Goal: Task Accomplishment & Management: Use online tool/utility

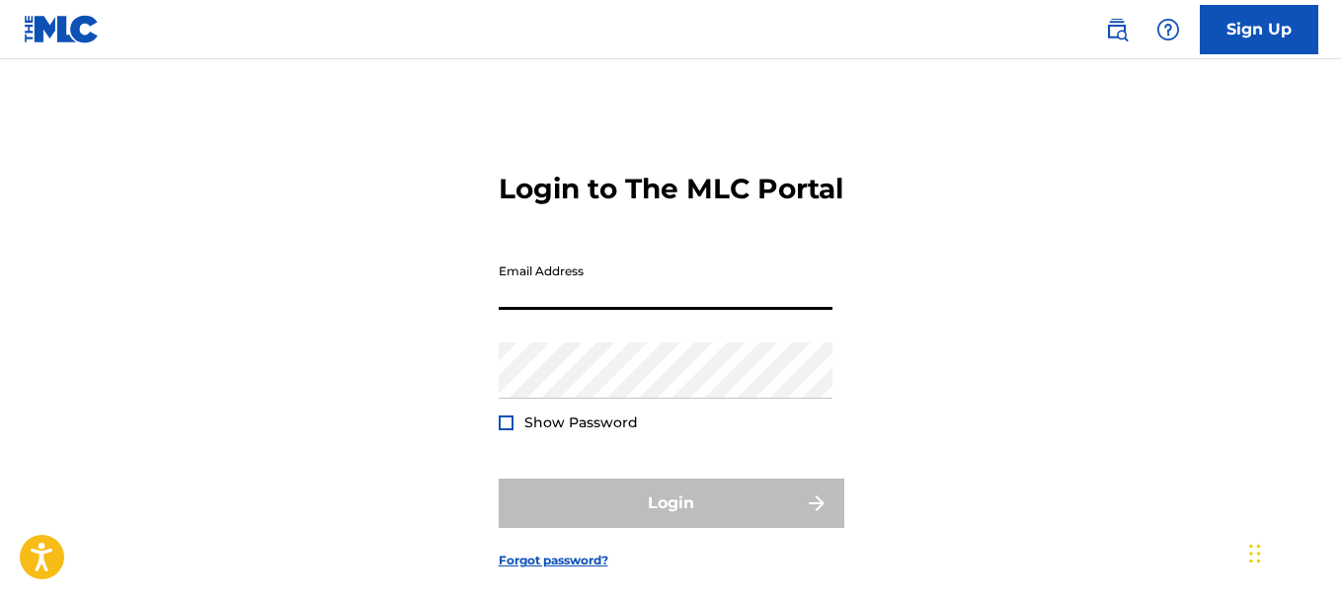
click at [606, 309] on input "Email Address" at bounding box center [666, 282] width 334 height 56
type input "[EMAIL_ADDRESS][DOMAIN_NAME]"
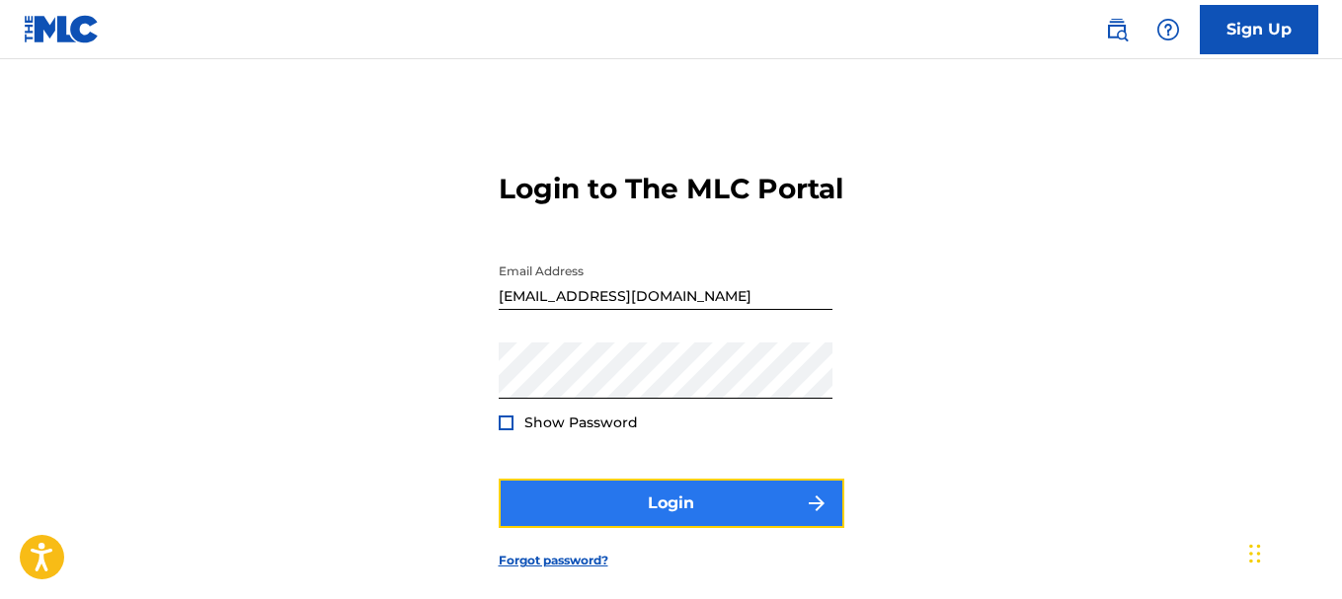
click at [553, 522] on button "Login" at bounding box center [672, 503] width 346 height 49
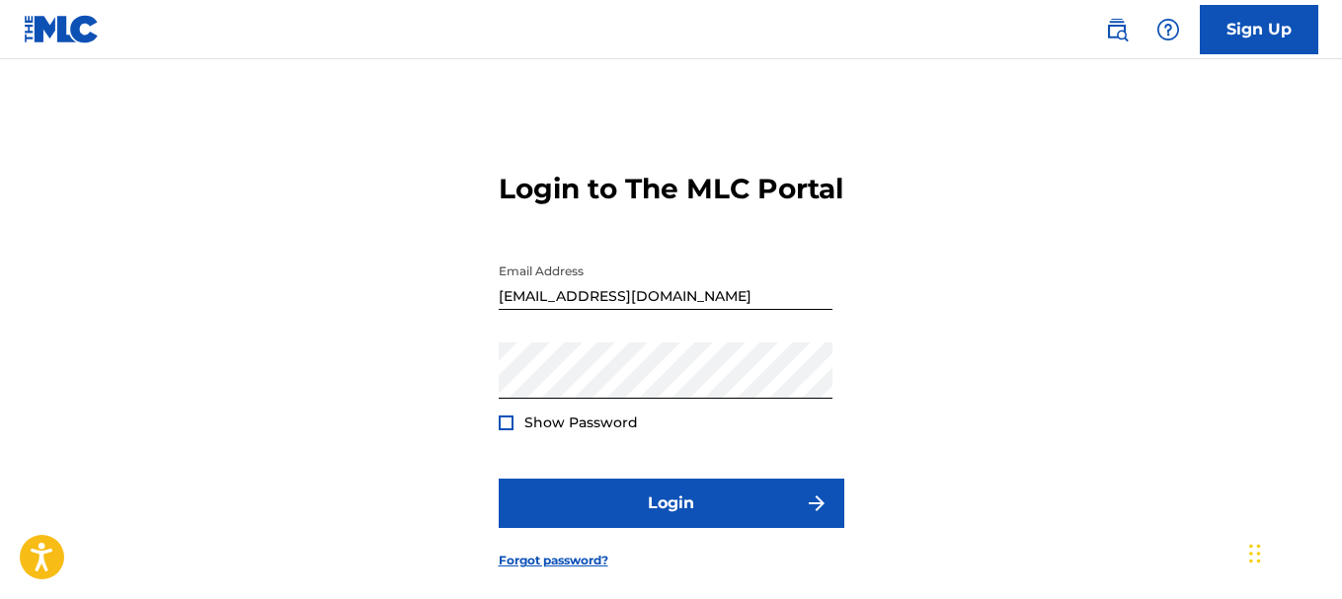
click at [500, 431] on div at bounding box center [506, 423] width 15 height 15
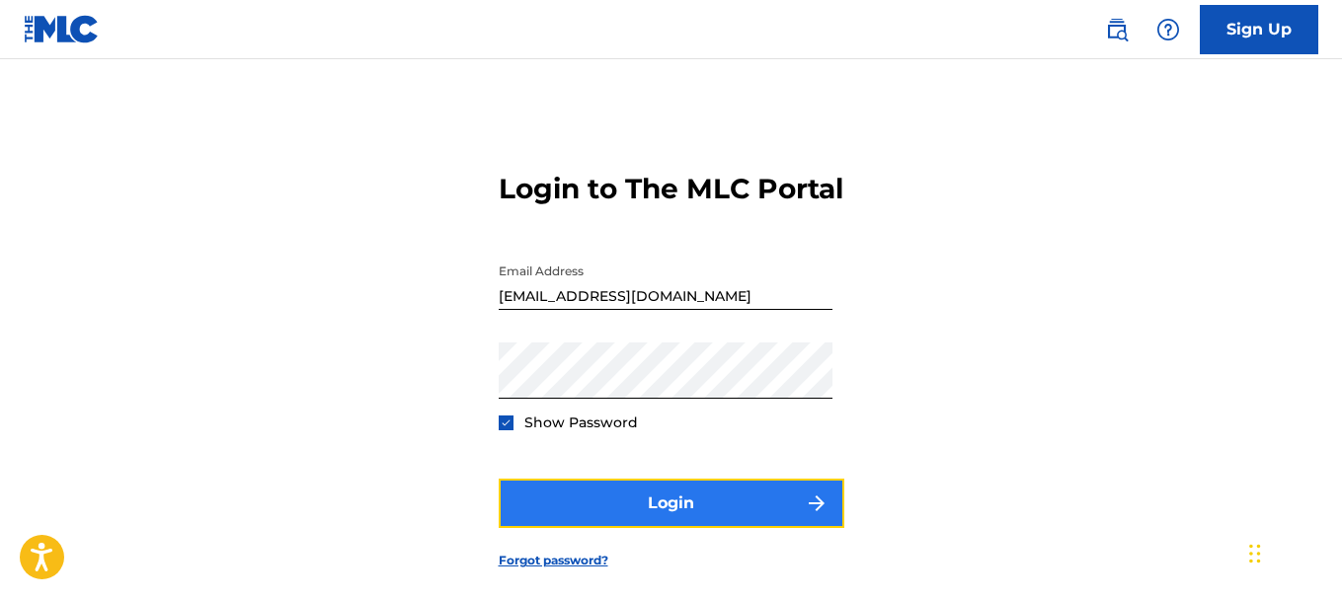
click at [602, 528] on button "Login" at bounding box center [672, 503] width 346 height 49
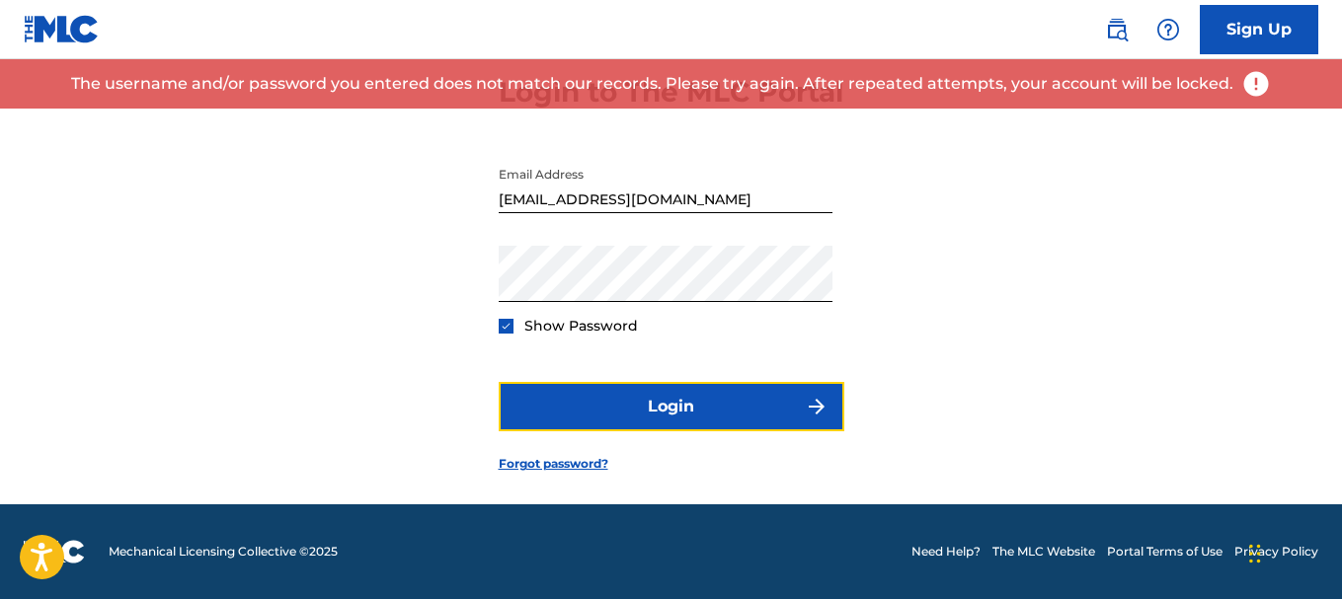
scroll to position [131, 0]
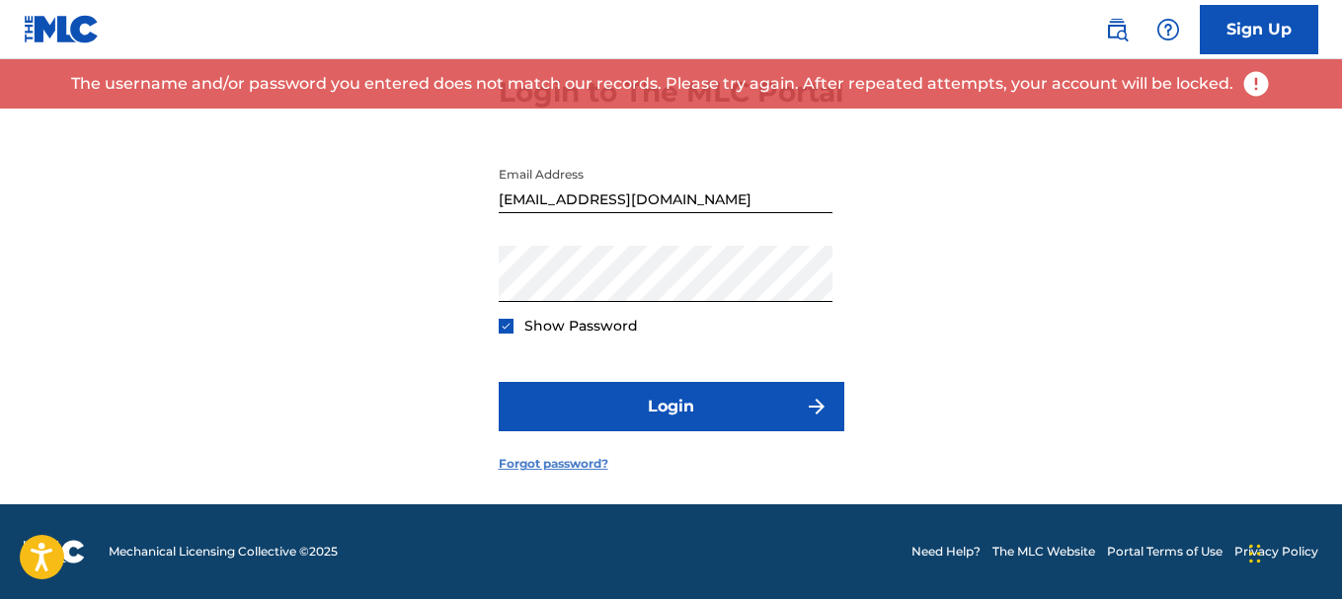
click at [566, 458] on link "Forgot password?" at bounding box center [554, 464] width 110 height 18
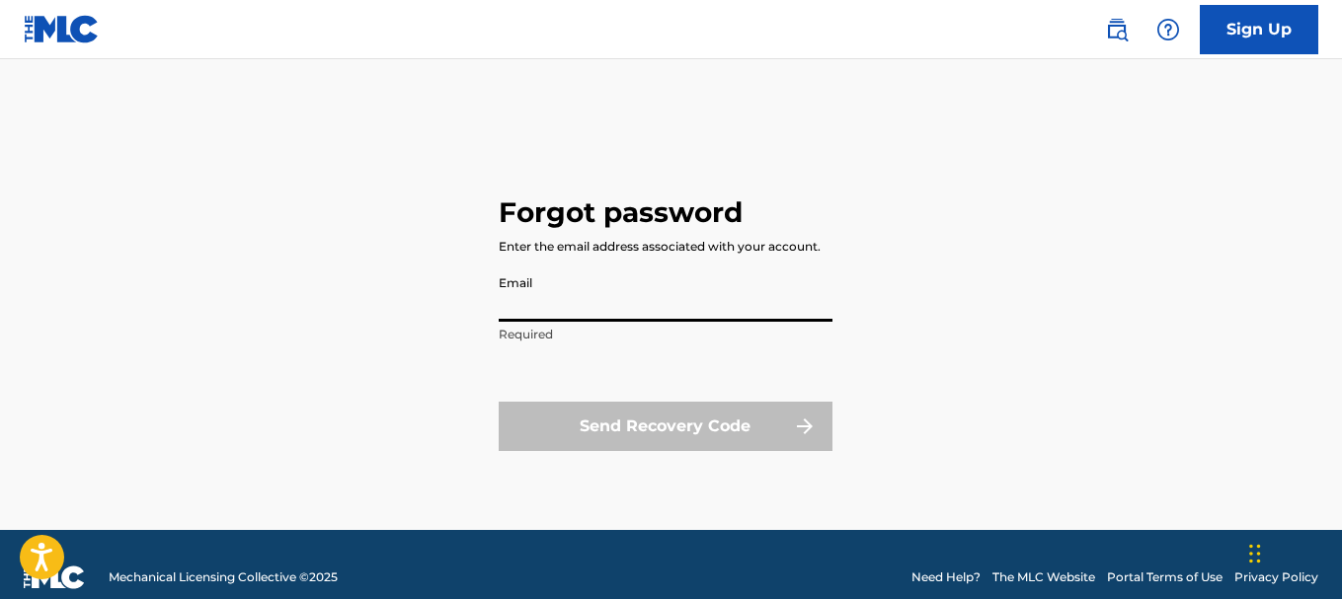
click at [579, 316] on input "Email" at bounding box center [666, 294] width 334 height 56
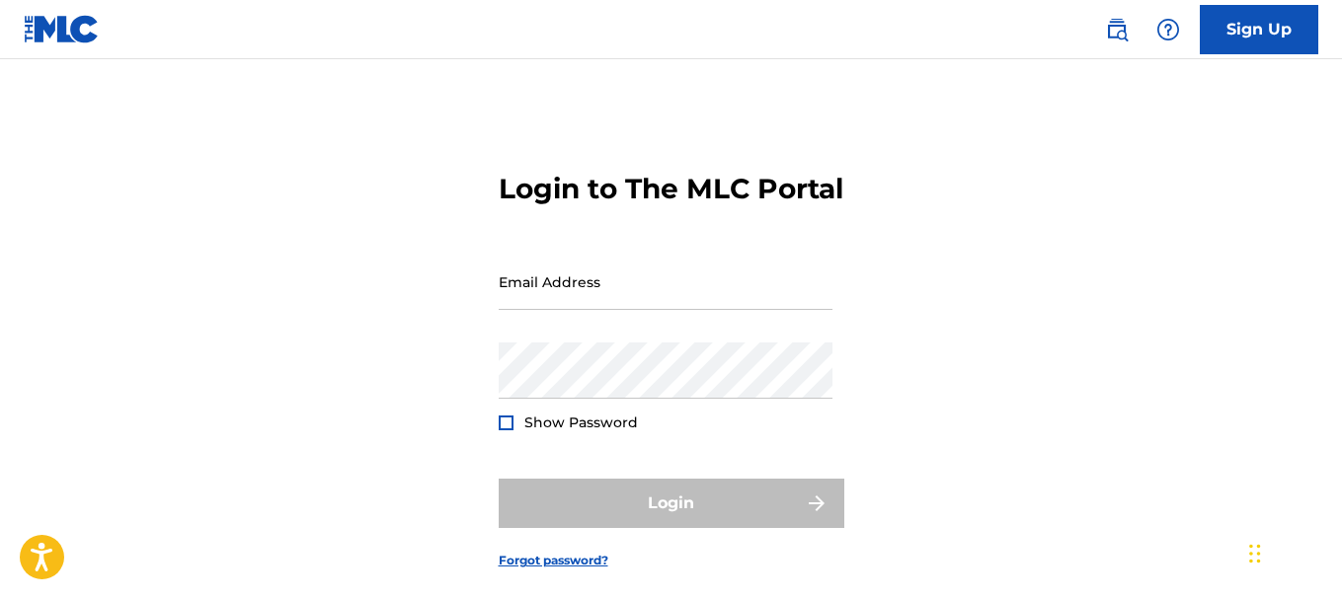
scroll to position [131, 0]
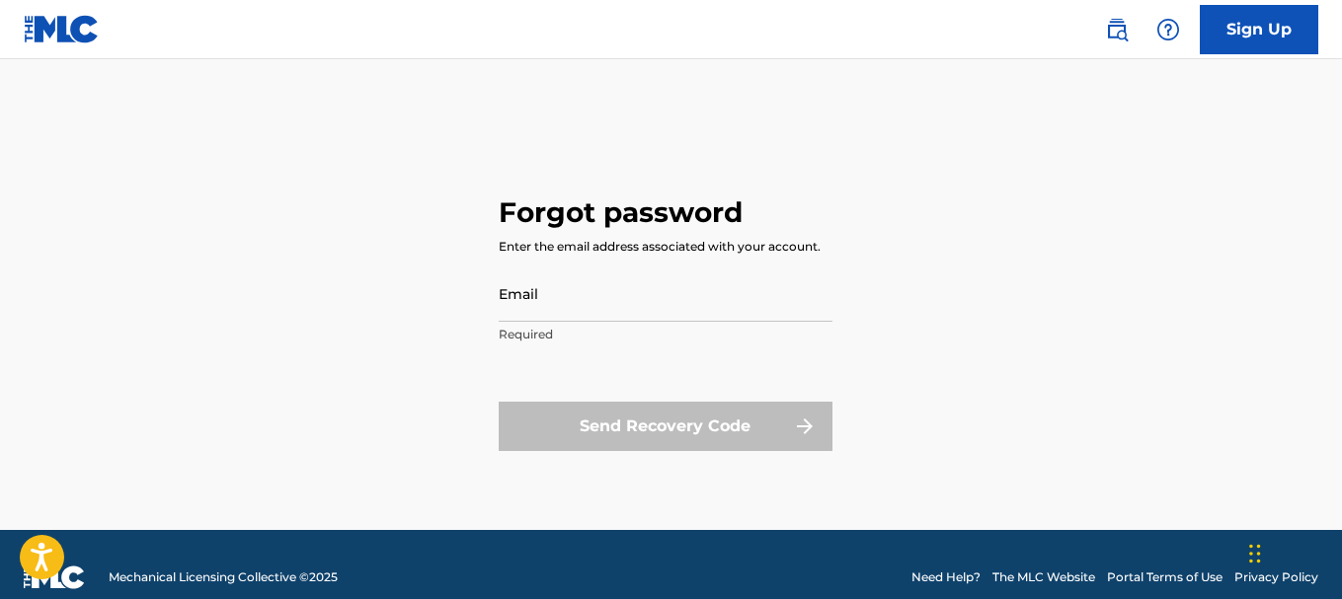
click at [487, 294] on div "Forgot password Enter the email address associated with your account. Email Req…" at bounding box center [671, 320] width 1342 height 422
click at [567, 318] on input "Email" at bounding box center [666, 294] width 334 height 56
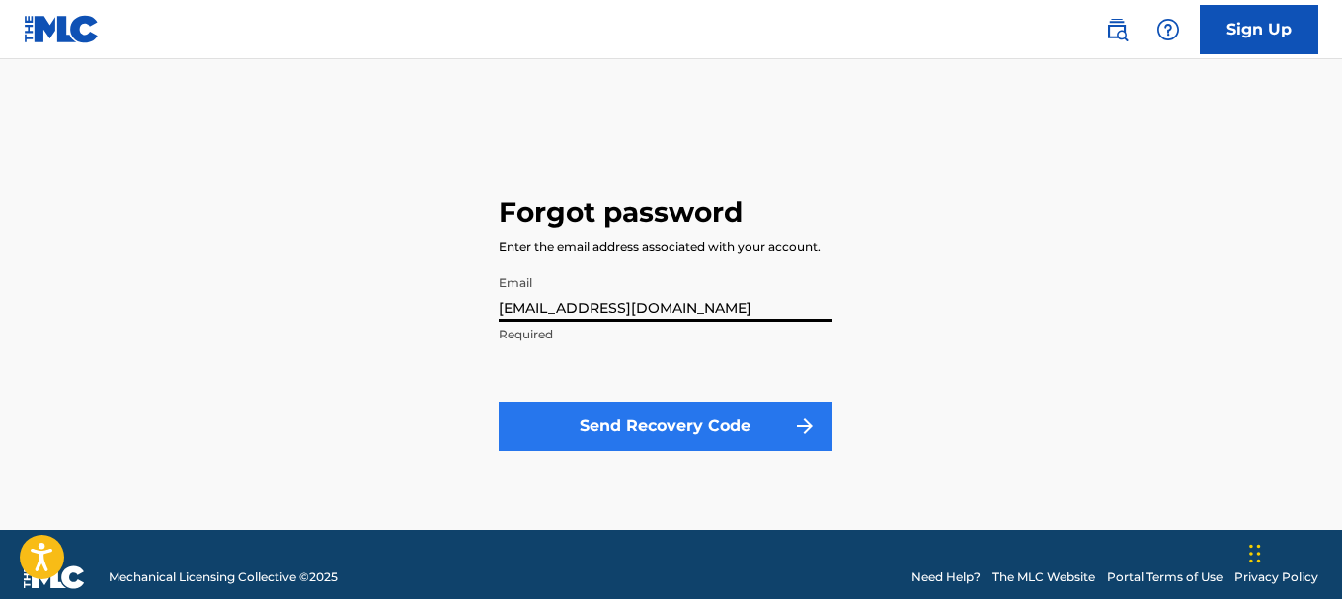
type input "[EMAIL_ADDRESS][DOMAIN_NAME]"
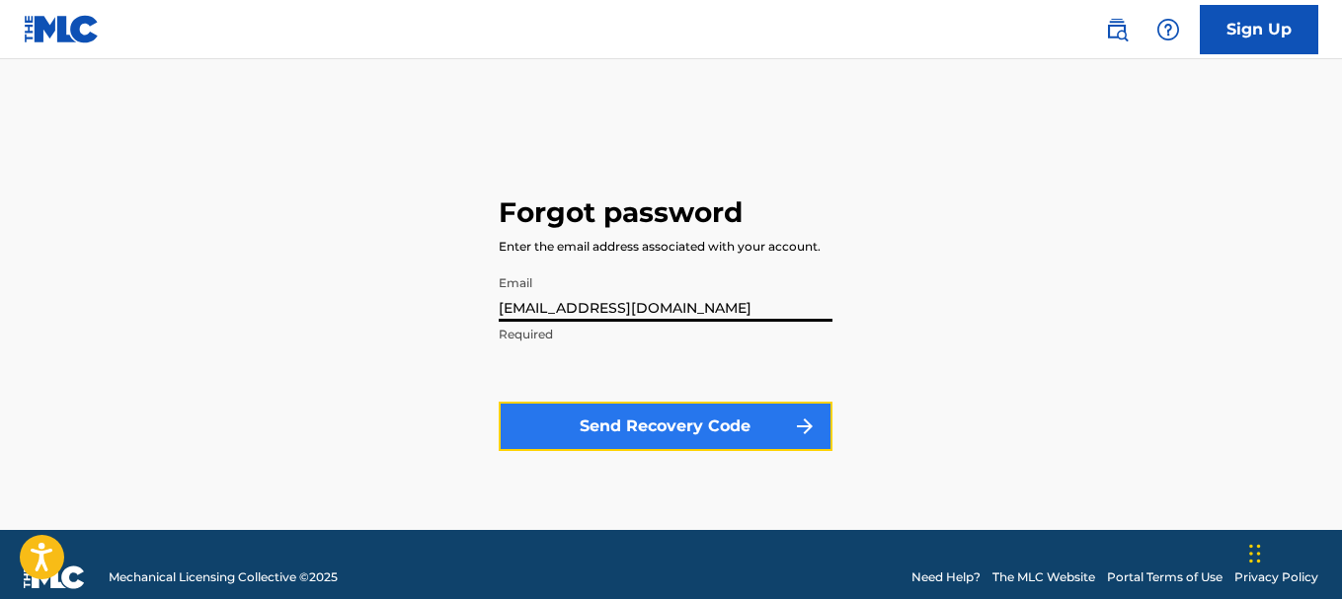
click at [623, 410] on button "Send Recovery Code" at bounding box center [666, 426] width 334 height 49
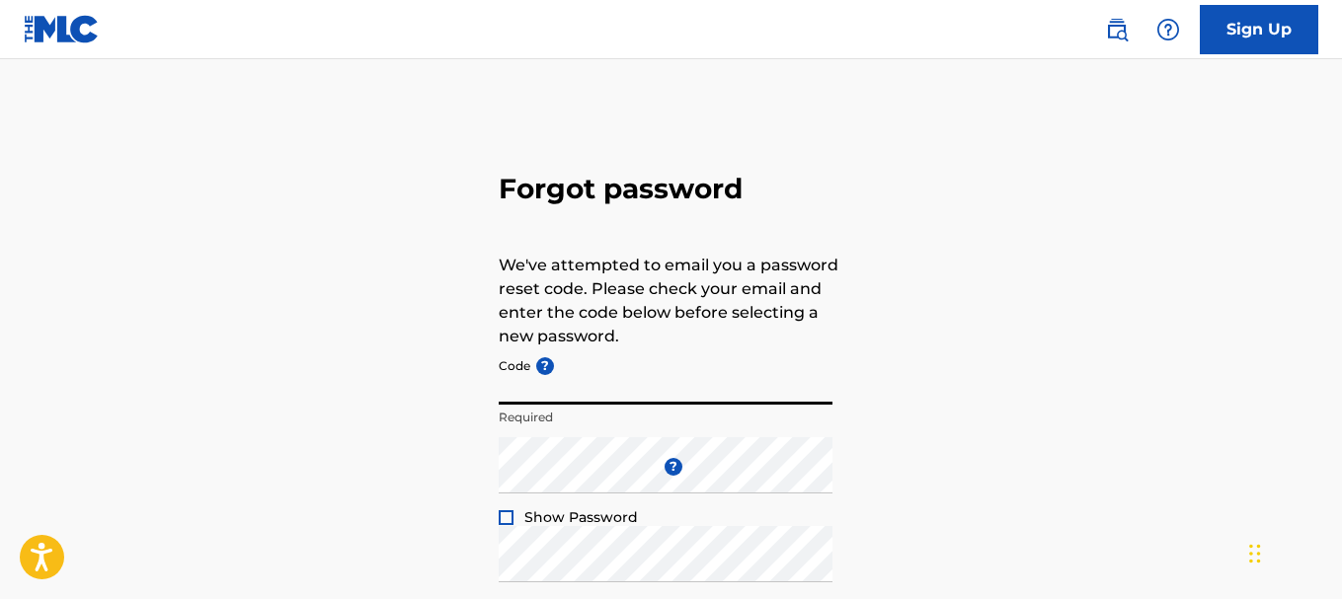
click at [580, 383] on input "Code ?" at bounding box center [666, 377] width 334 height 56
paste input "FP_e235bbc380ce0a5061d92a3586f6"
type input "FP_e235bbc380ce0a5061d92a3586f6"
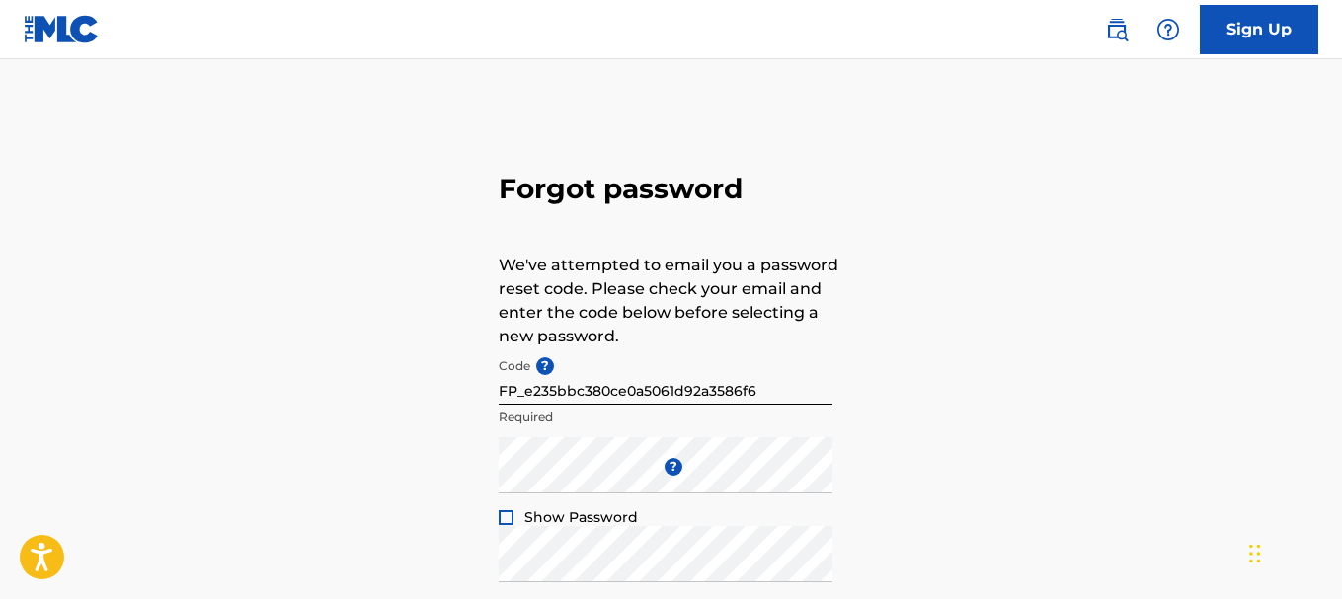
click at [1340, 480] on div "Forgot password We've attempted to email you a password reset code. Please chec…" at bounding box center [671, 438] width 1342 height 659
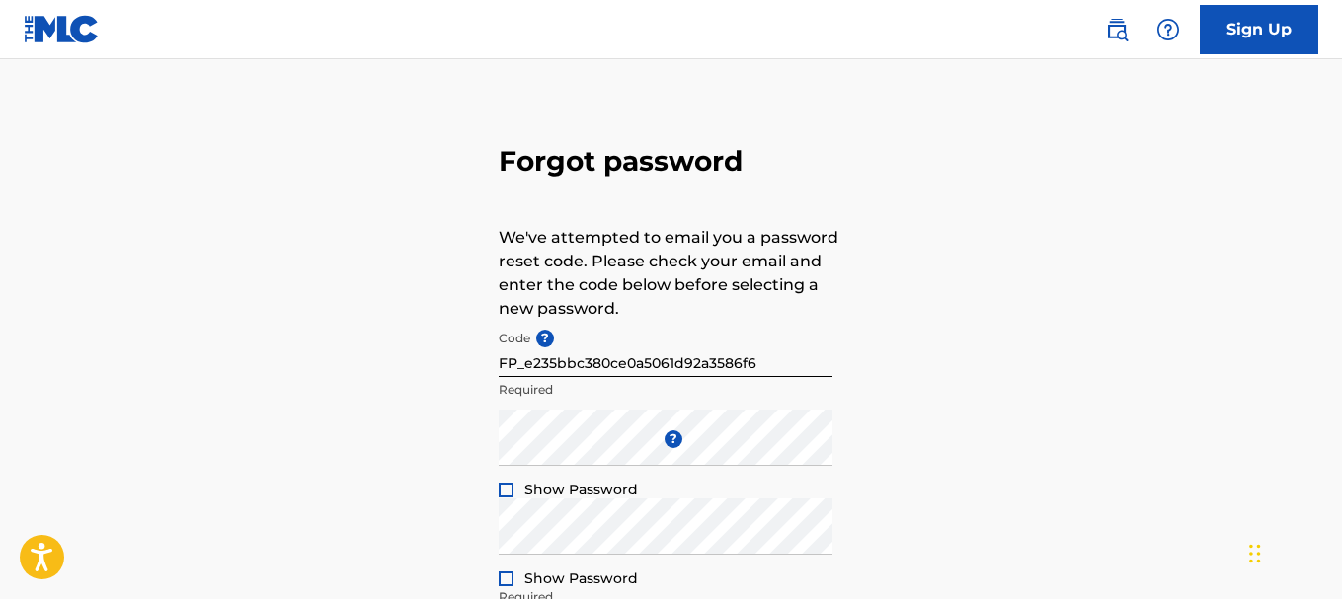
scroll to position [34, 0]
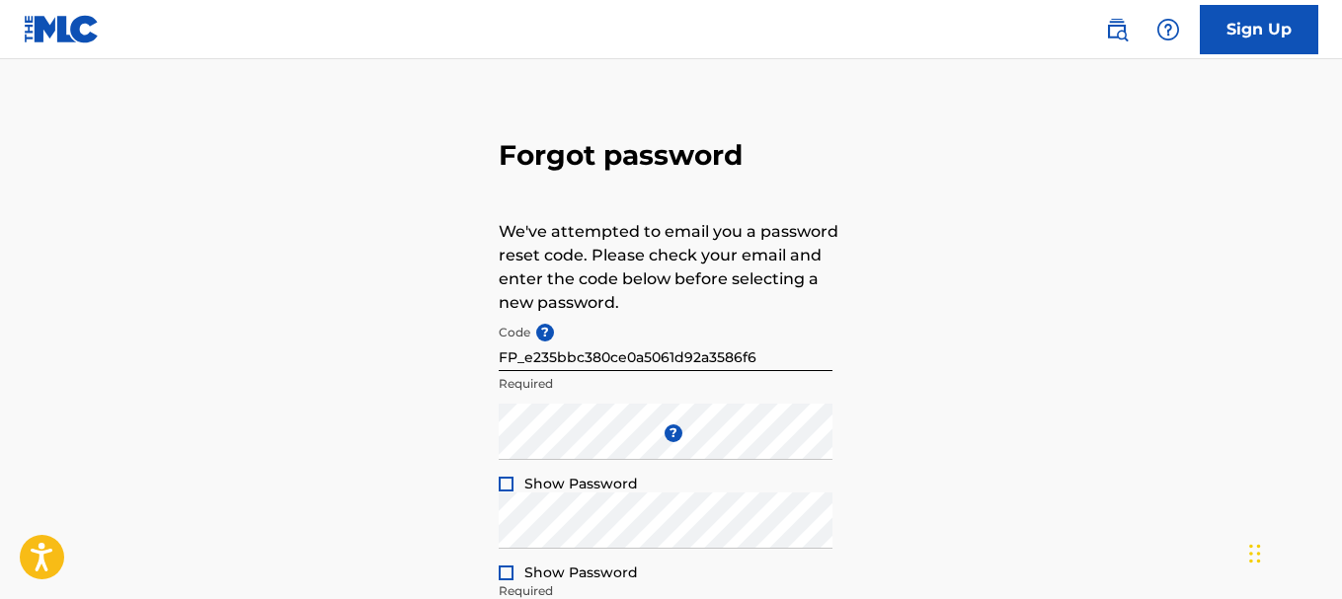
click at [1332, 412] on div "Forgot password We've attempted to email you a password reset code. Please chec…" at bounding box center [671, 404] width 1342 height 659
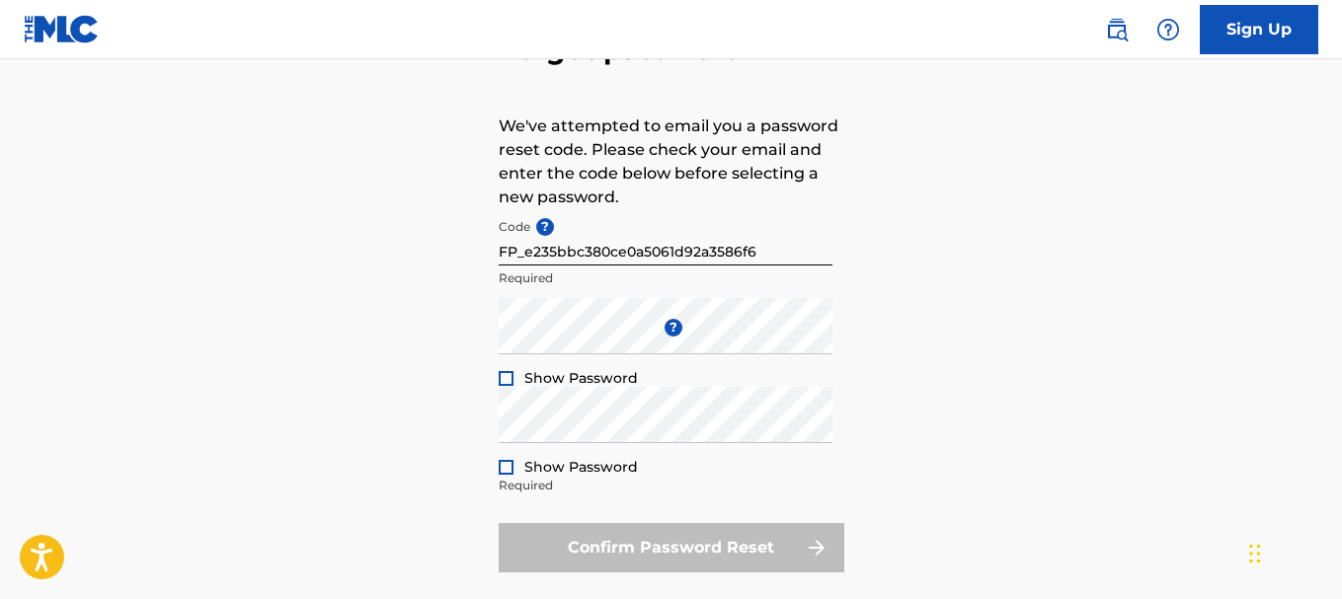
scroll to position [129, 0]
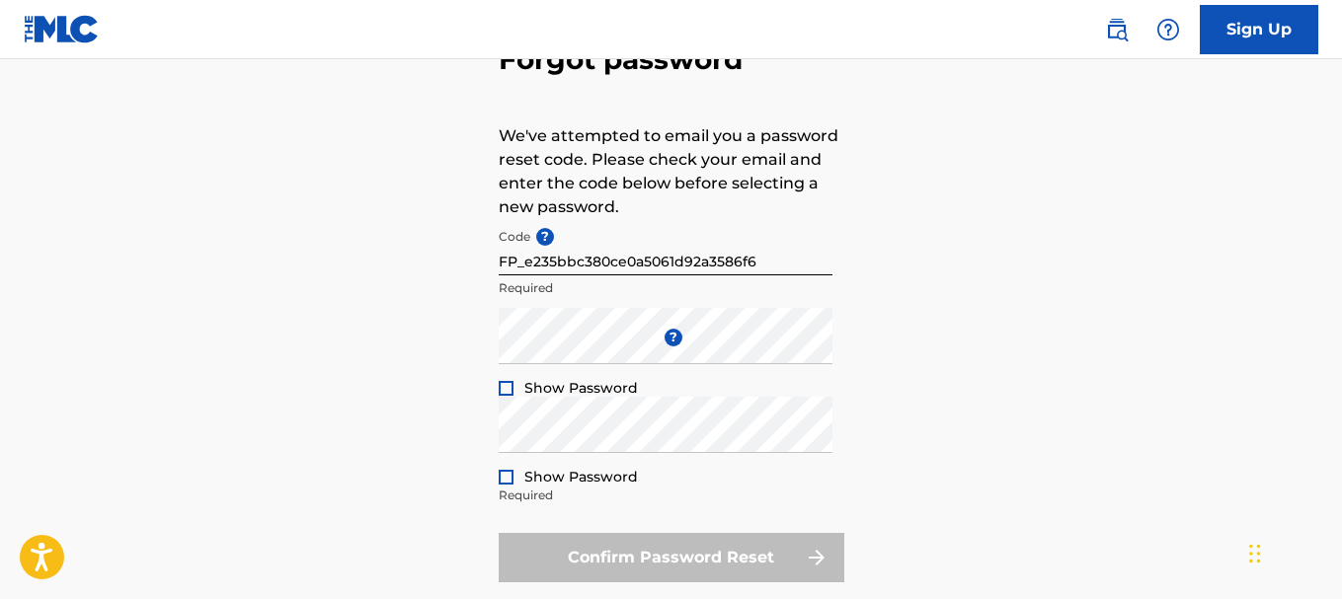
click at [507, 385] on div at bounding box center [506, 388] width 15 height 15
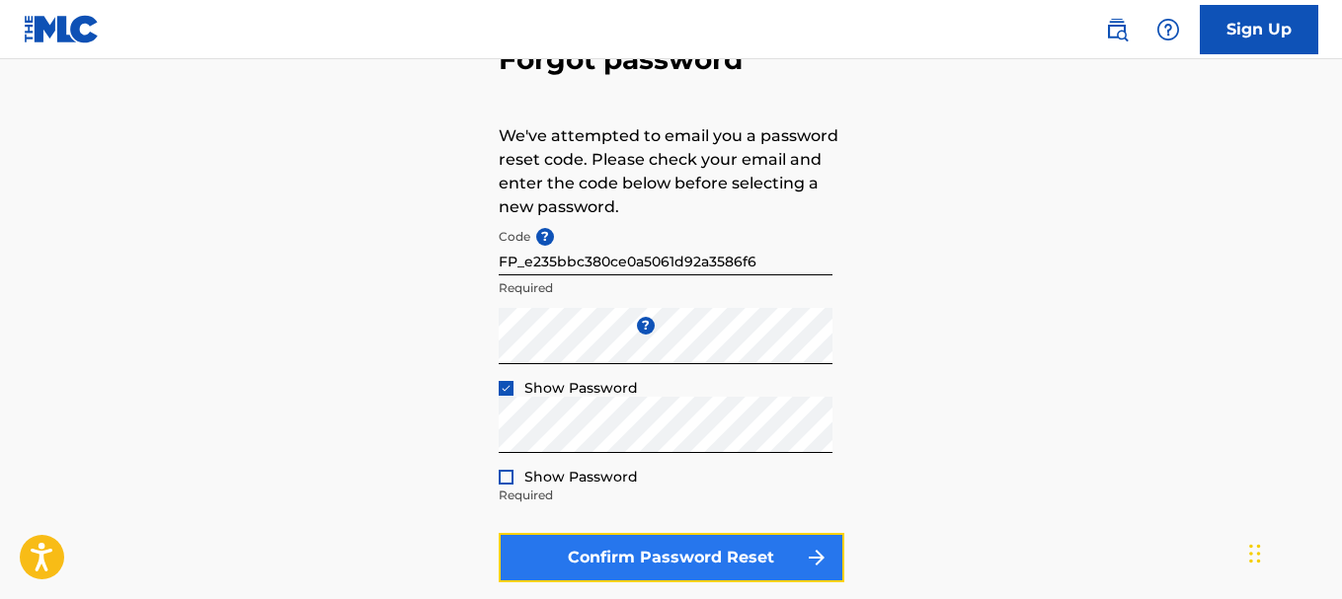
click at [592, 545] on button "Confirm Password Reset" at bounding box center [672, 557] width 346 height 49
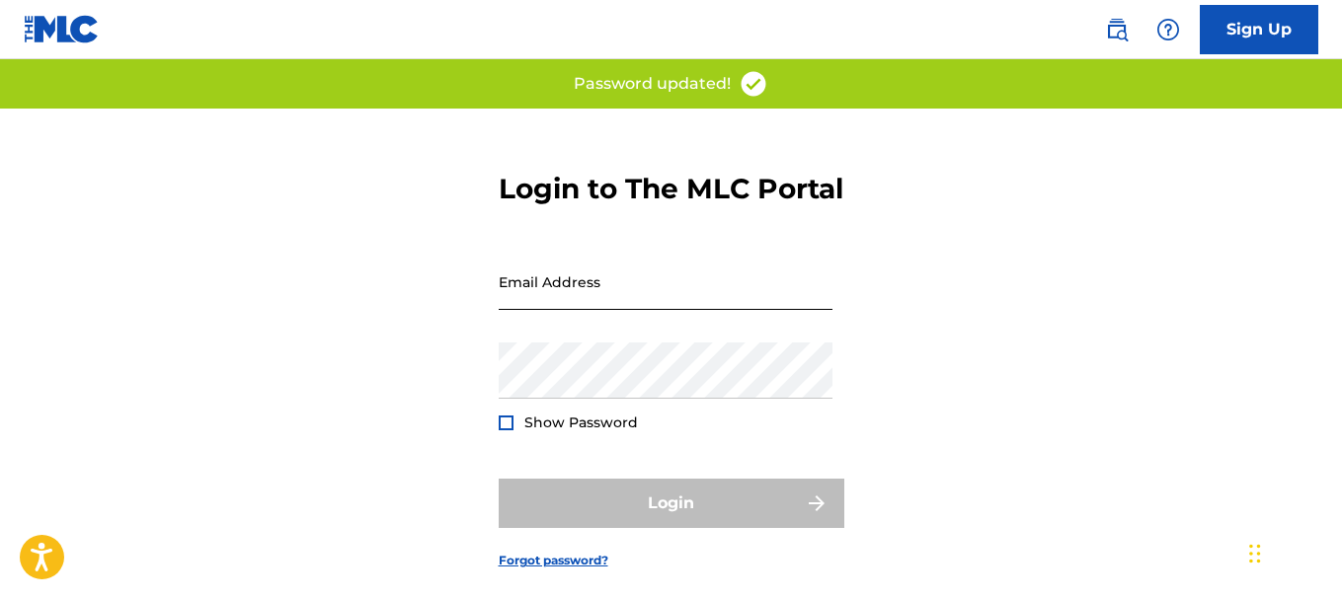
click at [547, 310] on input "Email Address" at bounding box center [666, 282] width 334 height 56
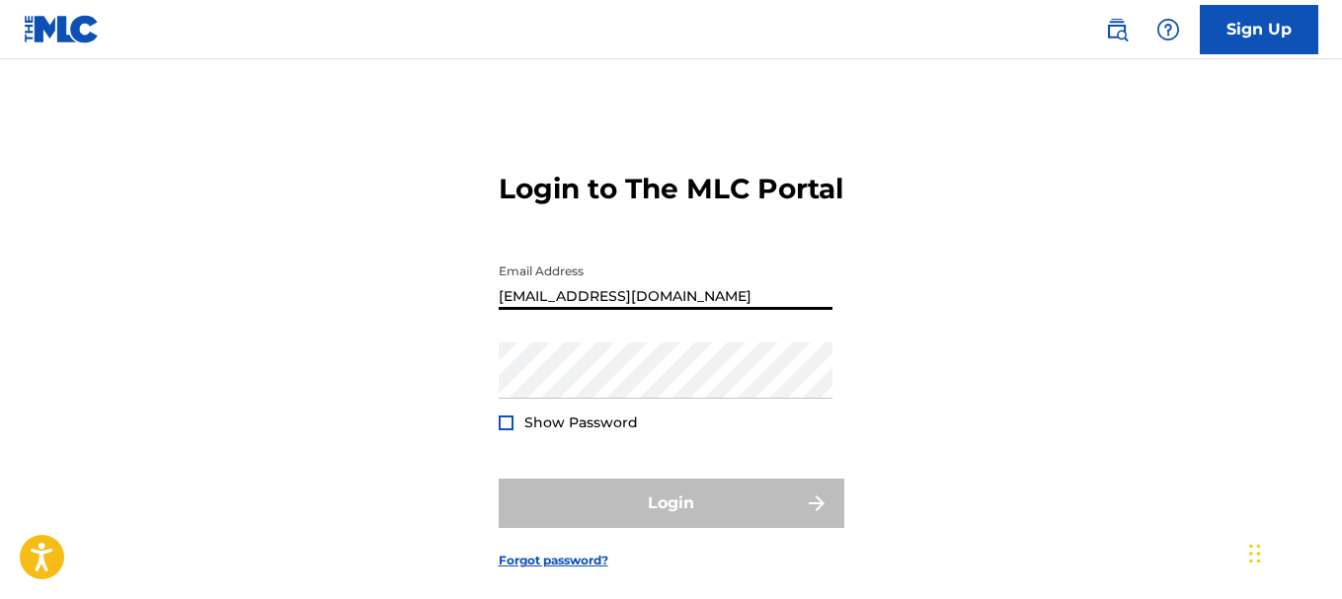
type input "[EMAIL_ADDRESS][DOMAIN_NAME]"
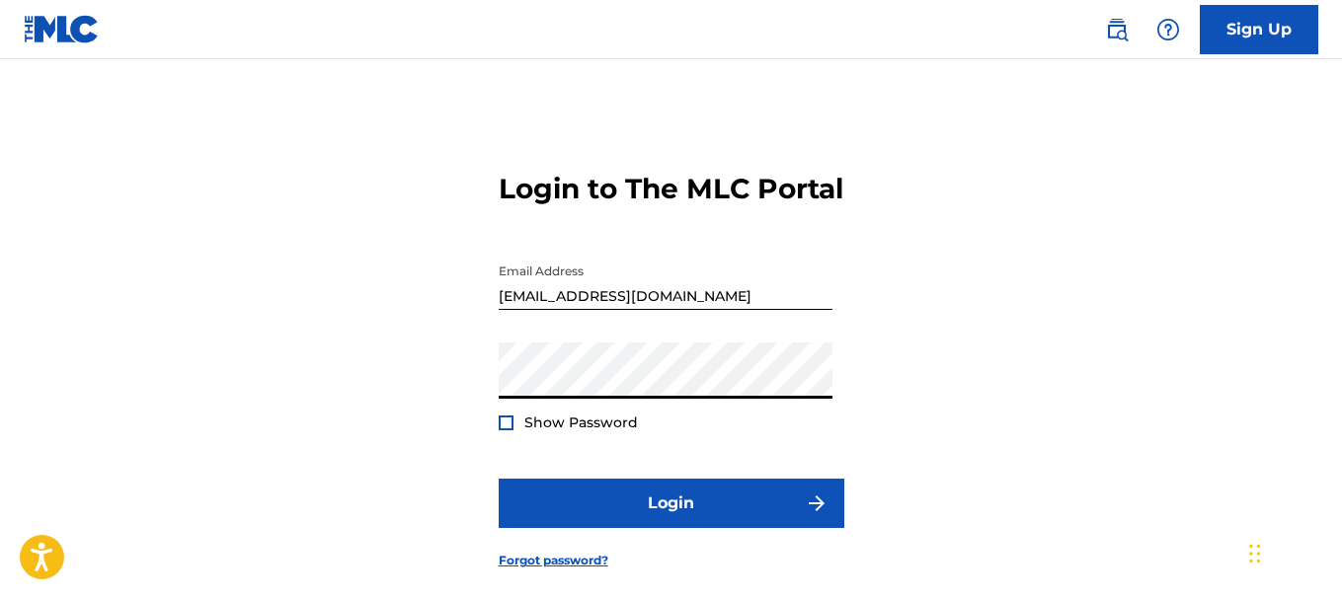
click at [499, 479] on button "Login" at bounding box center [672, 503] width 346 height 49
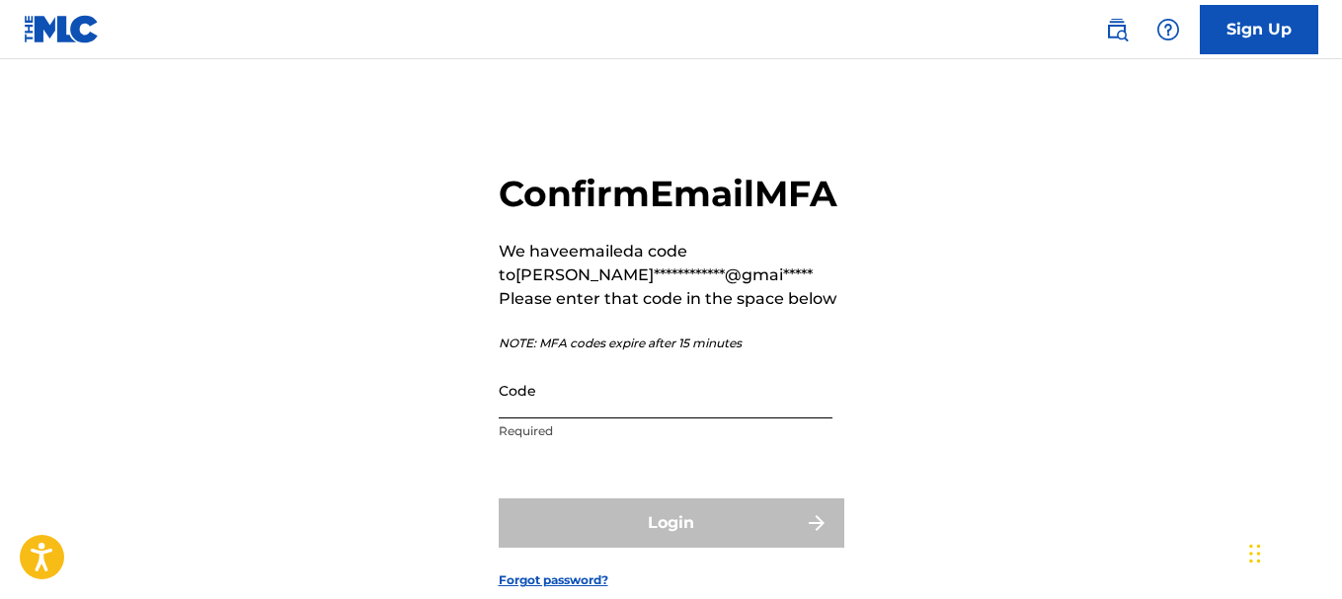
click at [543, 419] on input "Code" at bounding box center [666, 390] width 334 height 56
paste input "869367"
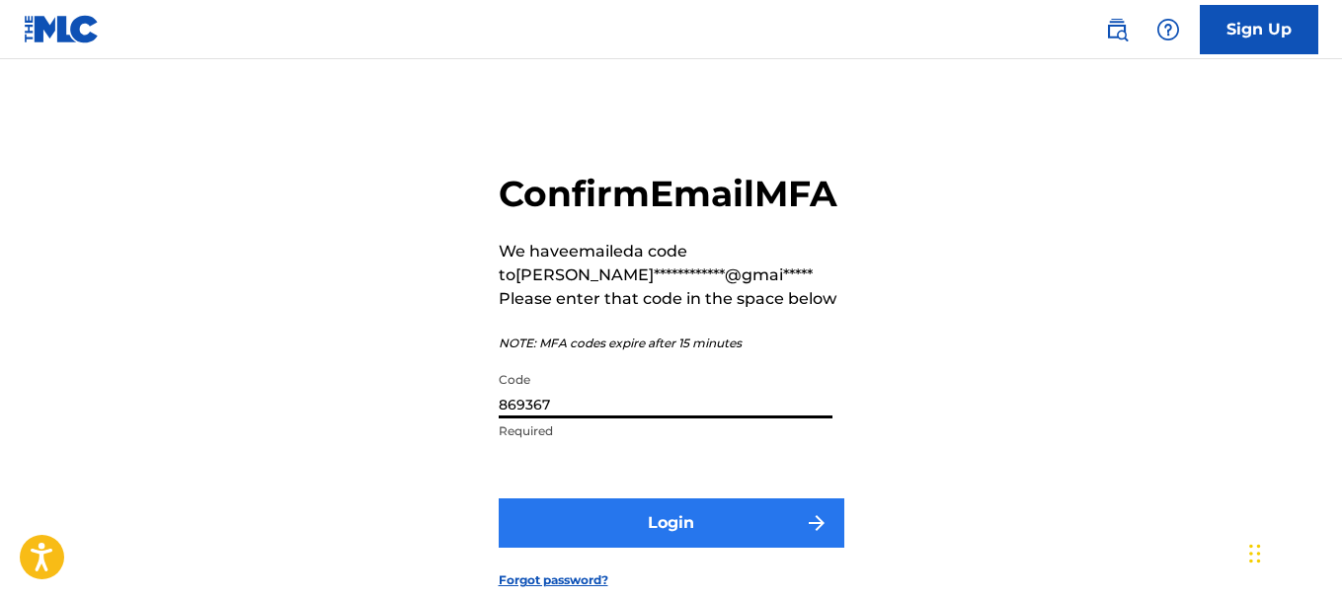
type input "869367"
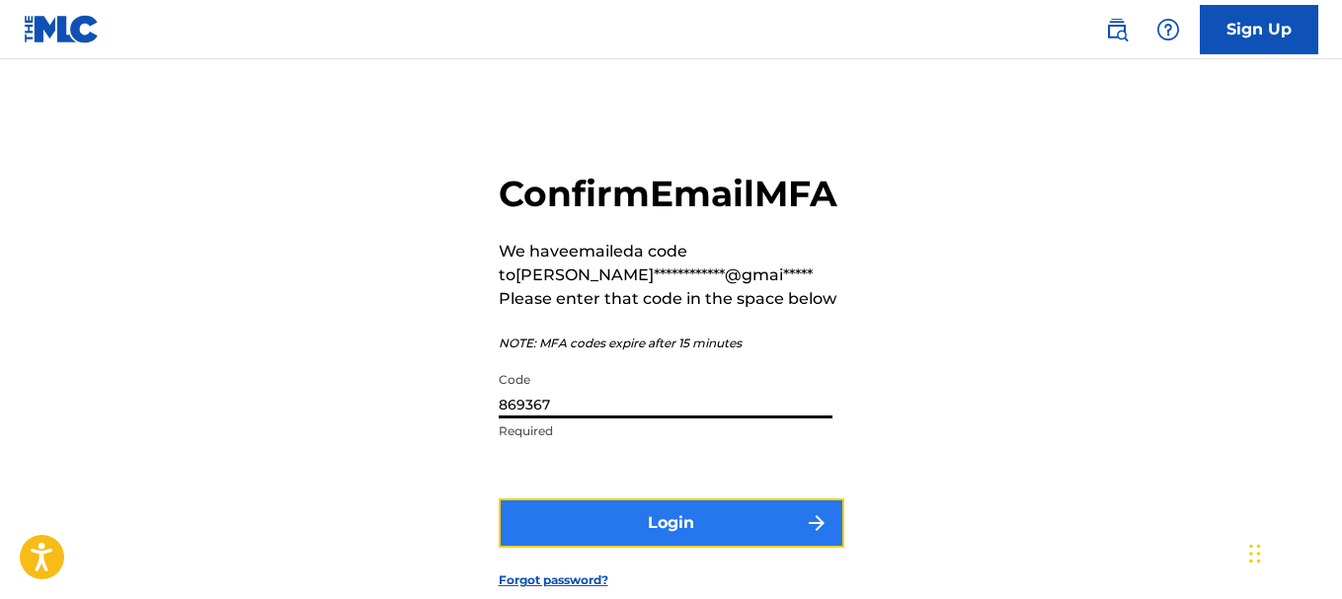
click at [579, 548] on button "Login" at bounding box center [672, 523] width 346 height 49
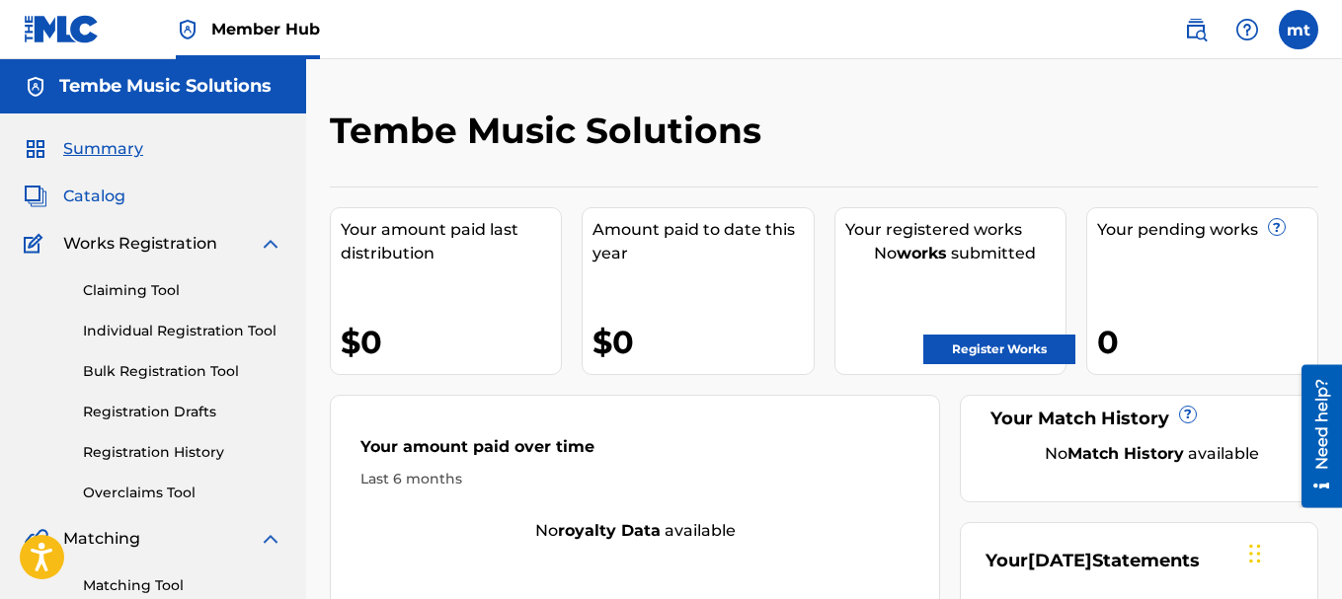
click at [95, 187] on span "Catalog" at bounding box center [94, 197] width 62 height 24
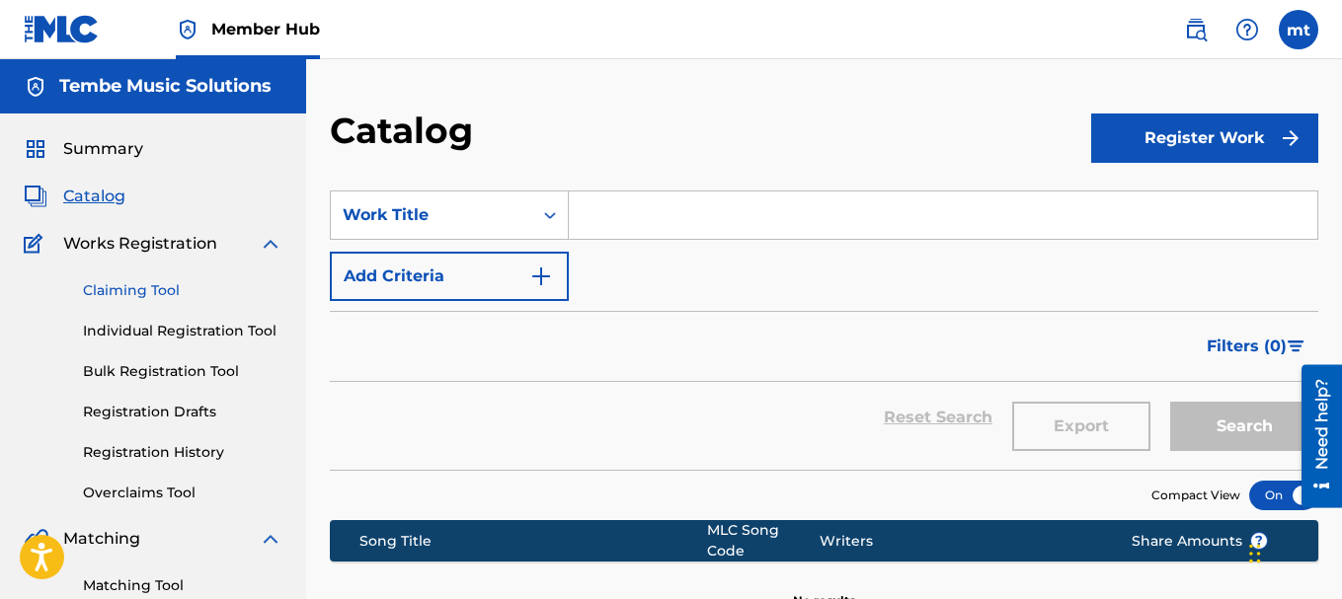
click at [132, 287] on link "Claiming Tool" at bounding box center [182, 290] width 199 height 21
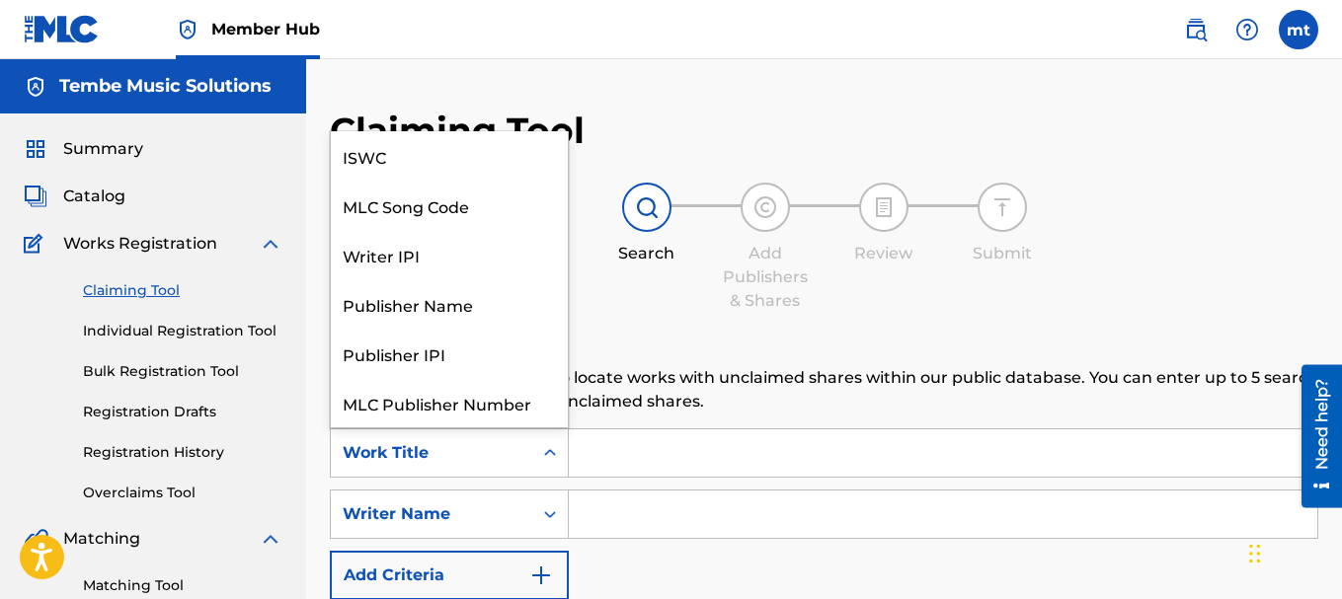
click at [557, 447] on icon "Search Form" at bounding box center [550, 453] width 20 height 20
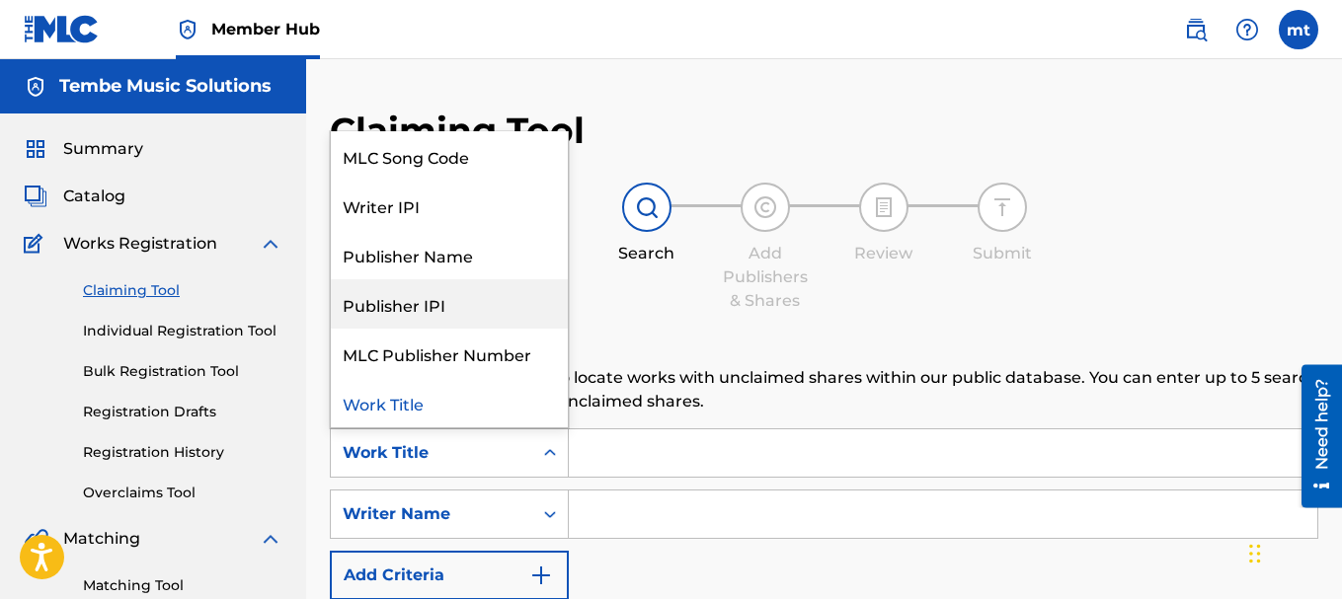
click at [503, 311] on div "Publisher IPI" at bounding box center [449, 303] width 237 height 49
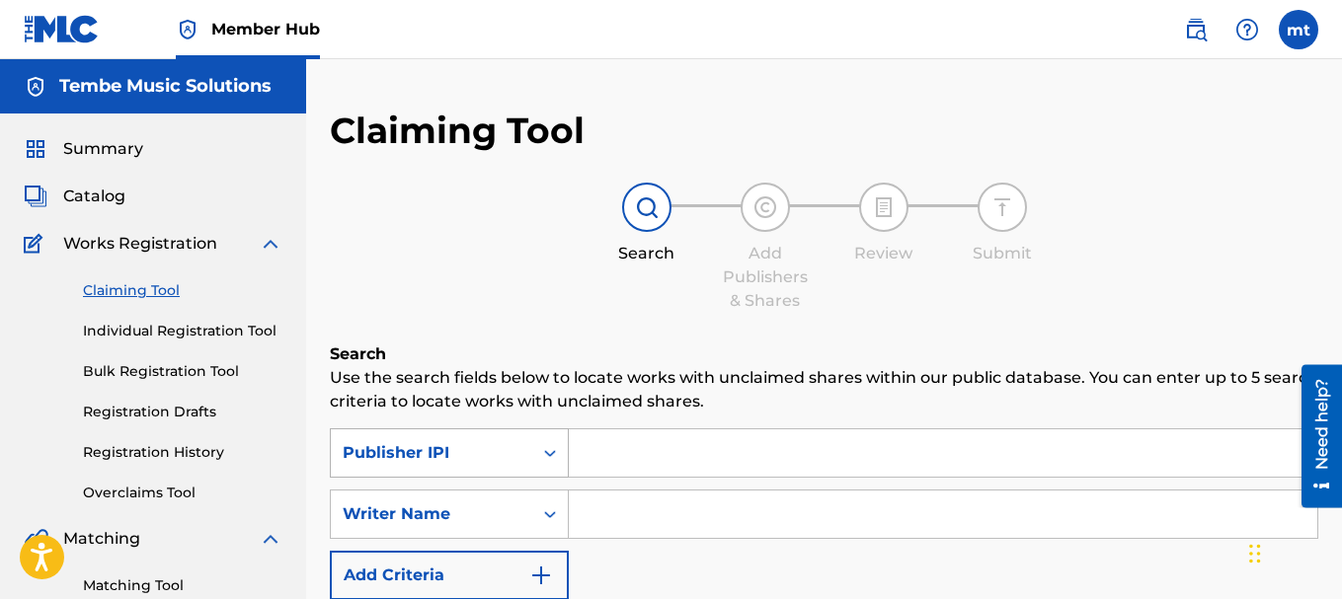
click at [544, 458] on icon "Search Form" at bounding box center [550, 453] width 20 height 20
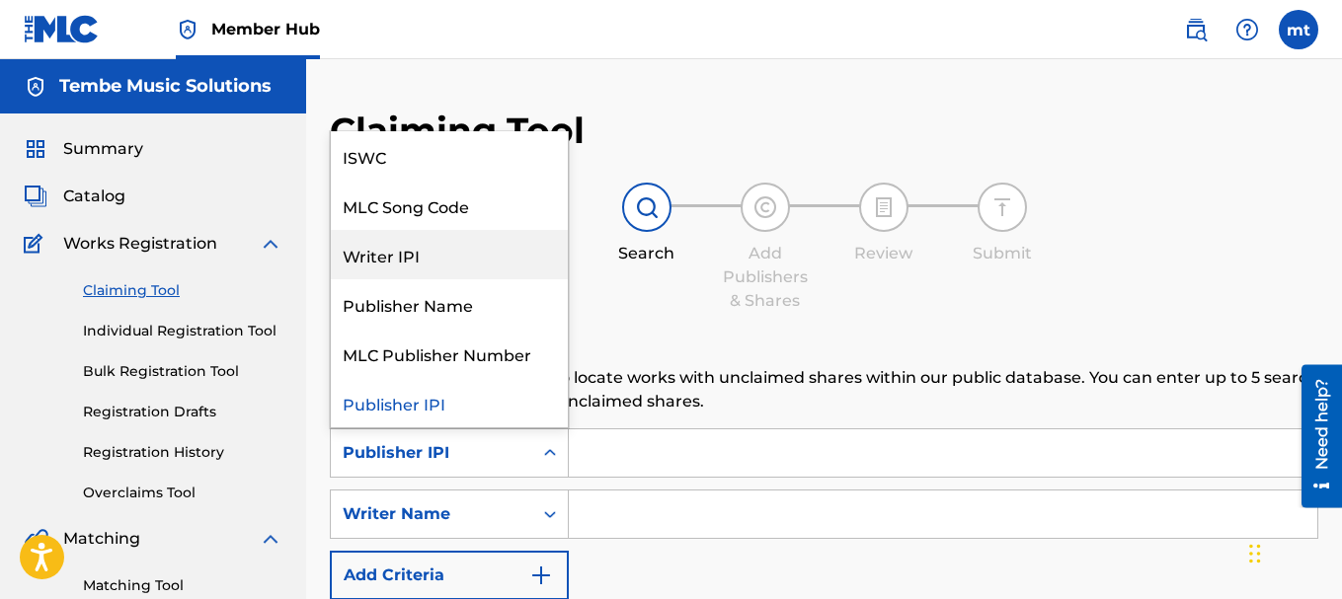
click at [487, 249] on div "Writer IPI" at bounding box center [449, 254] width 237 height 49
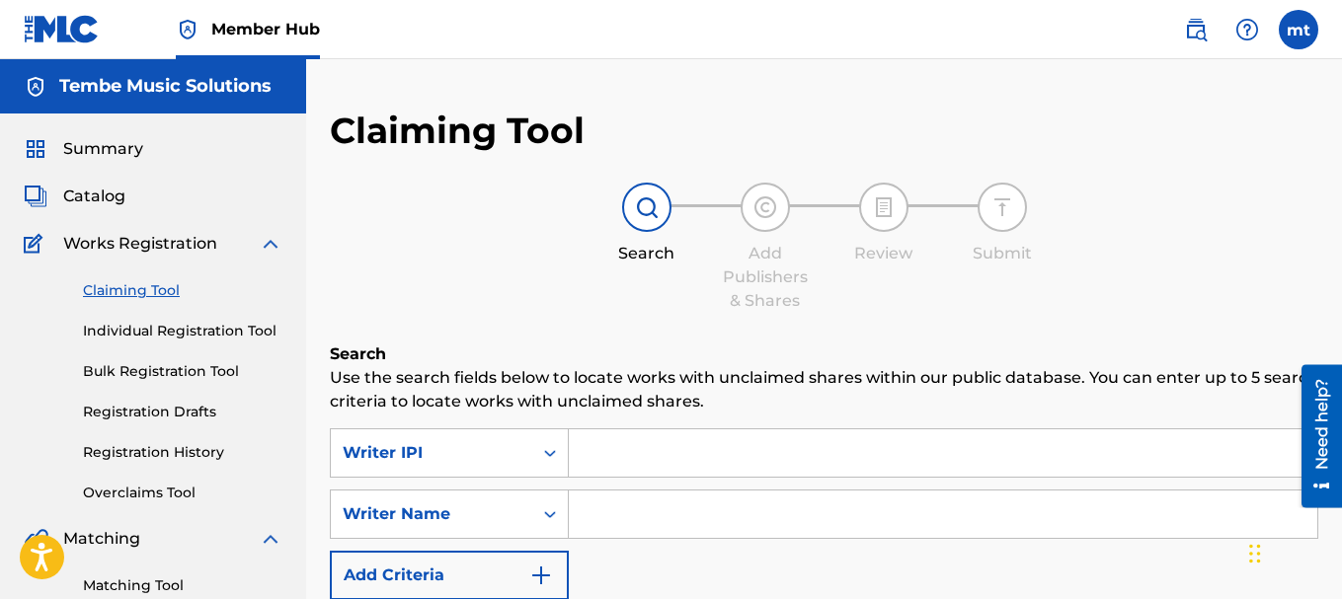
paste input "869367"
type input "869367"
click at [557, 504] on div "Search Form" at bounding box center [550, 515] width 36 height 36
click at [608, 509] on input "Search Form" at bounding box center [943, 514] width 749 height 47
type input "Tembe Muzi"
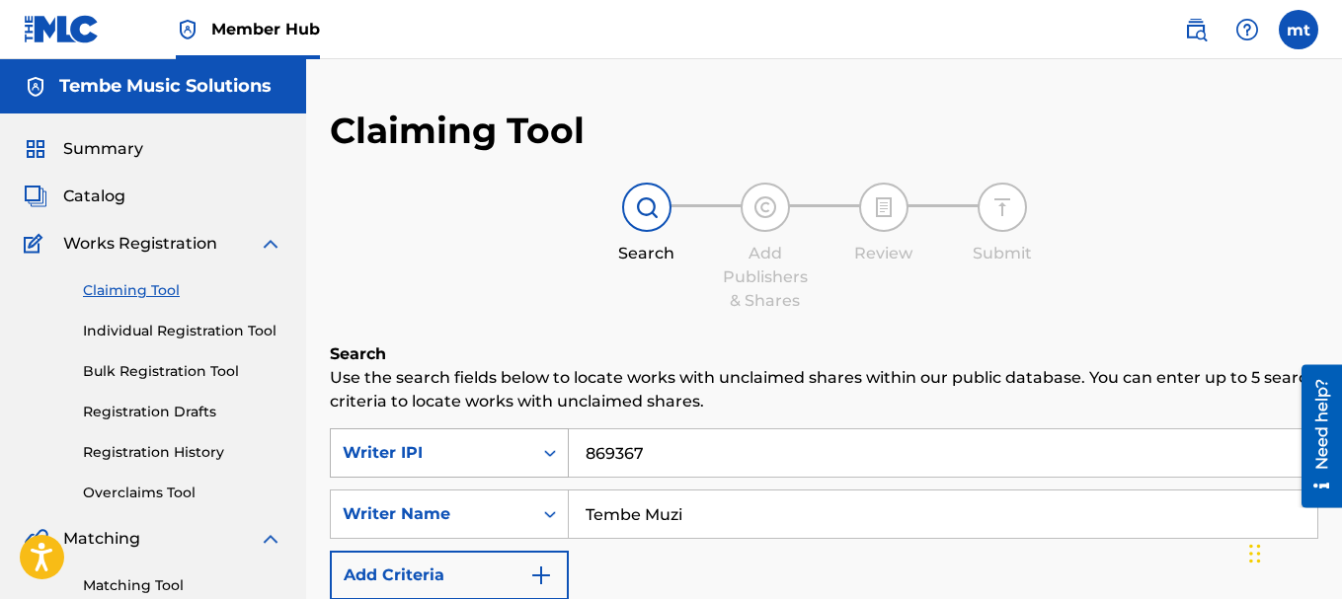
drag, startPoint x: 656, startPoint y: 457, endPoint x: 553, endPoint y: 460, distance: 102.7
click at [553, 460] on div "SearchWithCriteria89871e74-b235-4d42-8551-fce094174b0d Writer IPI 869367" at bounding box center [824, 453] width 989 height 49
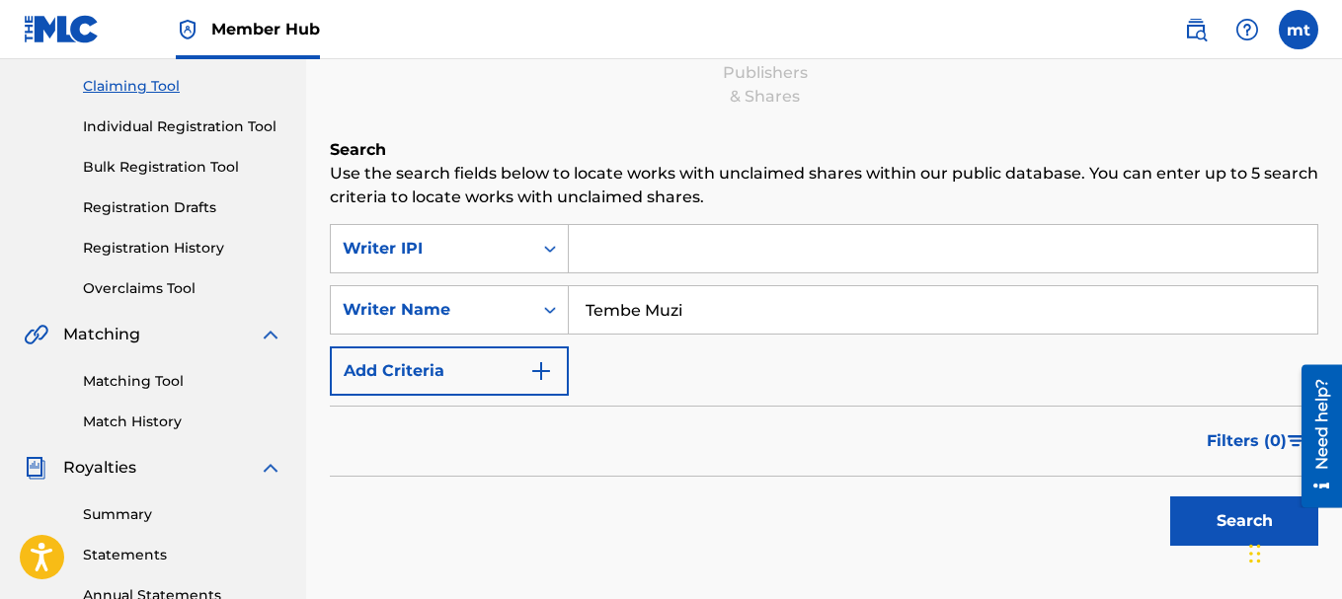
scroll to position [205, 0]
click at [1203, 504] on button "Search" at bounding box center [1244, 520] width 148 height 49
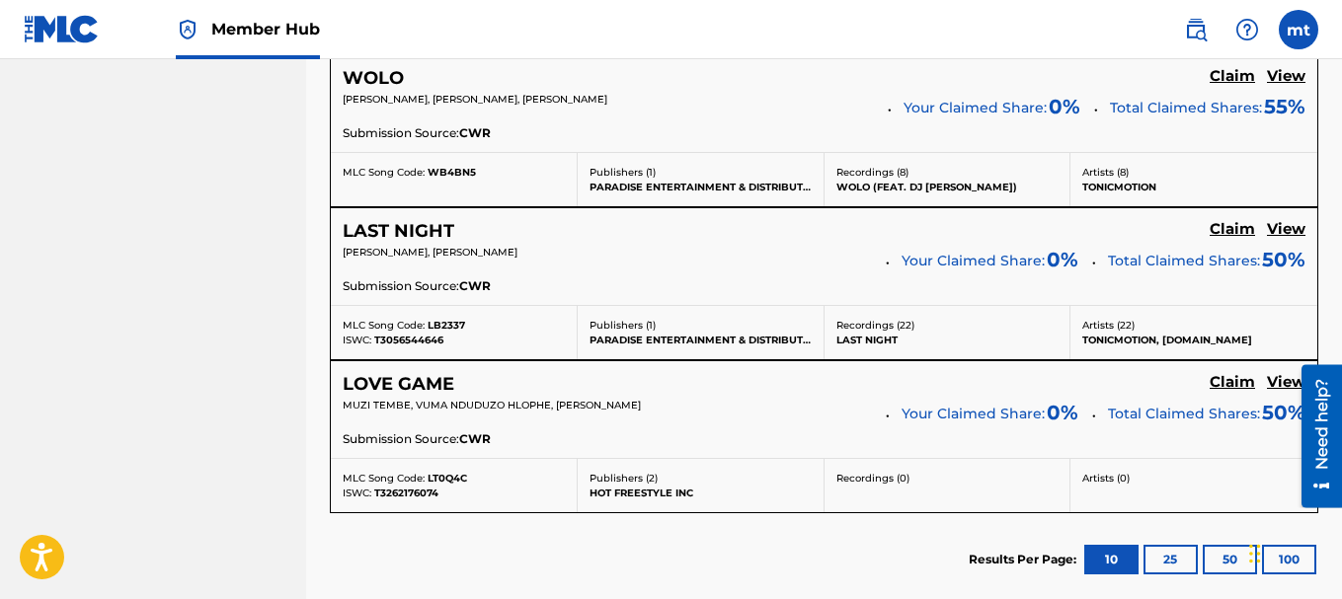
scroll to position [1196, 0]
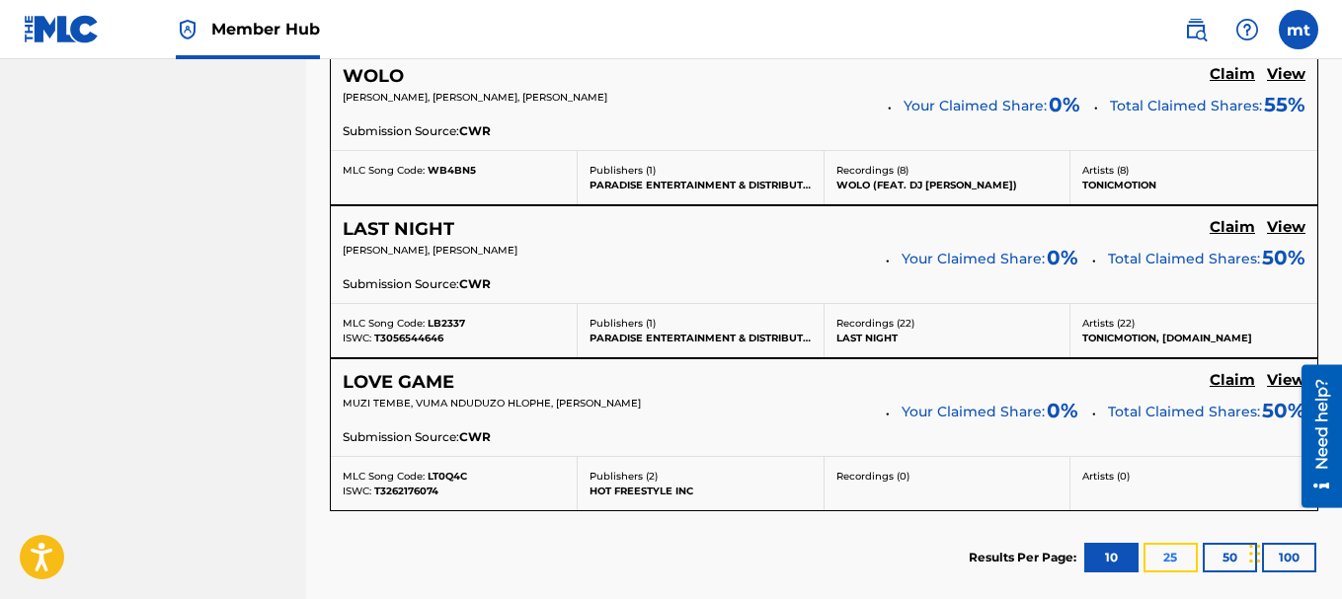
click at [1161, 568] on button "25" at bounding box center [1171, 558] width 54 height 30
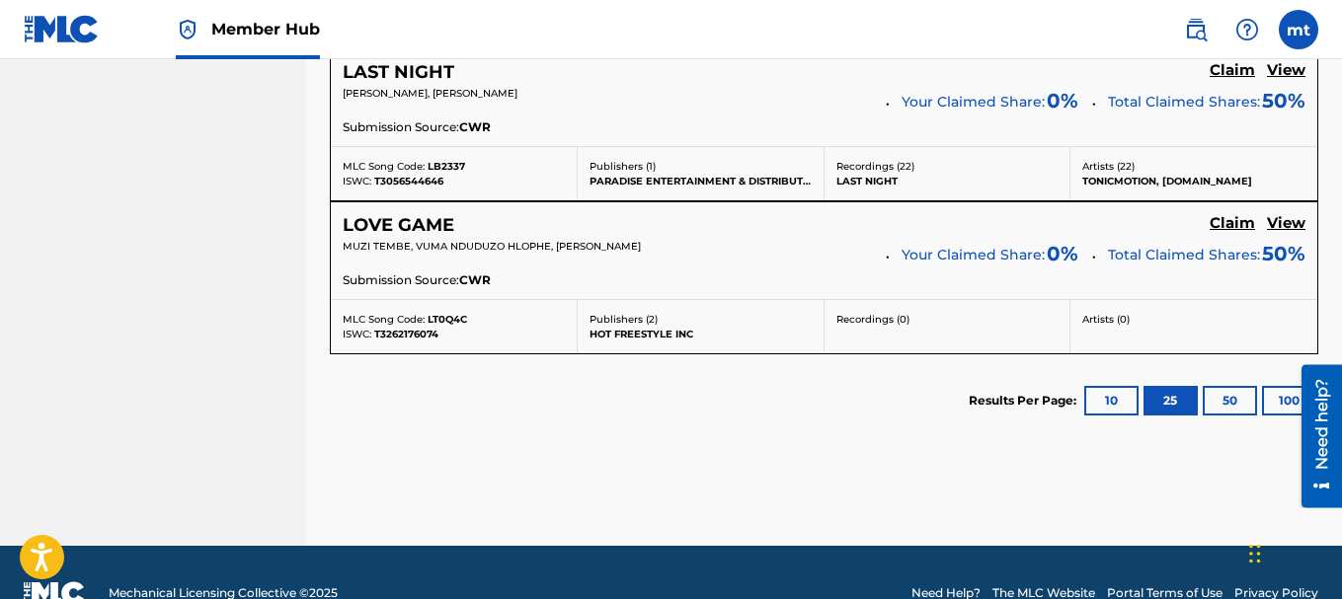
scroll to position [1354, 0]
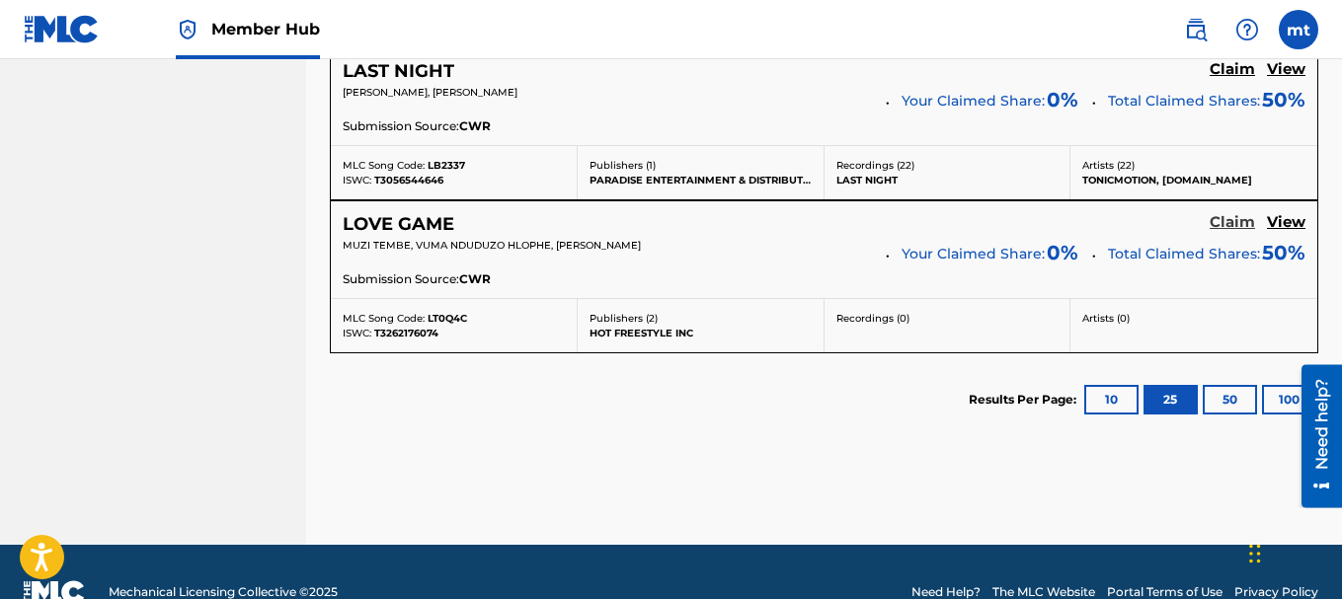
click at [1240, 219] on h5 "Claim" at bounding box center [1232, 222] width 45 height 19
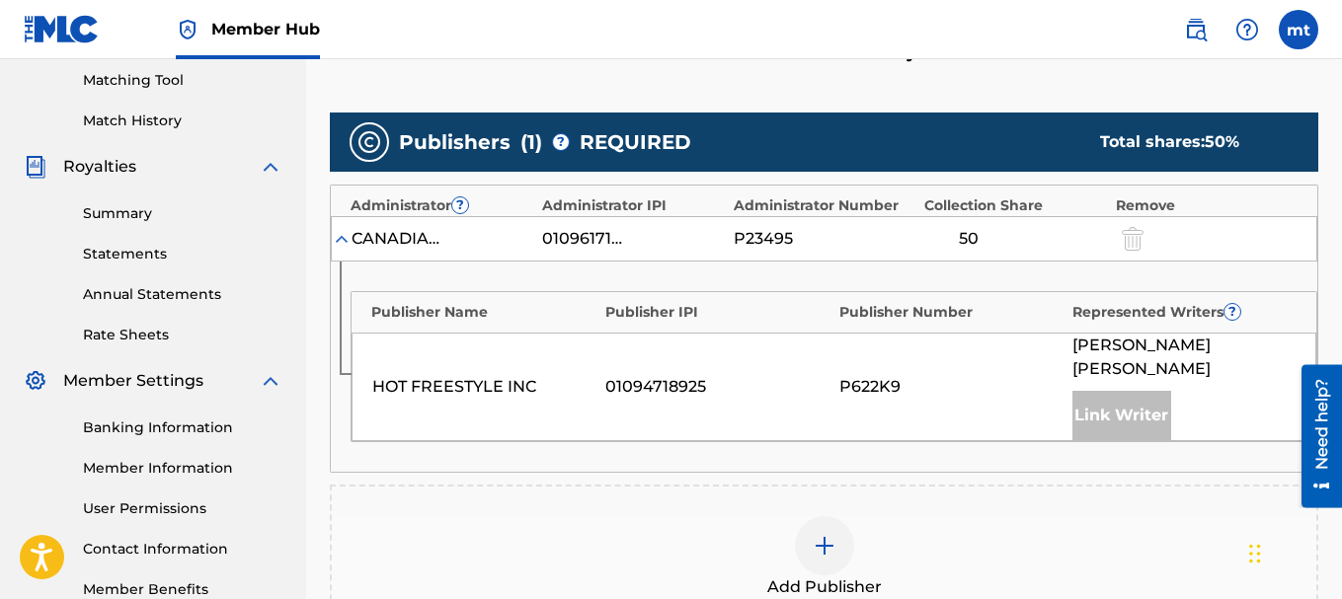
scroll to position [545, 0]
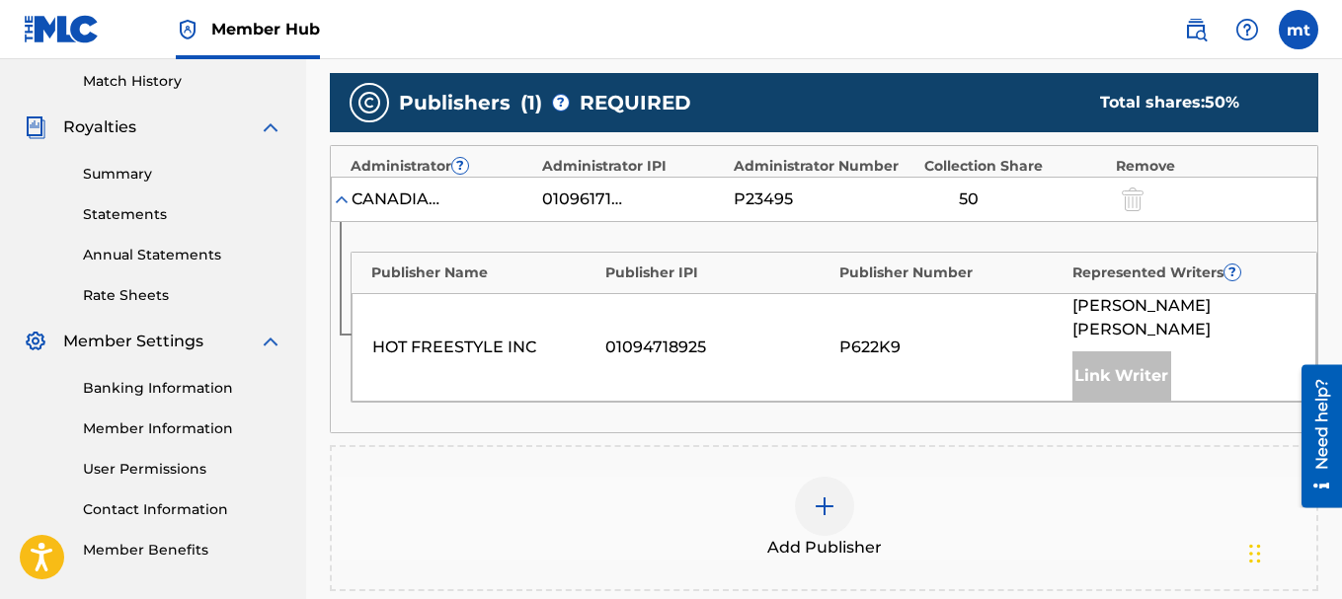
click at [1096, 352] on div "Link Writer" at bounding box center [1121, 376] width 99 height 49
click at [838, 488] on div at bounding box center [824, 506] width 59 height 59
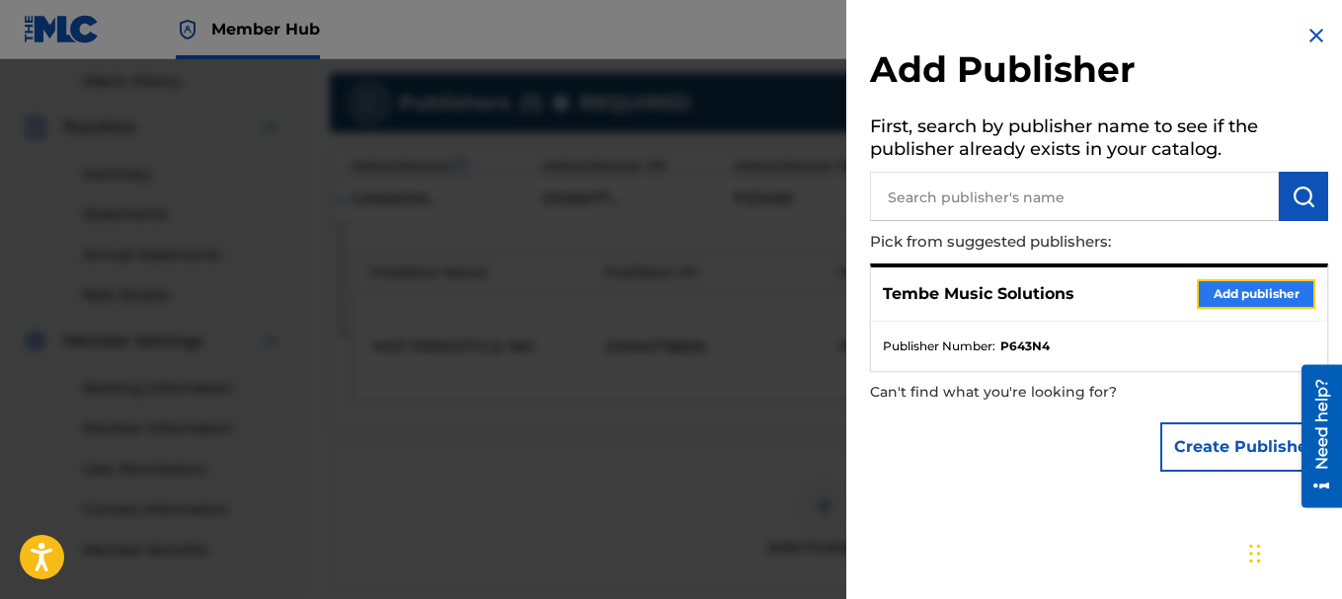
click at [1227, 285] on button "Add publisher" at bounding box center [1256, 294] width 119 height 30
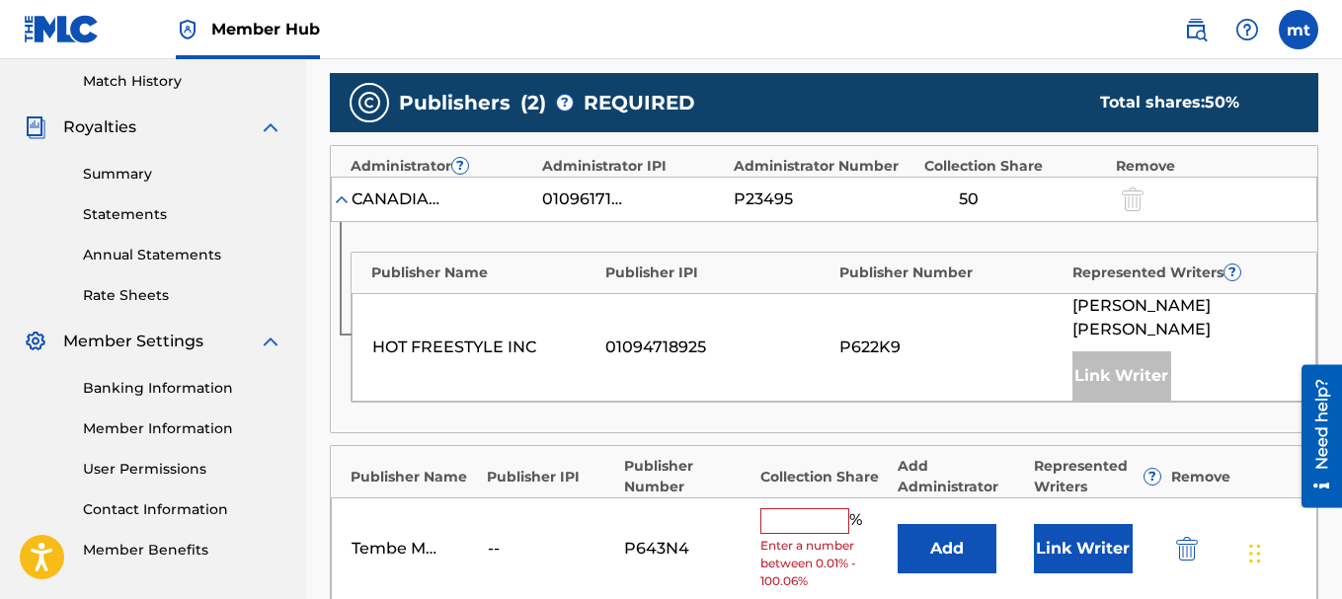
click at [823, 509] on input "text" at bounding box center [804, 522] width 89 height 26
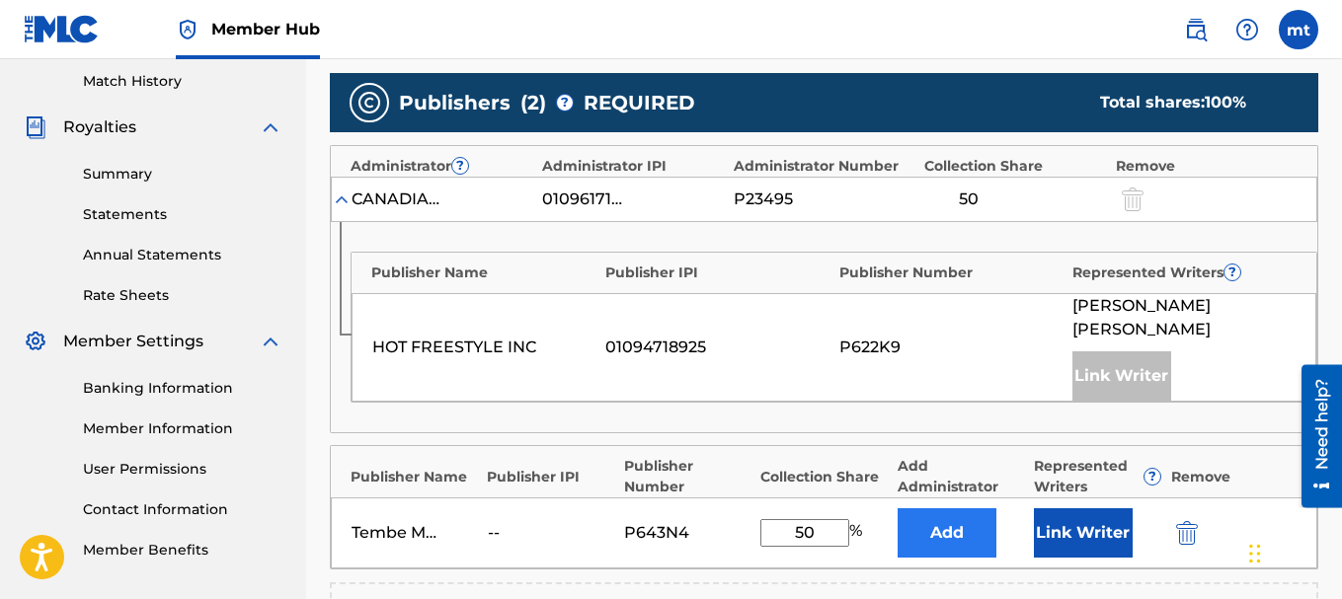
type input "50"
click at [981, 514] on button "Add" at bounding box center [947, 533] width 99 height 49
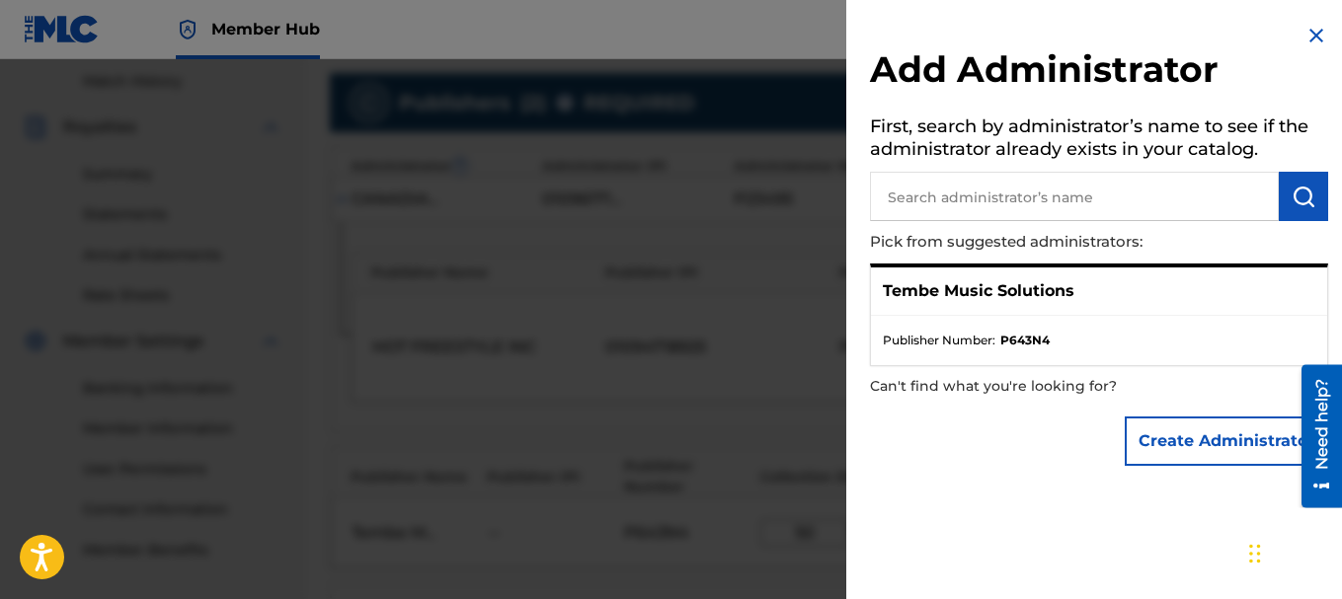
click at [1164, 307] on div "Tembe Music Solutions" at bounding box center [1099, 292] width 456 height 48
click at [1029, 302] on p "Tembe Music Solutions" at bounding box center [979, 291] width 192 height 24
click at [1309, 36] on img at bounding box center [1317, 36] width 24 height 24
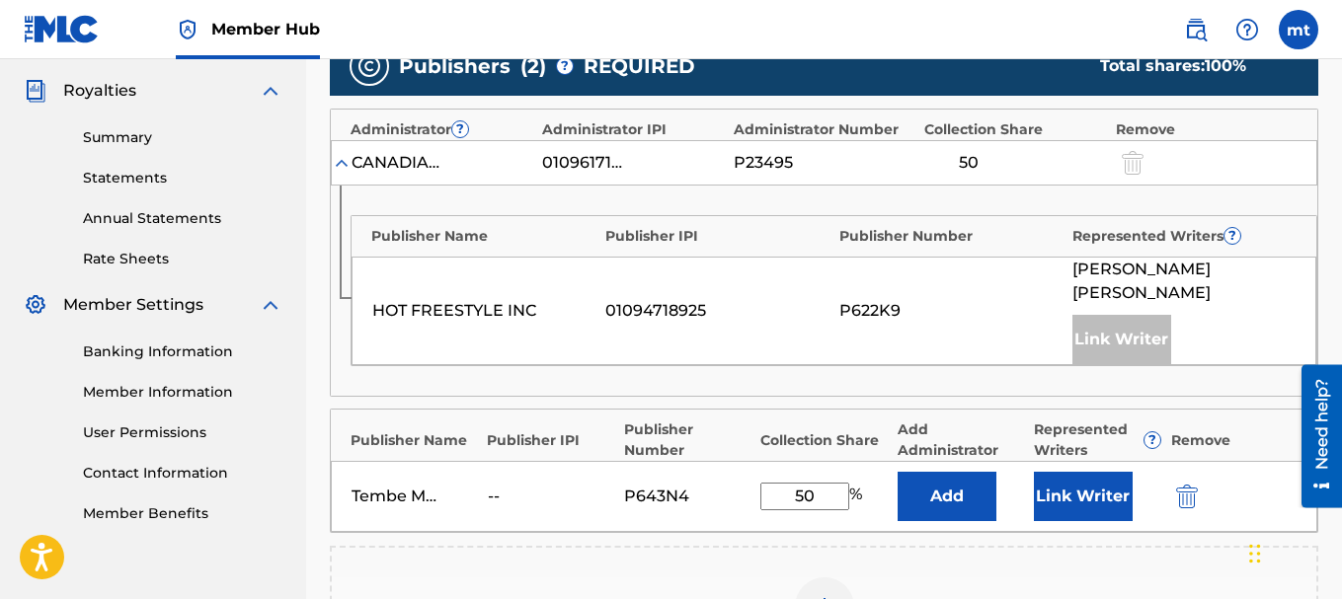
scroll to position [577, 0]
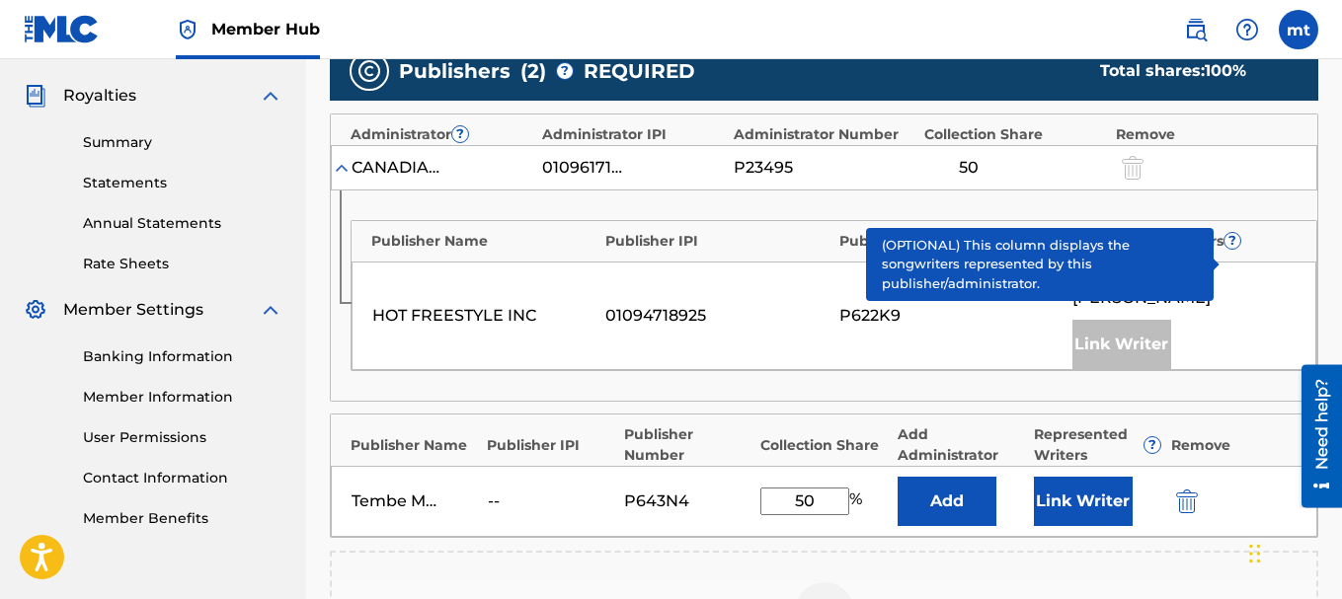
click at [1228, 242] on span "?" at bounding box center [1233, 241] width 16 height 16
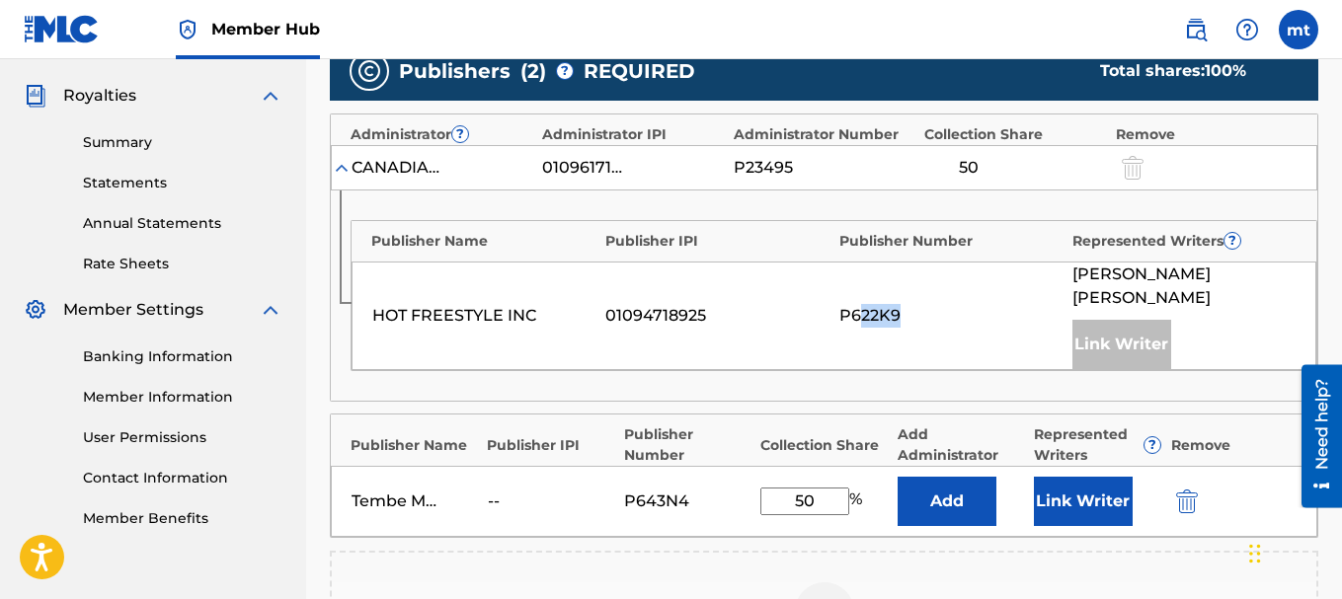
drag, startPoint x: 997, startPoint y: 293, endPoint x: 857, endPoint y: 345, distance: 149.3
click at [857, 345] on div "HOT FREESTYLE INC 01094718925 P622K9 [PERSON_NAME] Link Writer" at bounding box center [834, 316] width 965 height 109
click at [652, 490] on div "P643N4" at bounding box center [668, 502] width 89 height 24
click at [552, 490] on div "--" at bounding box center [532, 502] width 89 height 24
click at [491, 490] on div "--" at bounding box center [532, 502] width 89 height 24
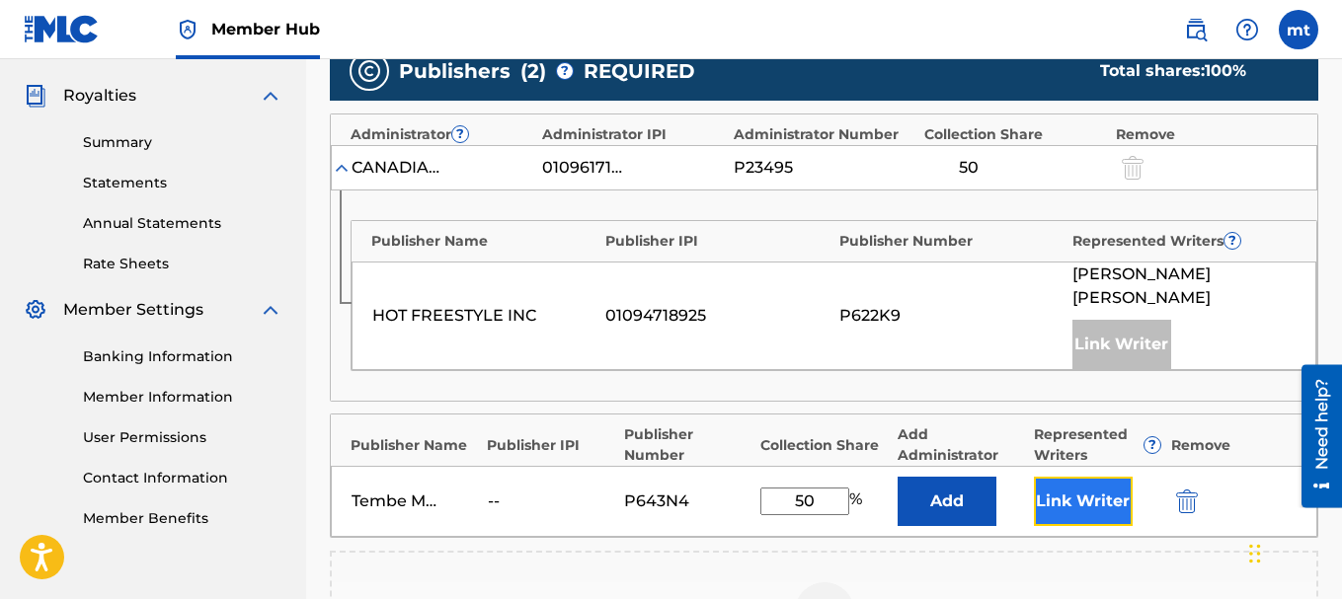
click at [1060, 477] on button "Link Writer" at bounding box center [1083, 501] width 99 height 49
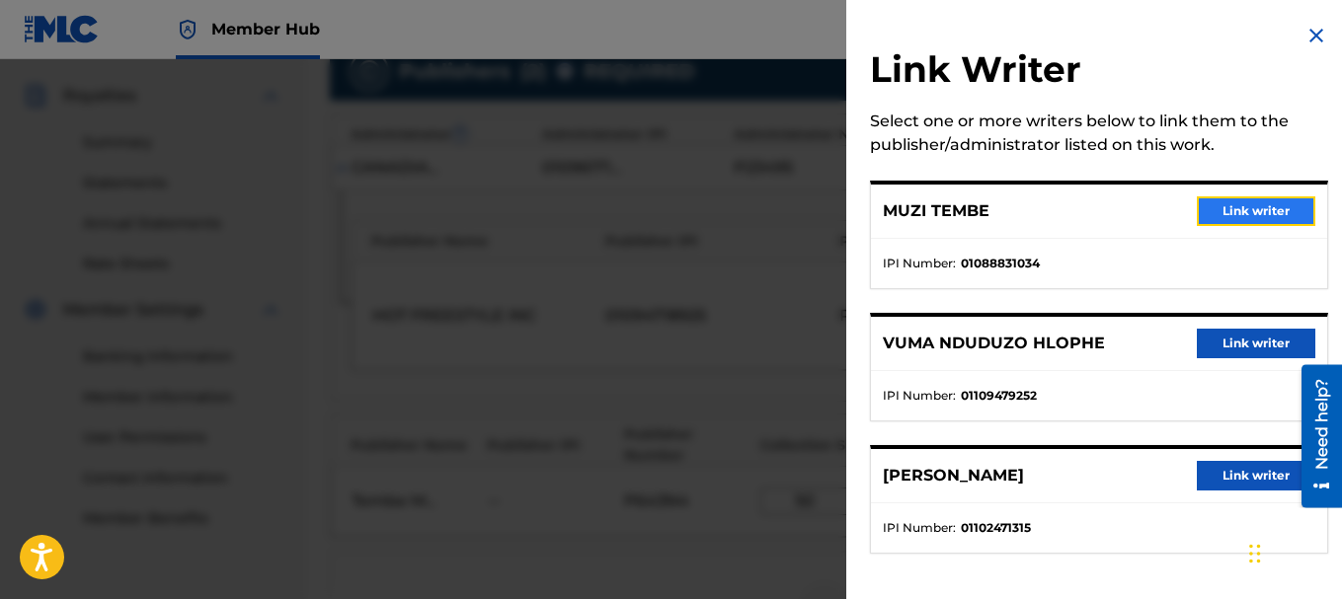
click at [1215, 213] on button "Link writer" at bounding box center [1256, 212] width 119 height 30
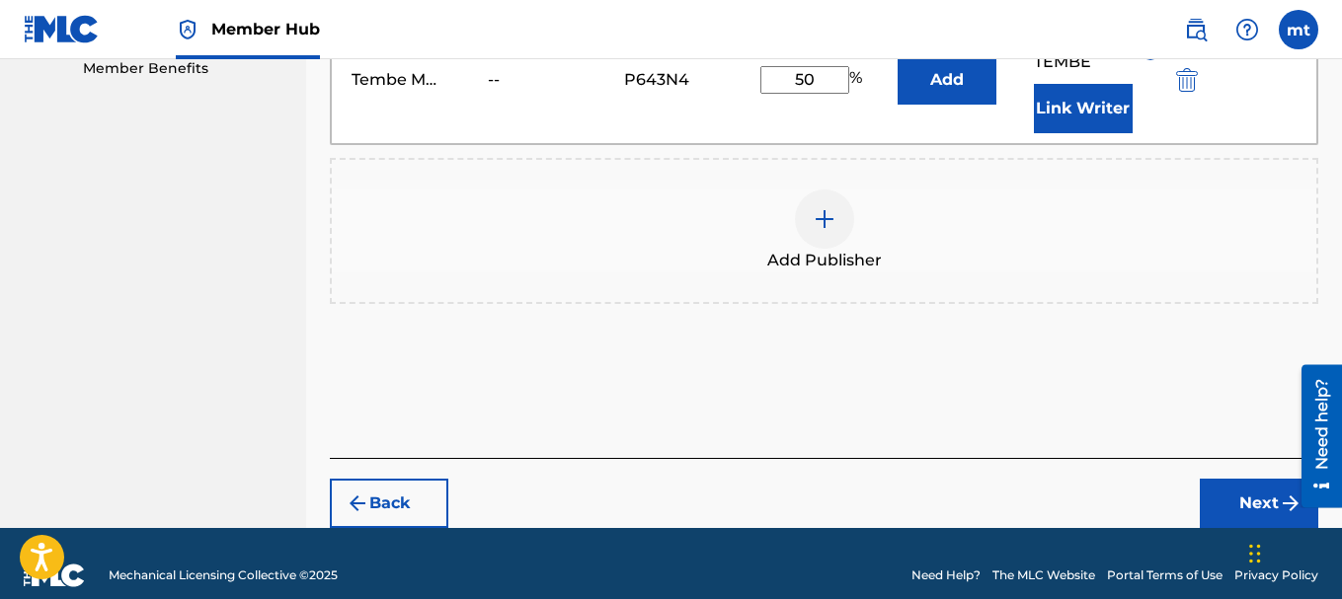
scroll to position [503, 0]
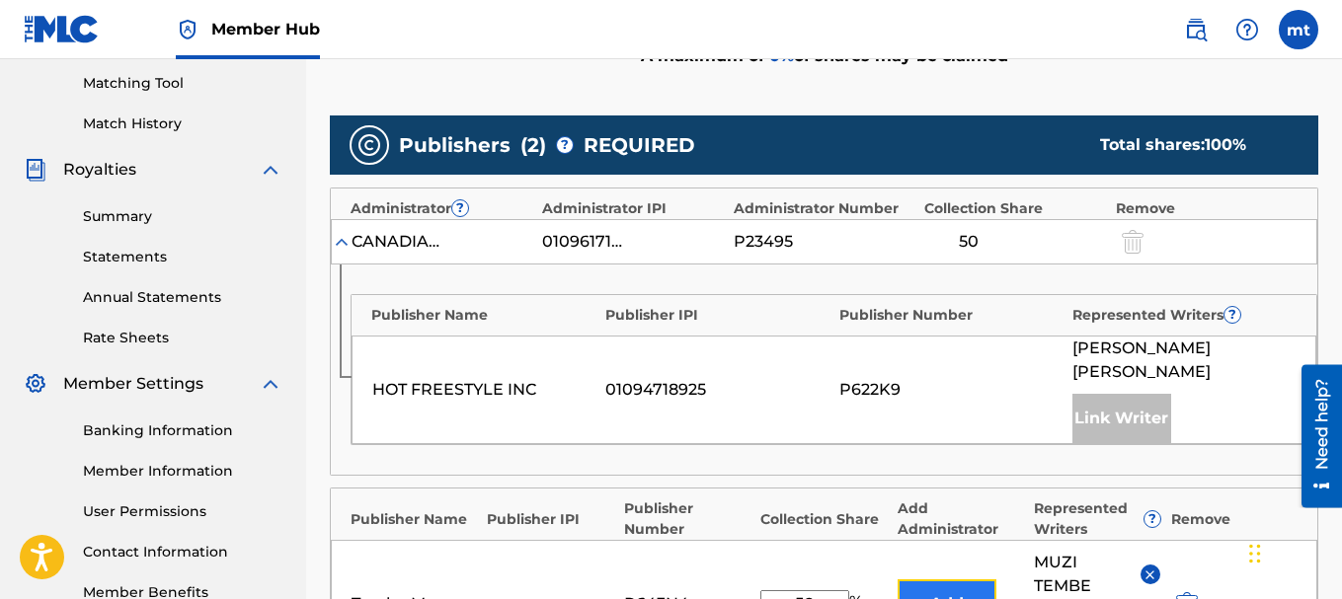
click at [944, 580] on button "Add" at bounding box center [947, 604] width 99 height 49
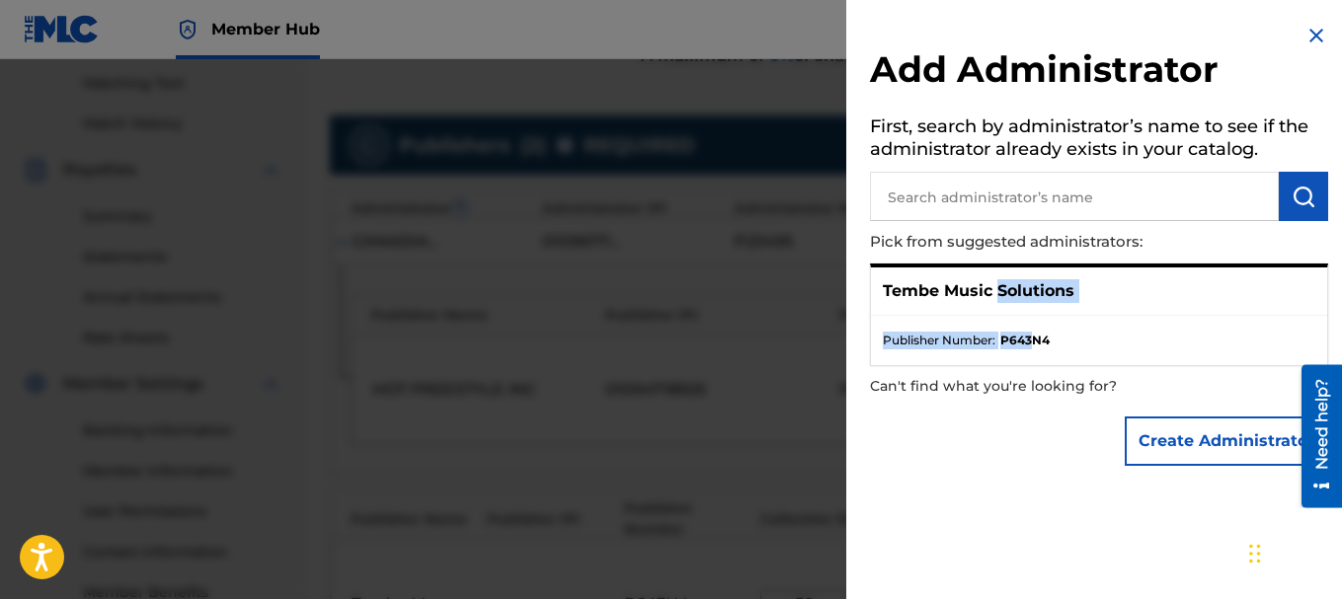
drag, startPoint x: 1031, startPoint y: 334, endPoint x: 998, endPoint y: 278, distance: 64.2
click at [998, 278] on div "Tembe Music Solutions Publisher Number : P643N4" at bounding box center [1099, 315] width 458 height 103
click at [998, 279] on p "Tembe Music Solutions" at bounding box center [979, 291] width 192 height 24
click at [1003, 316] on ul "Publisher Number : P643N4" at bounding box center [1099, 340] width 456 height 49
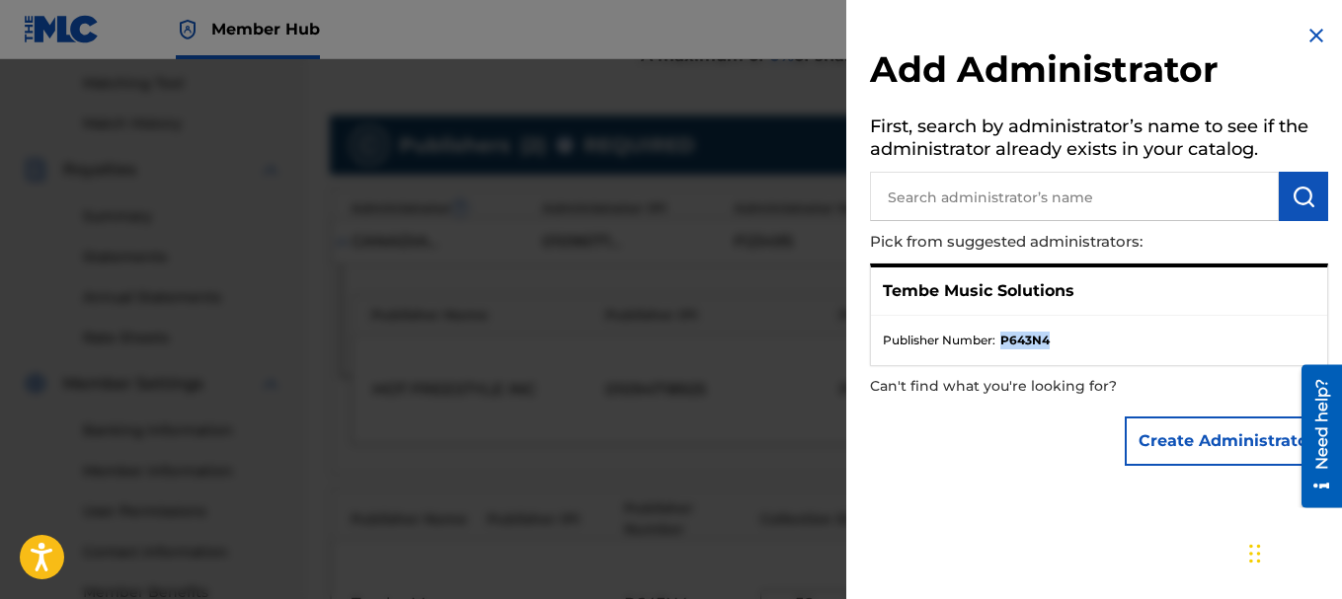
click at [1003, 316] on ul "Publisher Number : P643N4" at bounding box center [1099, 340] width 456 height 49
click at [1003, 288] on p "Tembe Music Solutions" at bounding box center [979, 291] width 192 height 24
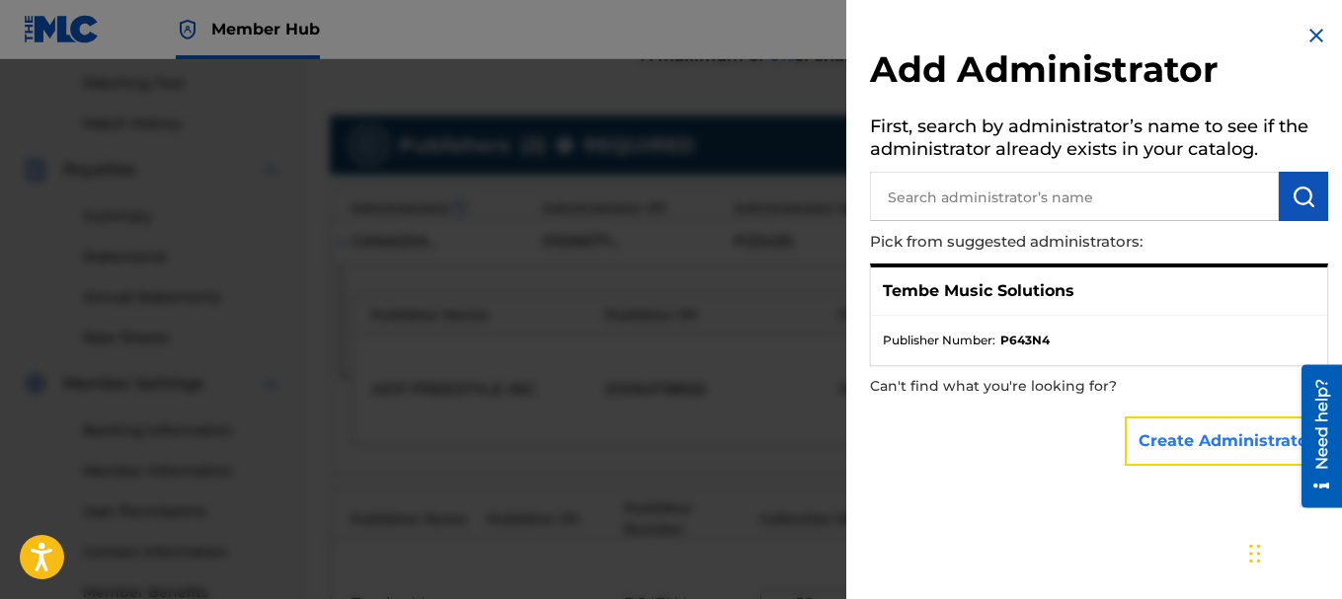
click at [1141, 435] on button "Create Administrator" at bounding box center [1226, 441] width 203 height 49
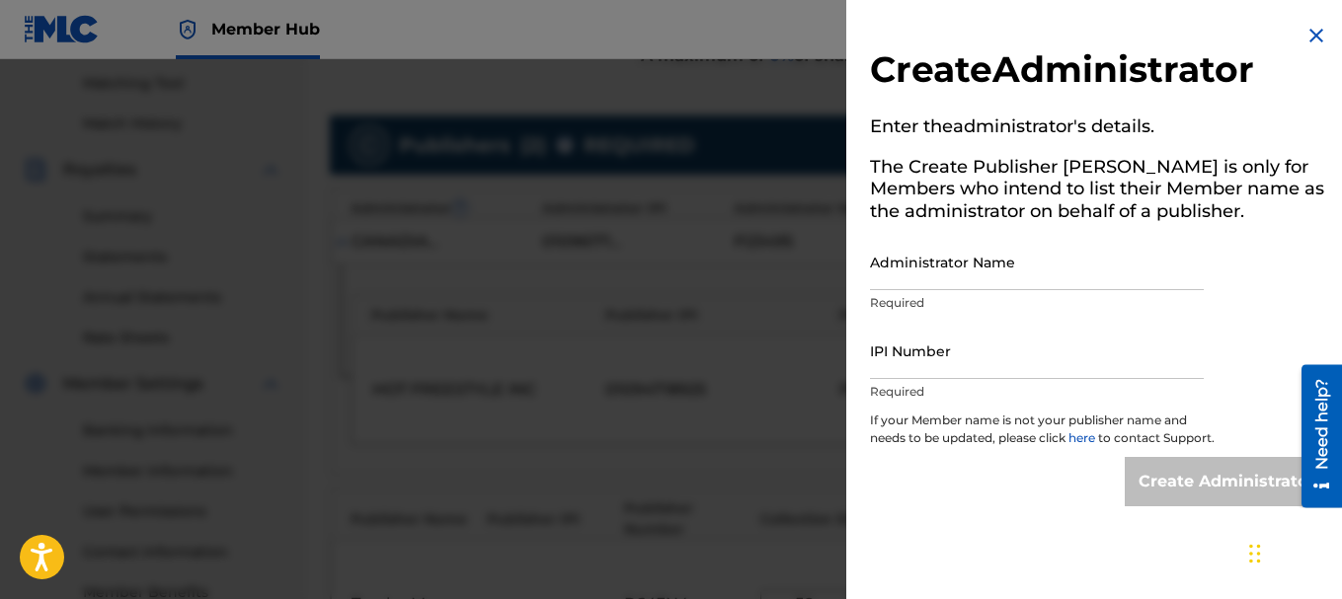
click at [1305, 36] on img at bounding box center [1317, 36] width 24 height 24
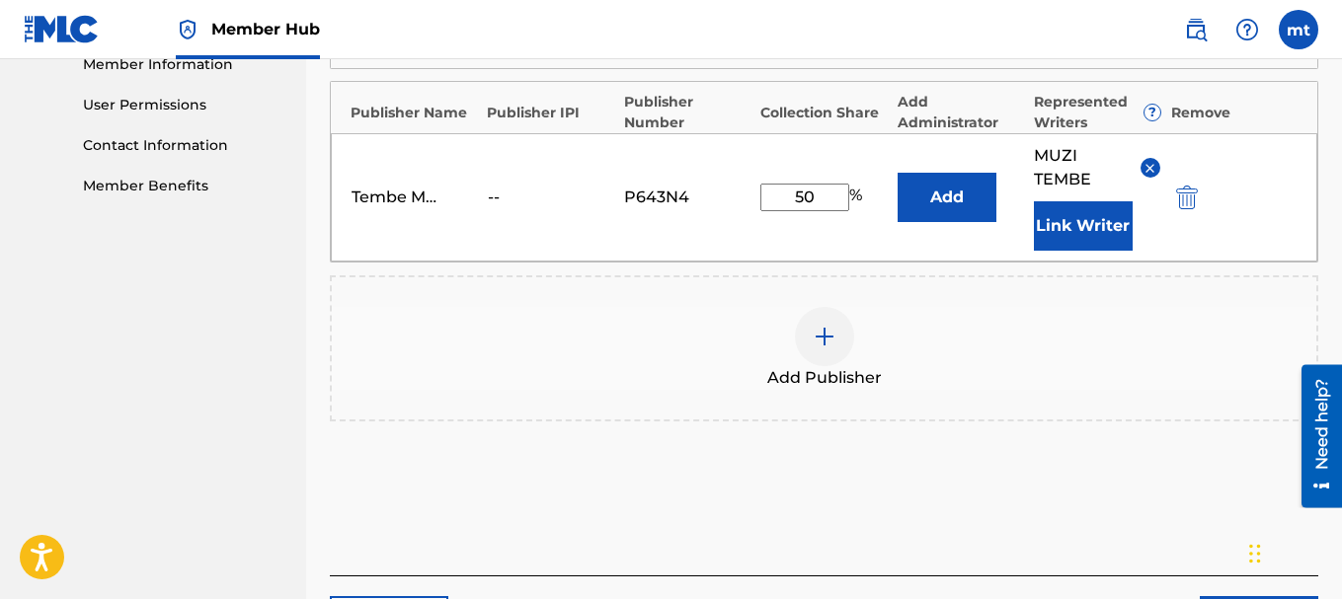
scroll to position [936, 0]
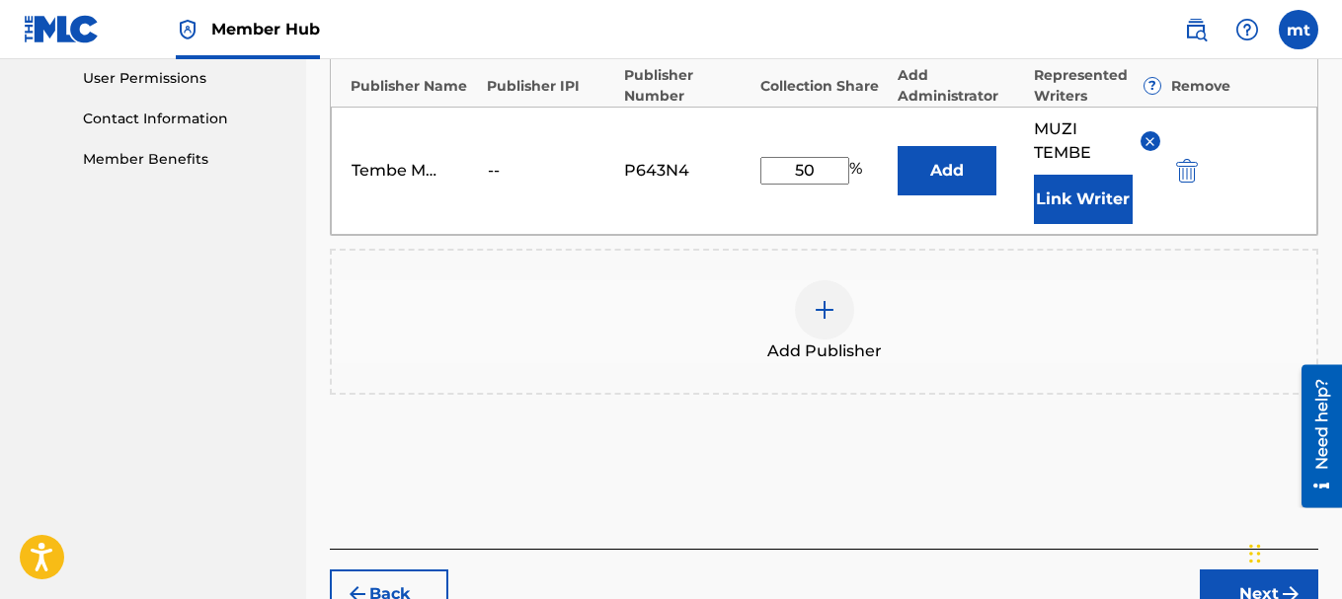
click at [1215, 578] on button "Next" at bounding box center [1259, 594] width 119 height 49
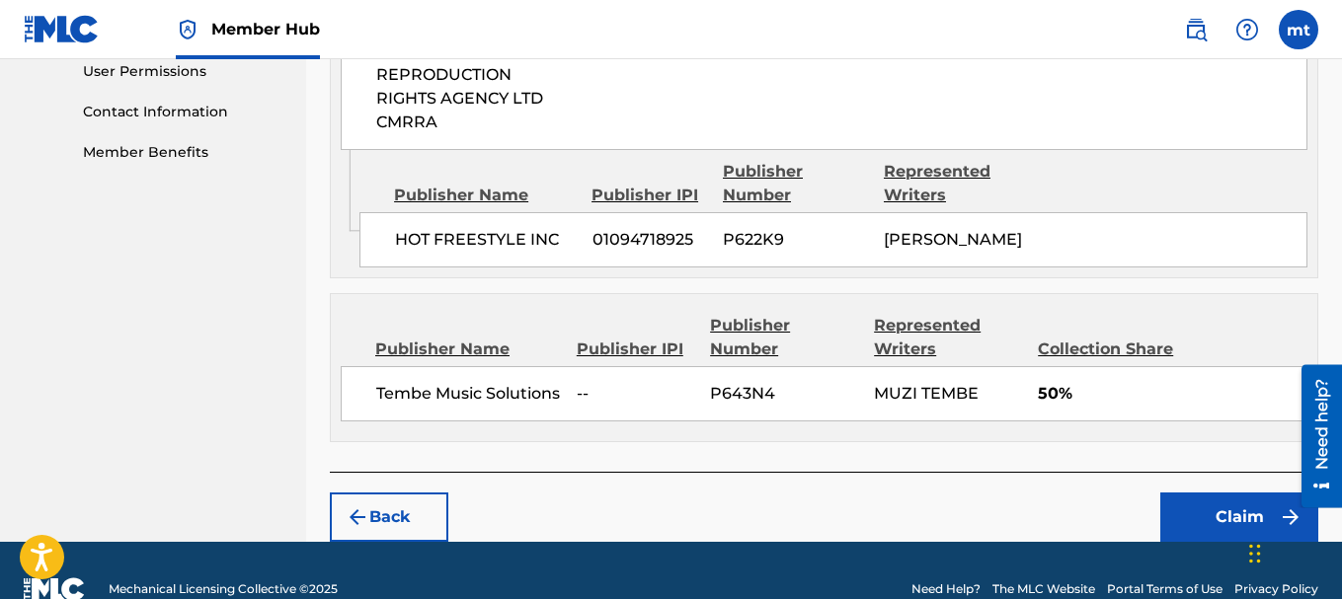
scroll to position [1004, 0]
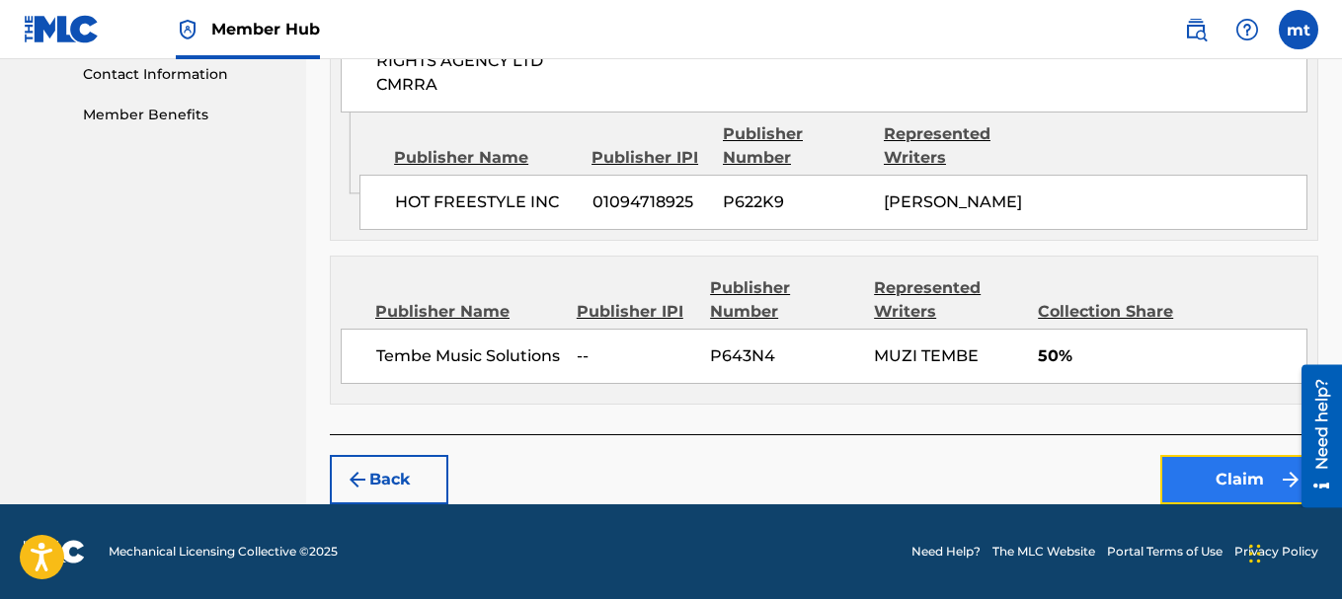
click at [1210, 482] on button "Claim" at bounding box center [1239, 479] width 158 height 49
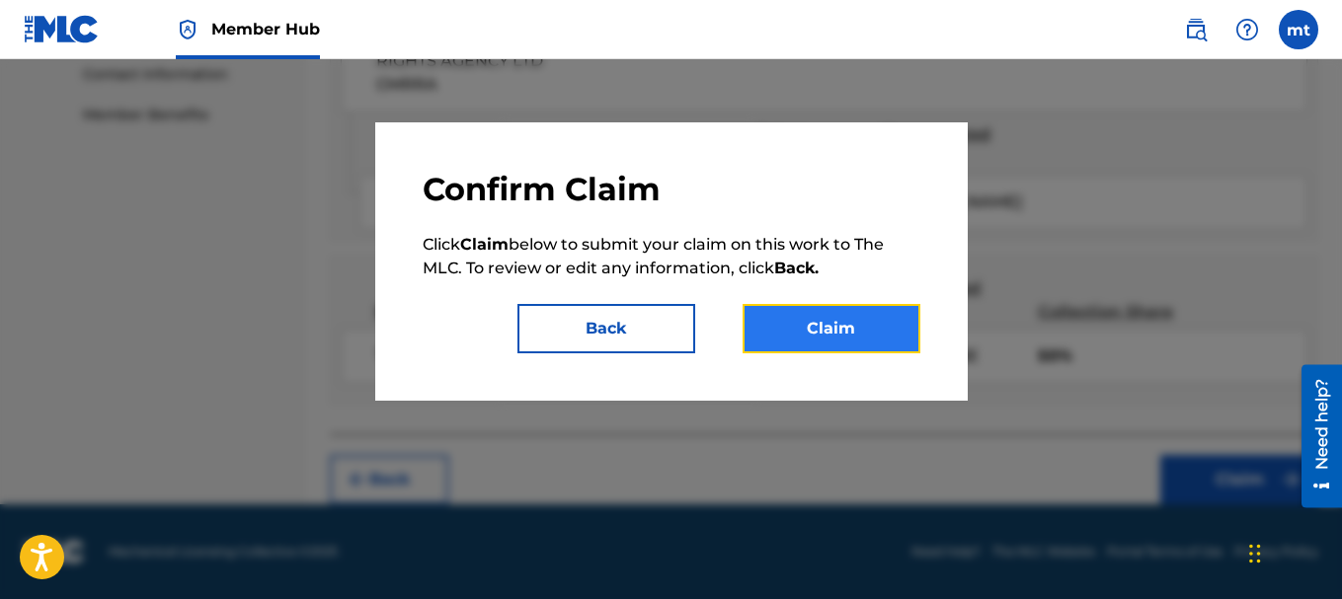
click at [837, 329] on button "Claim" at bounding box center [832, 328] width 178 height 49
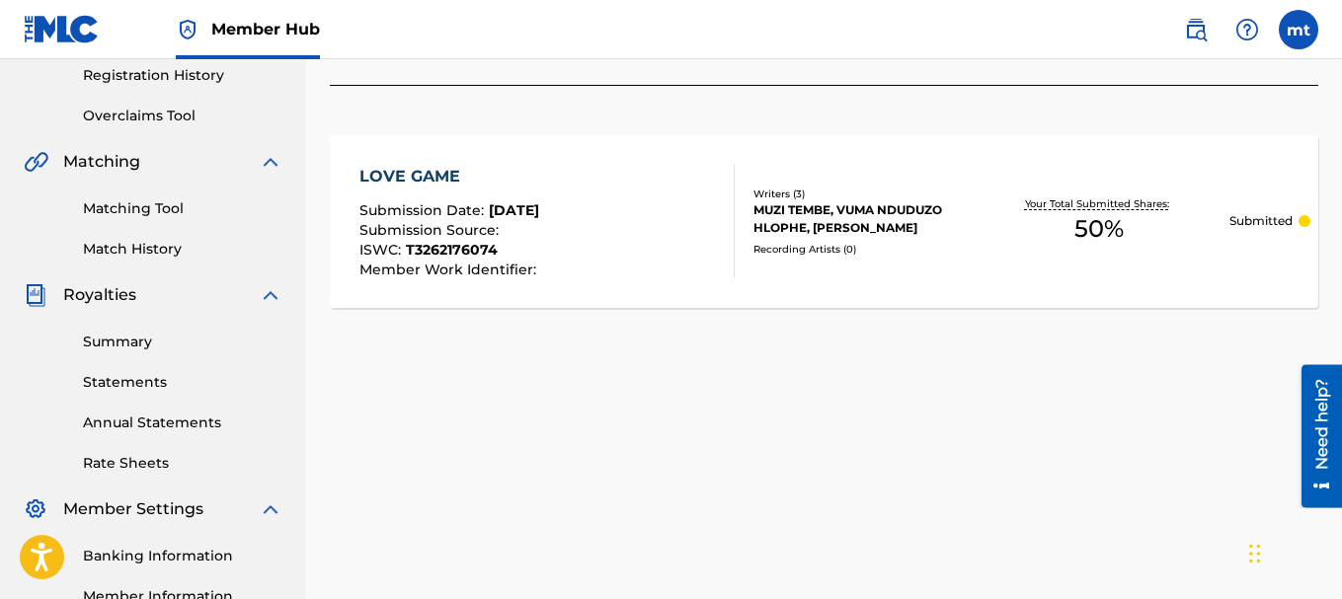
scroll to position [0, 0]
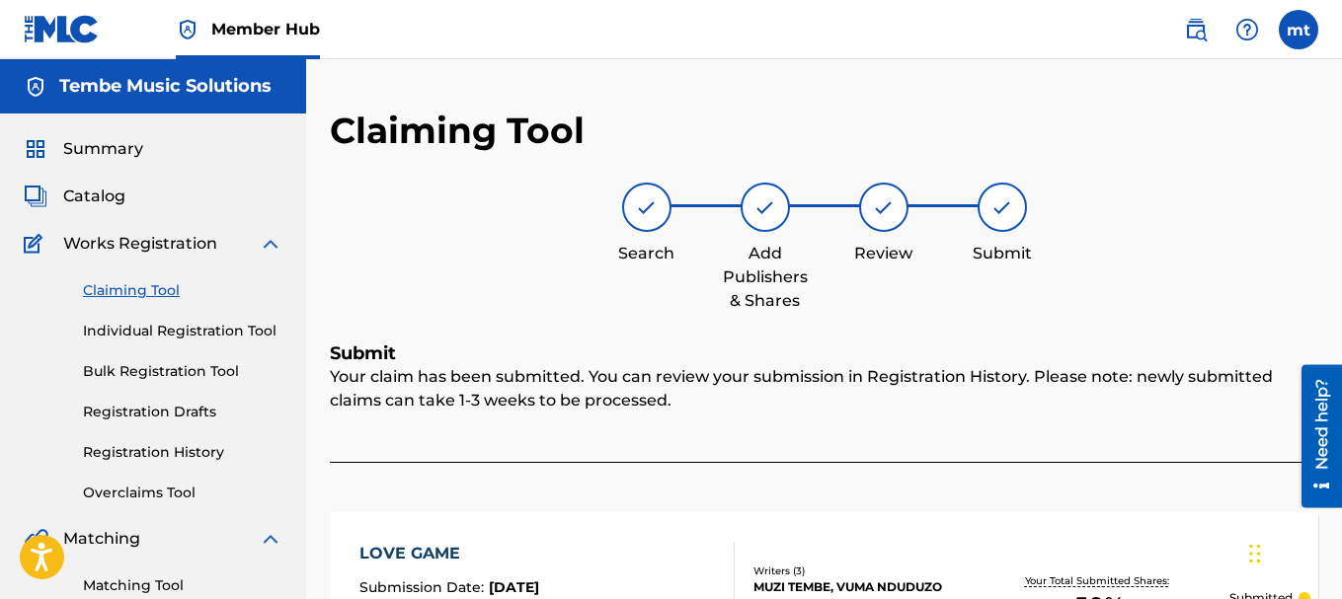
click at [148, 287] on link "Claiming Tool" at bounding box center [182, 290] width 199 height 21
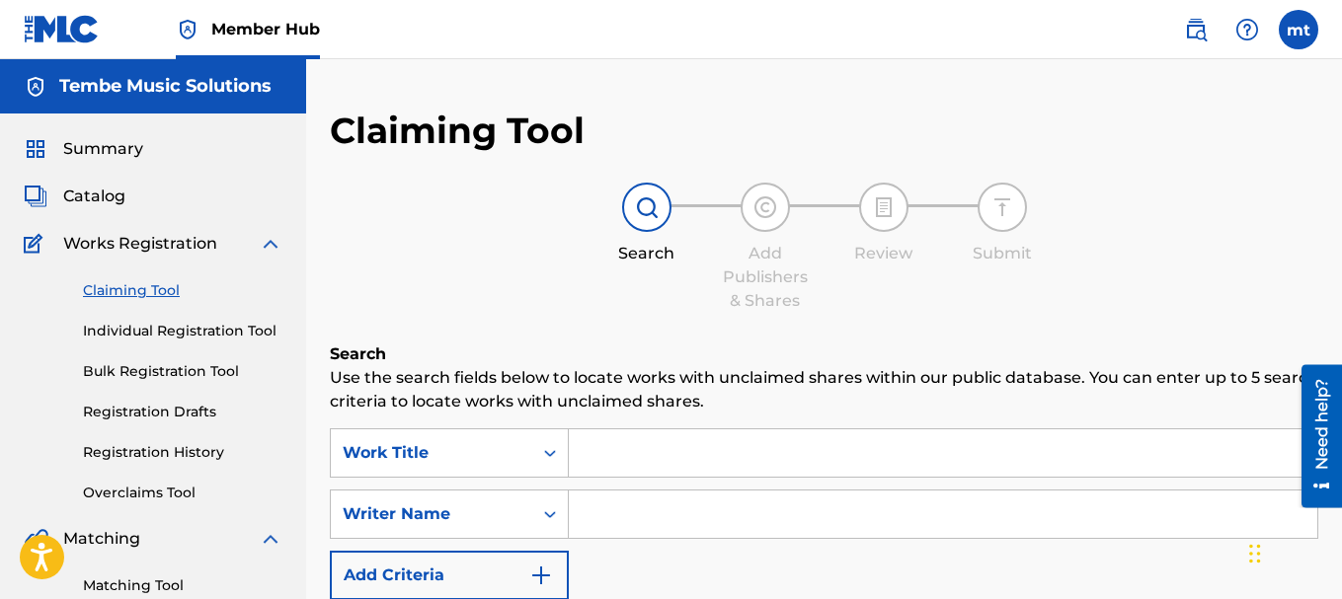
click at [608, 507] on input "Search Form" at bounding box center [943, 514] width 749 height 47
type input "Tembe Muzi"
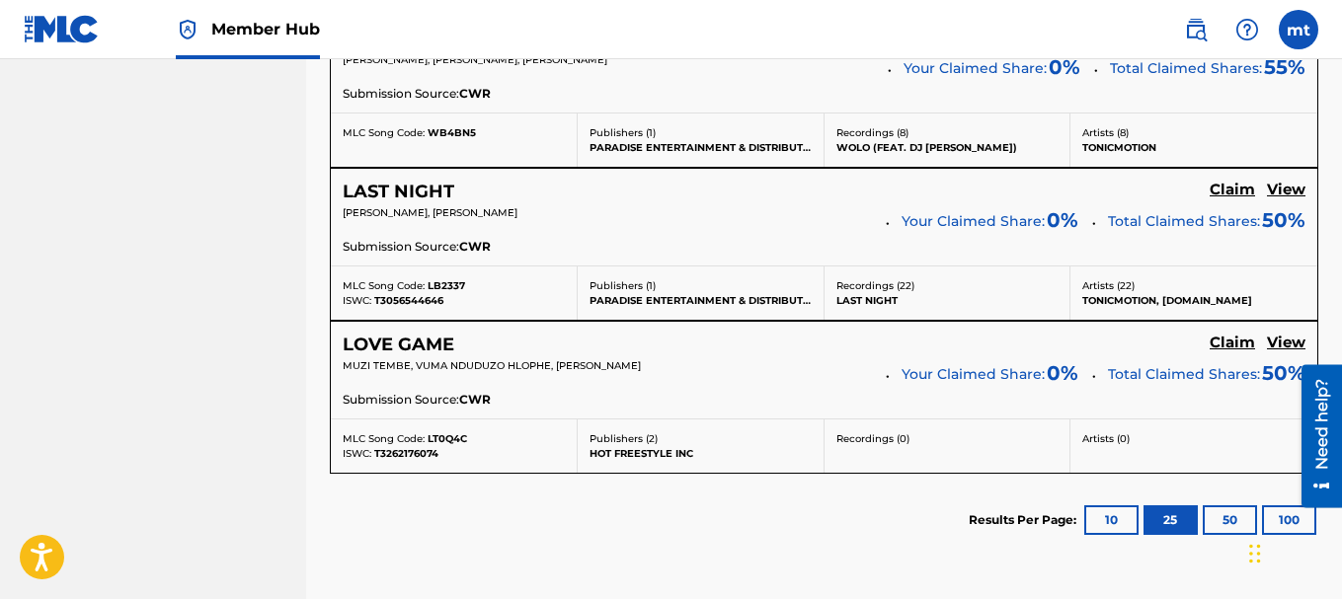
drag, startPoint x: 1342, startPoint y: 419, endPoint x: 45, endPoint y: 95, distance: 1336.5
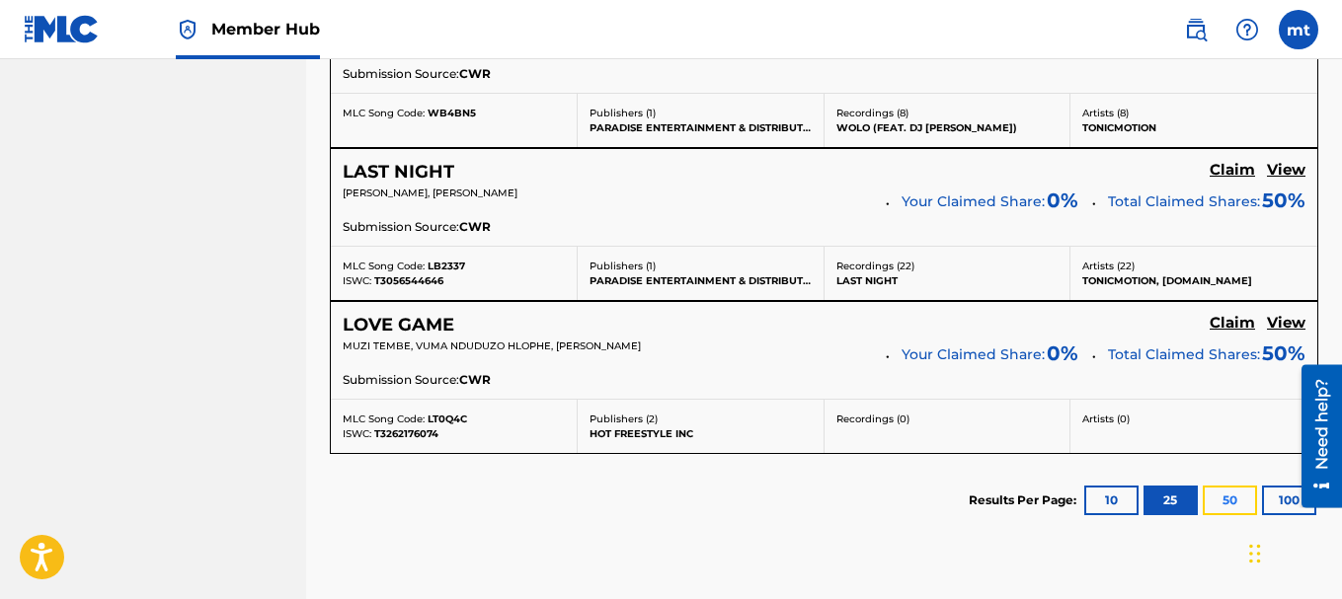
click at [1229, 507] on button "50" at bounding box center [1230, 501] width 54 height 30
click at [1271, 504] on button "100" at bounding box center [1289, 501] width 54 height 30
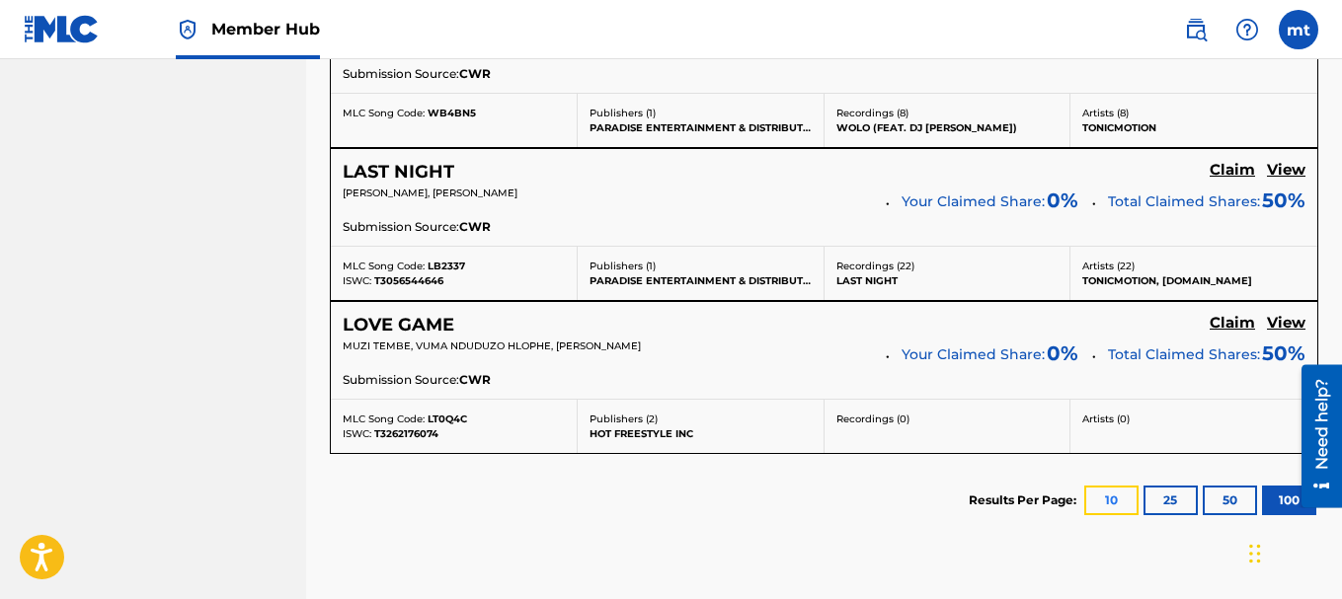
click at [1097, 509] on button "10" at bounding box center [1111, 501] width 54 height 30
click at [1272, 325] on h5 "View" at bounding box center [1286, 323] width 39 height 19
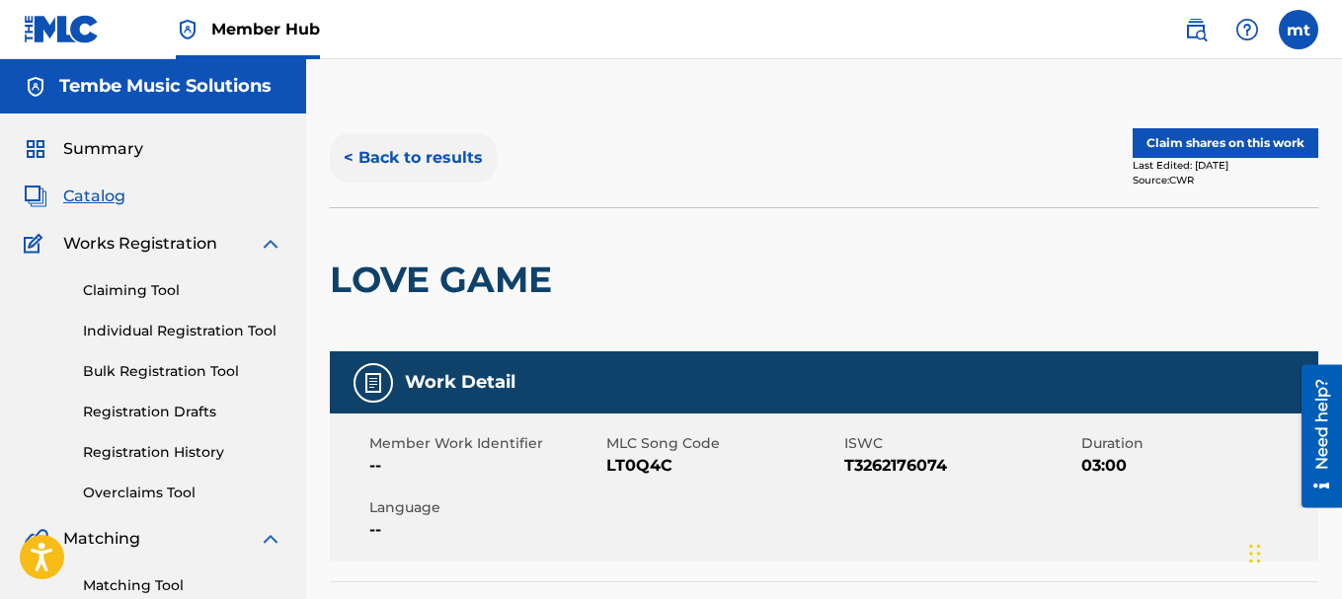
click at [451, 173] on button "< Back to results" at bounding box center [413, 157] width 167 height 49
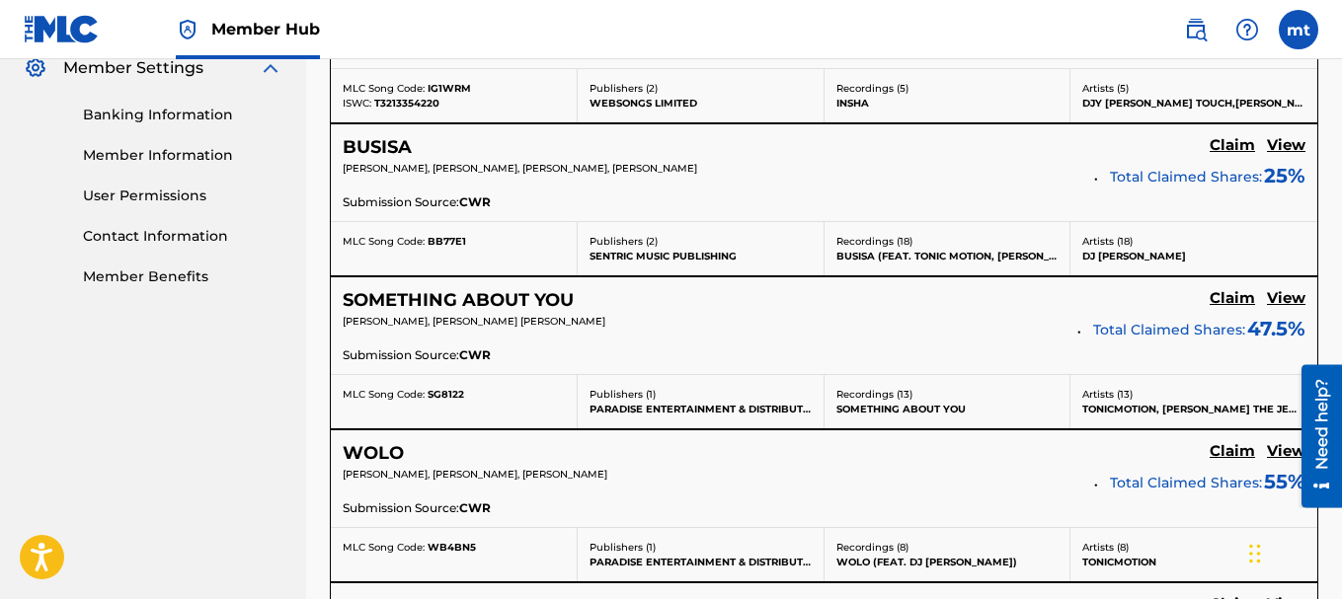
scroll to position [779, 0]
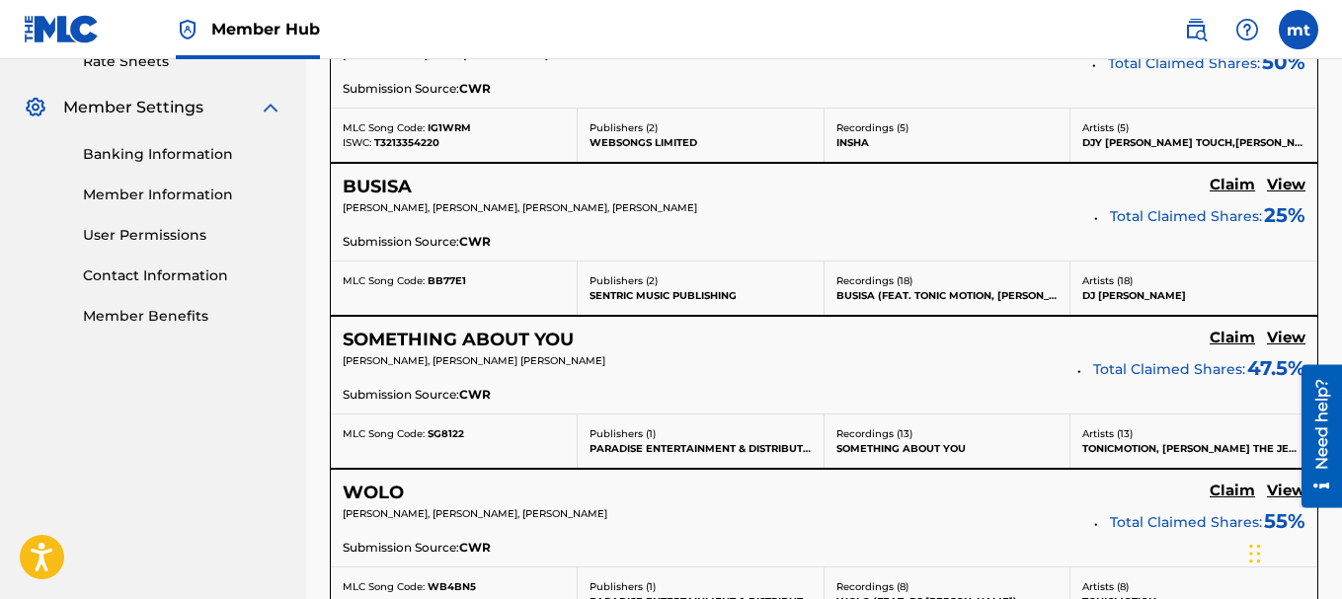
click at [1209, 328] on div "SOMETHING ABOUT YOU Claim View [PERSON_NAME], [PERSON_NAME] [PERSON_NAME] Total…" at bounding box center [824, 365] width 987 height 97
click at [1214, 334] on h5 "Claim" at bounding box center [1232, 338] width 45 height 19
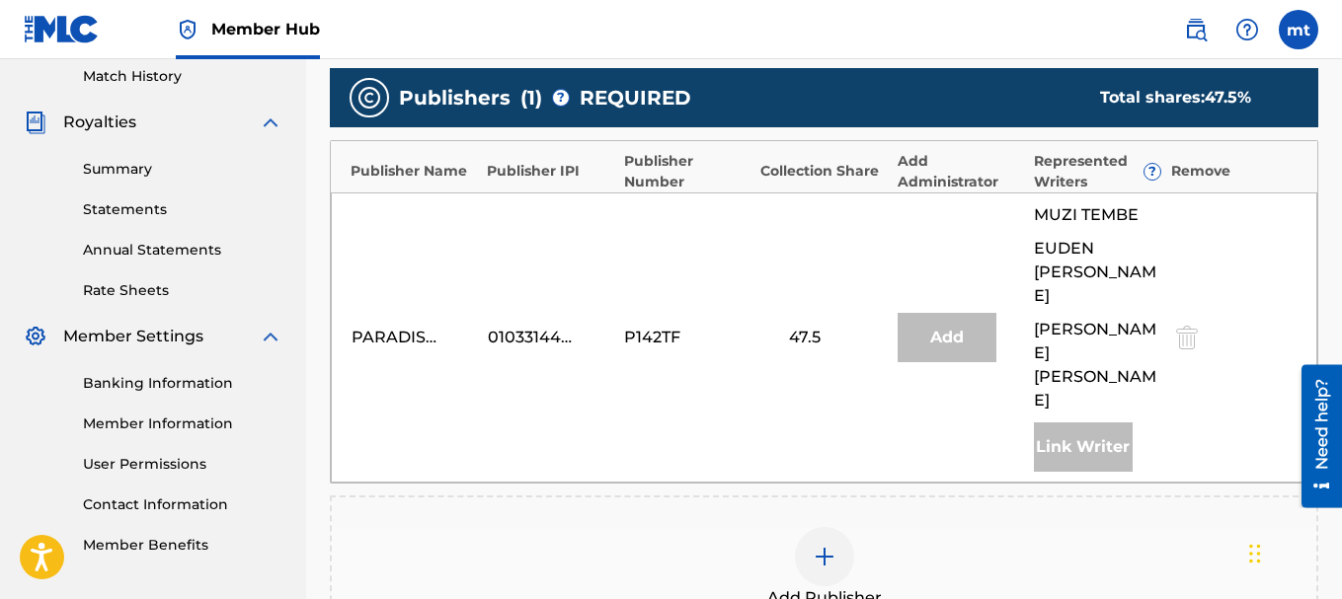
scroll to position [542, 0]
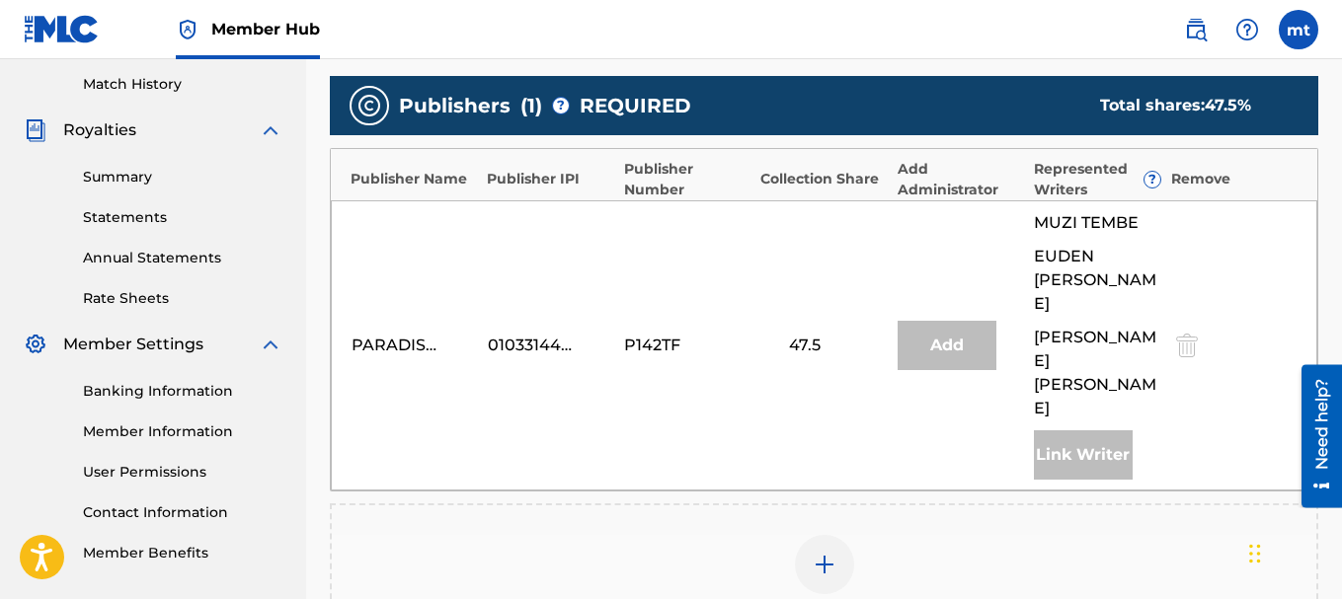
click at [935, 324] on div "Add" at bounding box center [947, 345] width 99 height 49
click at [914, 321] on div "Add" at bounding box center [947, 345] width 99 height 49
click at [829, 553] on img at bounding box center [825, 565] width 24 height 24
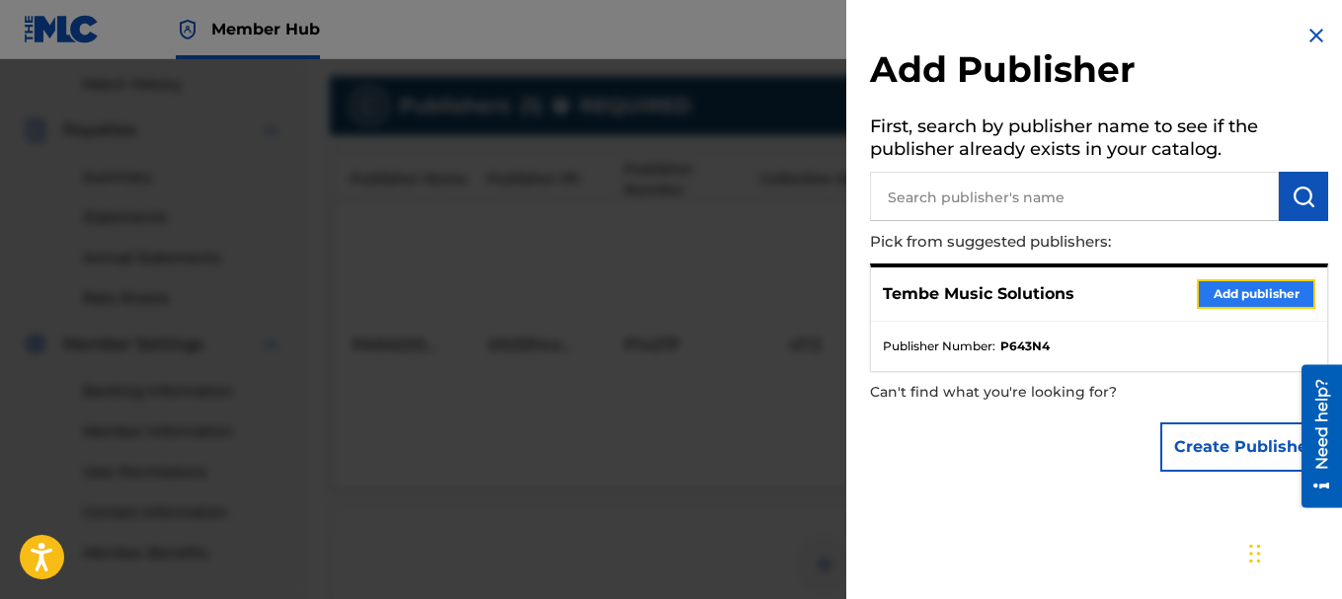
click at [1214, 296] on button "Add publisher" at bounding box center [1256, 294] width 119 height 30
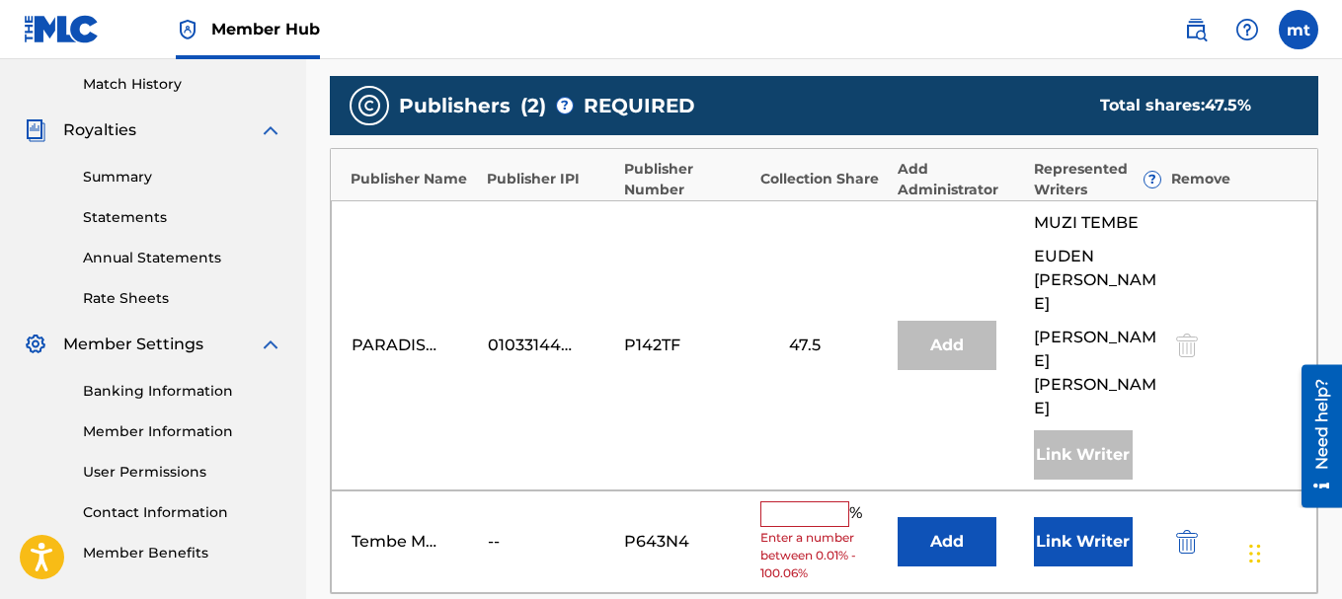
click at [767, 502] on input "text" at bounding box center [804, 515] width 89 height 26
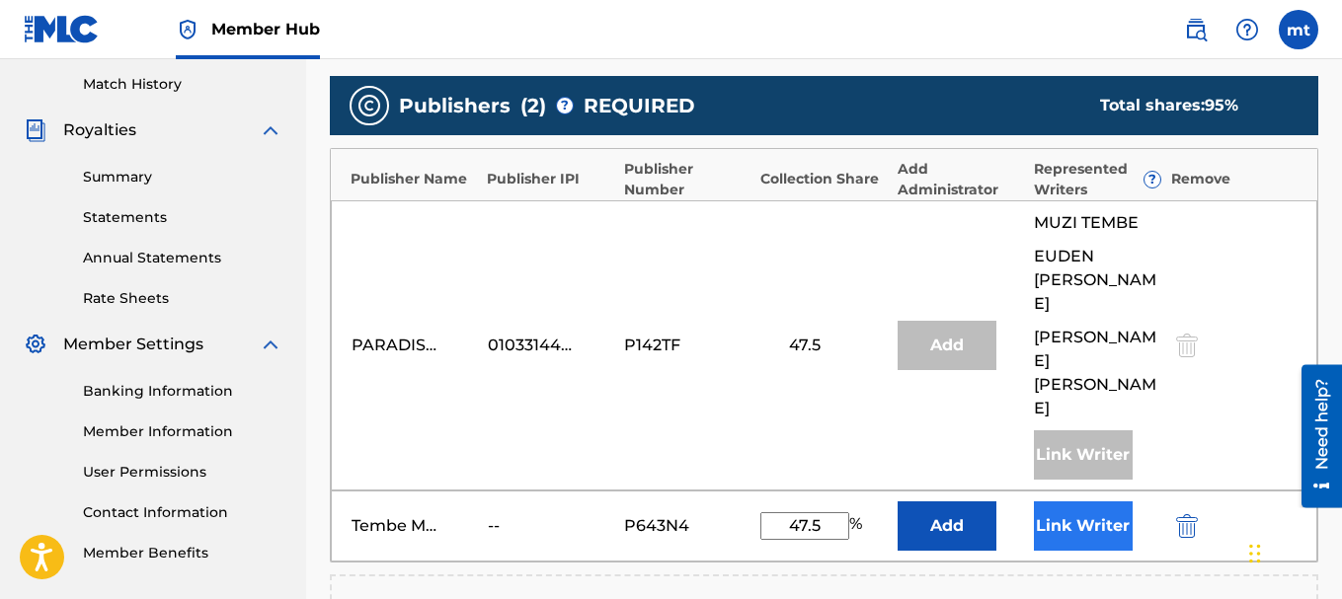
type input "47.5"
click at [1074, 502] on button "Link Writer" at bounding box center [1083, 526] width 99 height 49
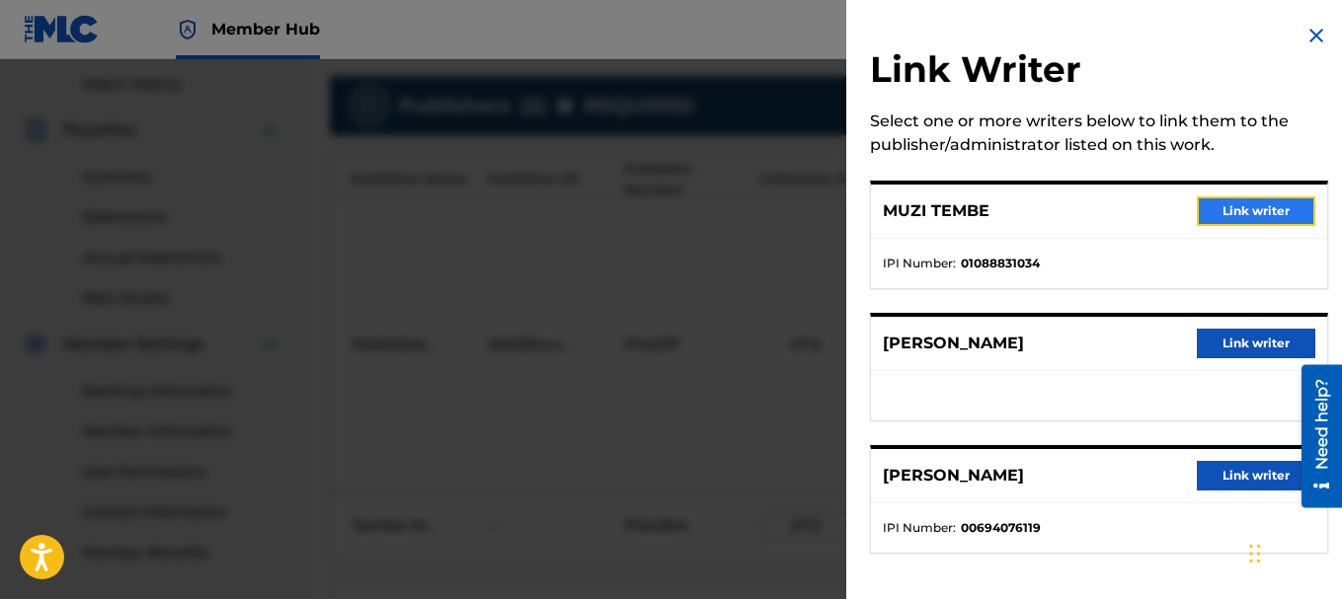
click at [1228, 216] on button "Link writer" at bounding box center [1256, 212] width 119 height 30
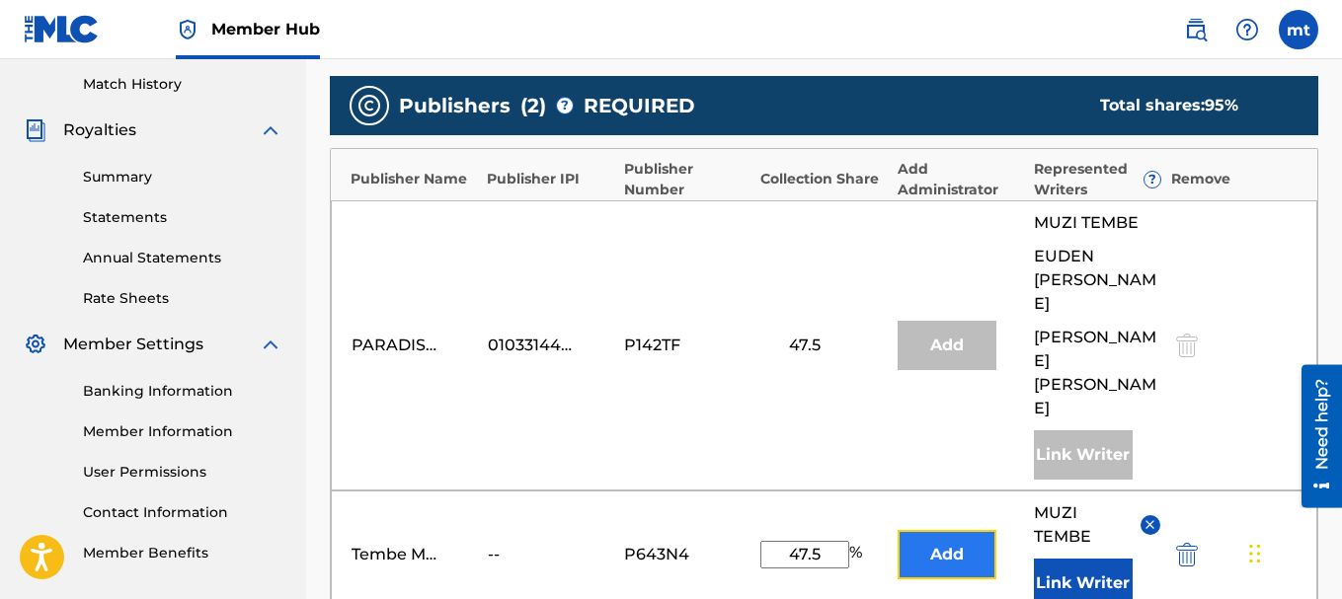
click at [971, 530] on button "Add" at bounding box center [947, 554] width 99 height 49
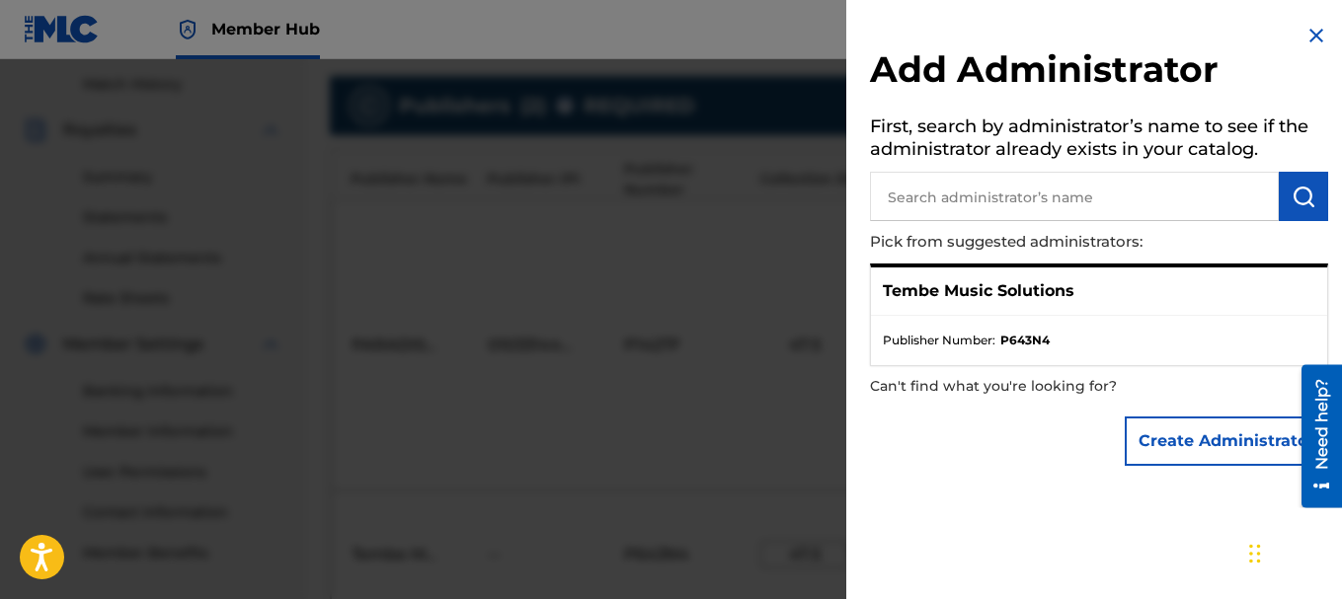
click at [1099, 319] on ul "Publisher Number : P643N4" at bounding box center [1099, 340] width 456 height 49
click at [1306, 49] on h2 "Add Administrator" at bounding box center [1099, 72] width 458 height 50
click at [1310, 31] on img at bounding box center [1317, 36] width 24 height 24
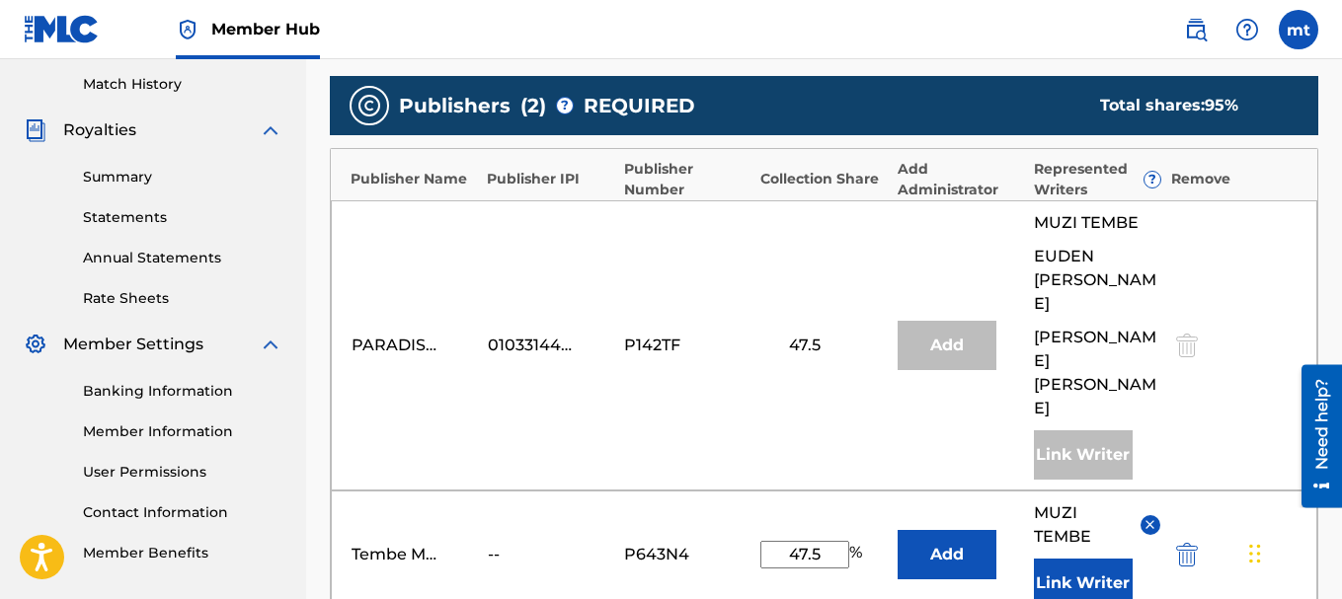
scroll to position [969, 0]
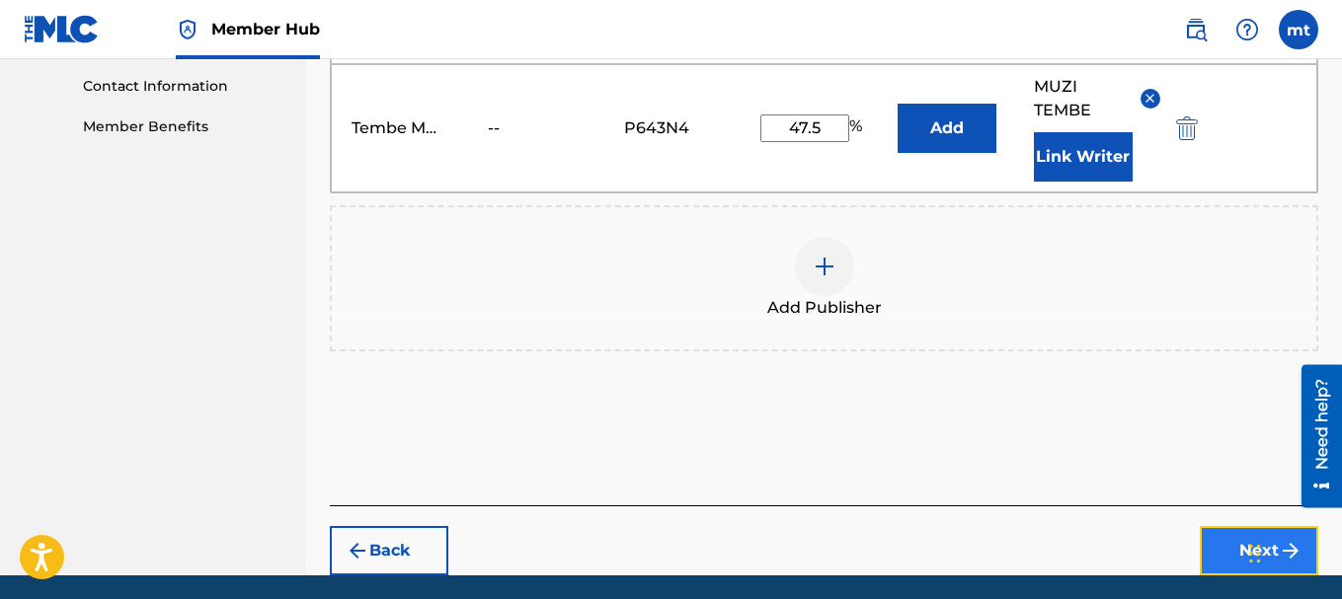
click at [1259, 526] on button "Next" at bounding box center [1259, 550] width 119 height 49
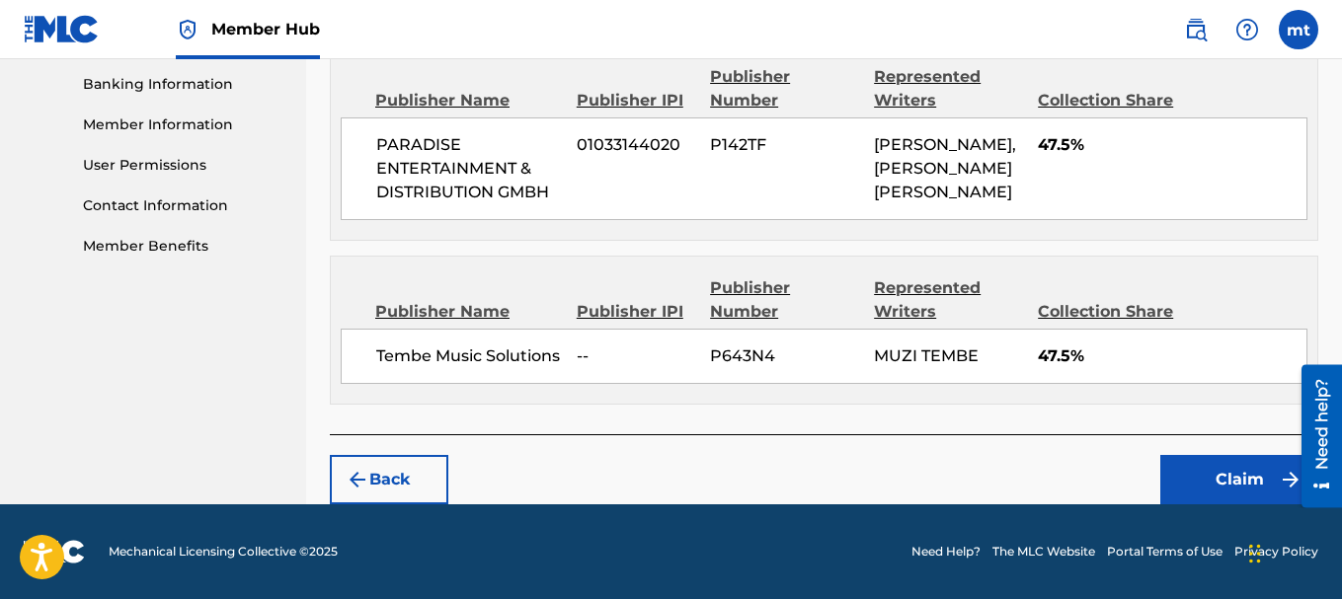
scroll to position [873, 0]
click at [1208, 478] on button "Claim" at bounding box center [1239, 479] width 158 height 49
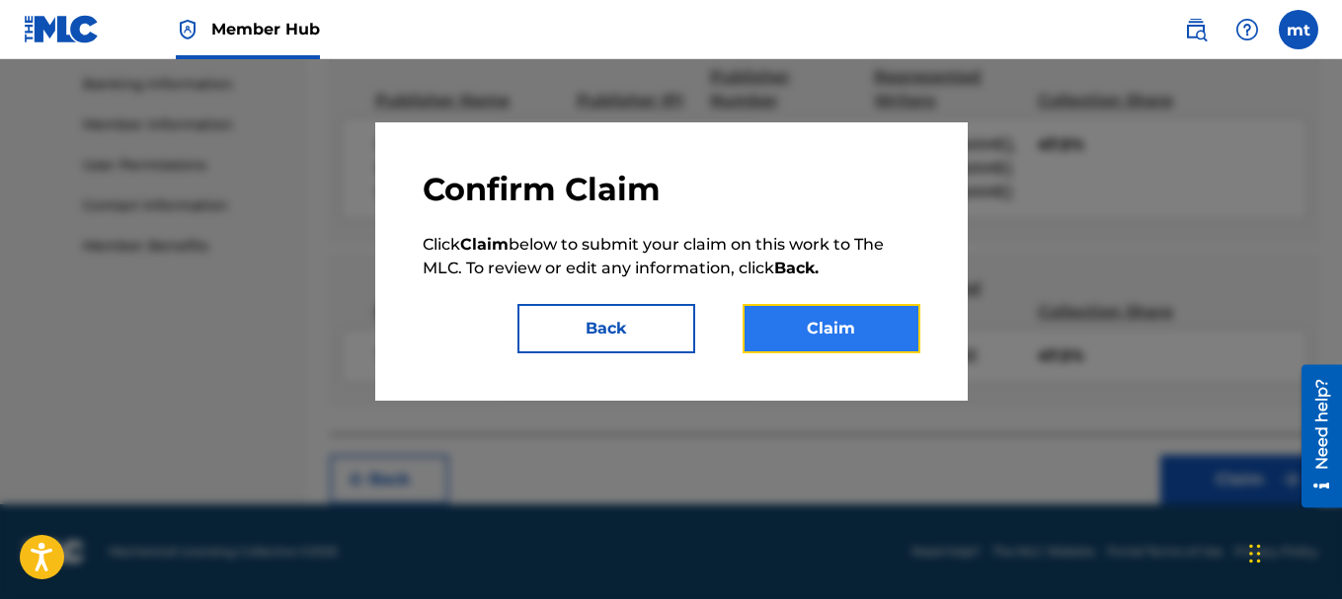
click at [863, 330] on button "Claim" at bounding box center [832, 328] width 178 height 49
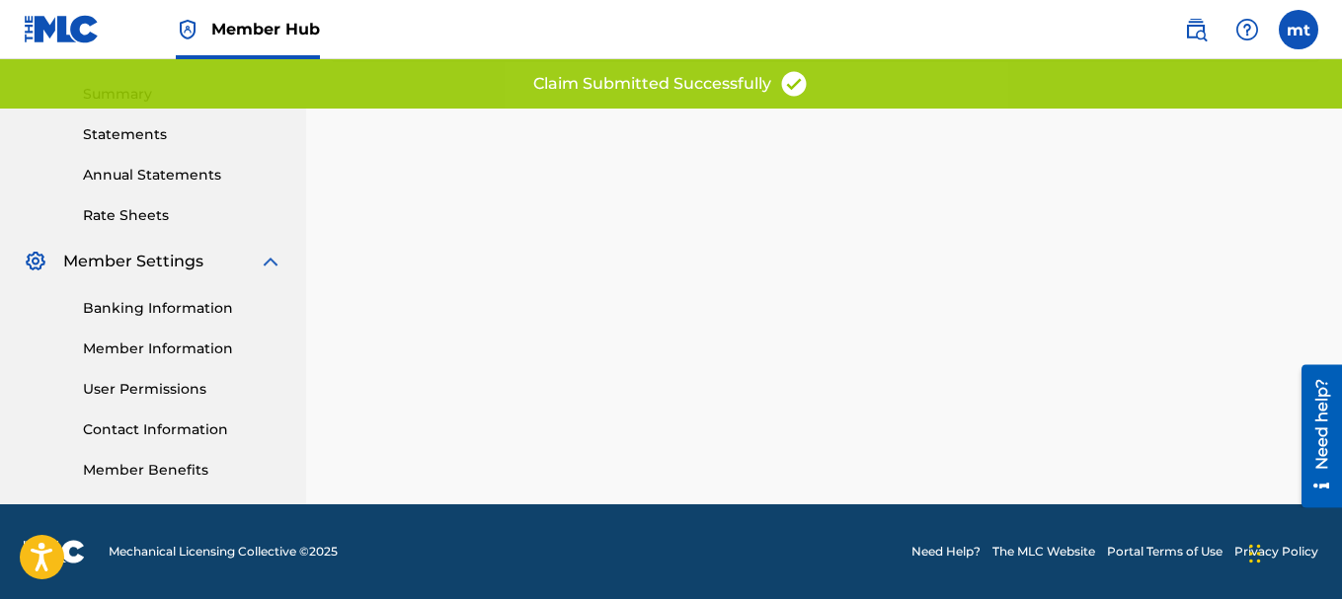
scroll to position [101, 0]
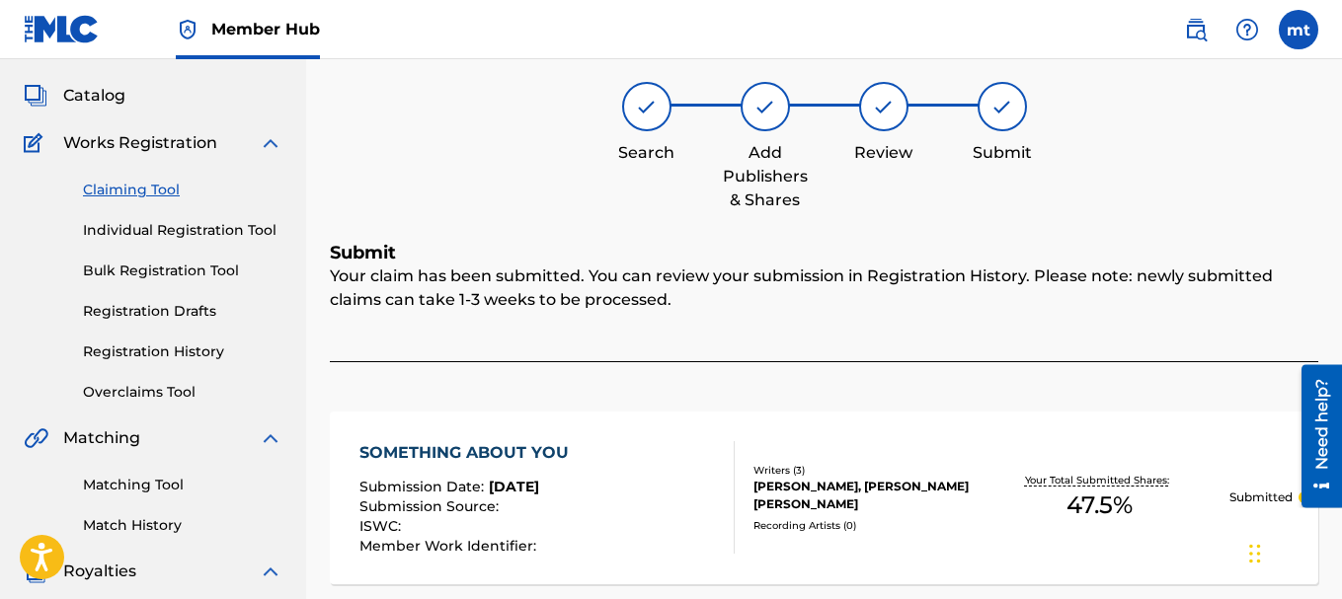
click at [168, 190] on link "Claiming Tool" at bounding box center [182, 190] width 199 height 21
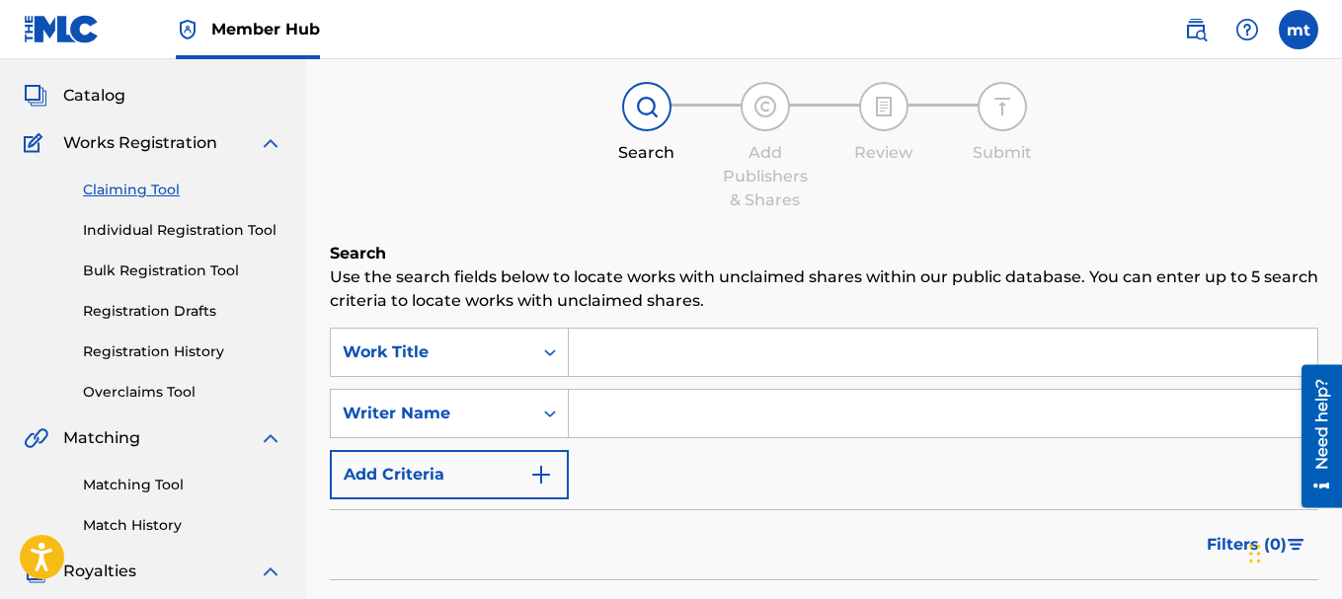
scroll to position [0, 0]
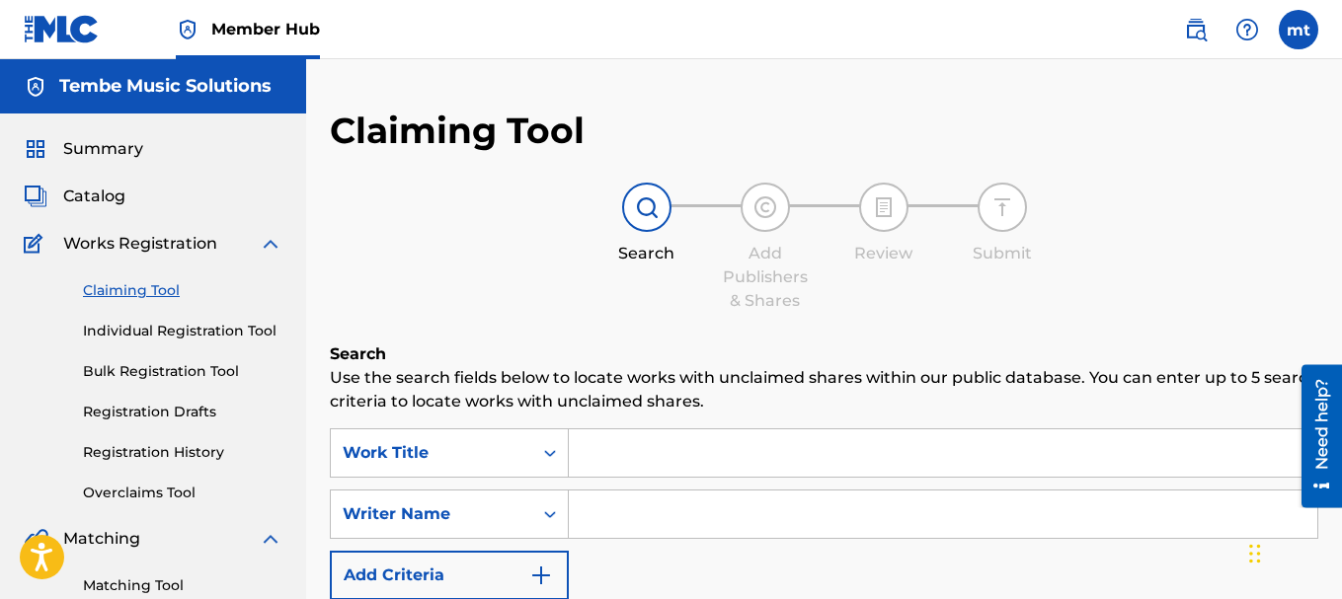
click at [598, 448] on input "Search Form" at bounding box center [943, 453] width 749 height 47
click at [719, 464] on input "luna elle crazy" at bounding box center [943, 453] width 749 height 47
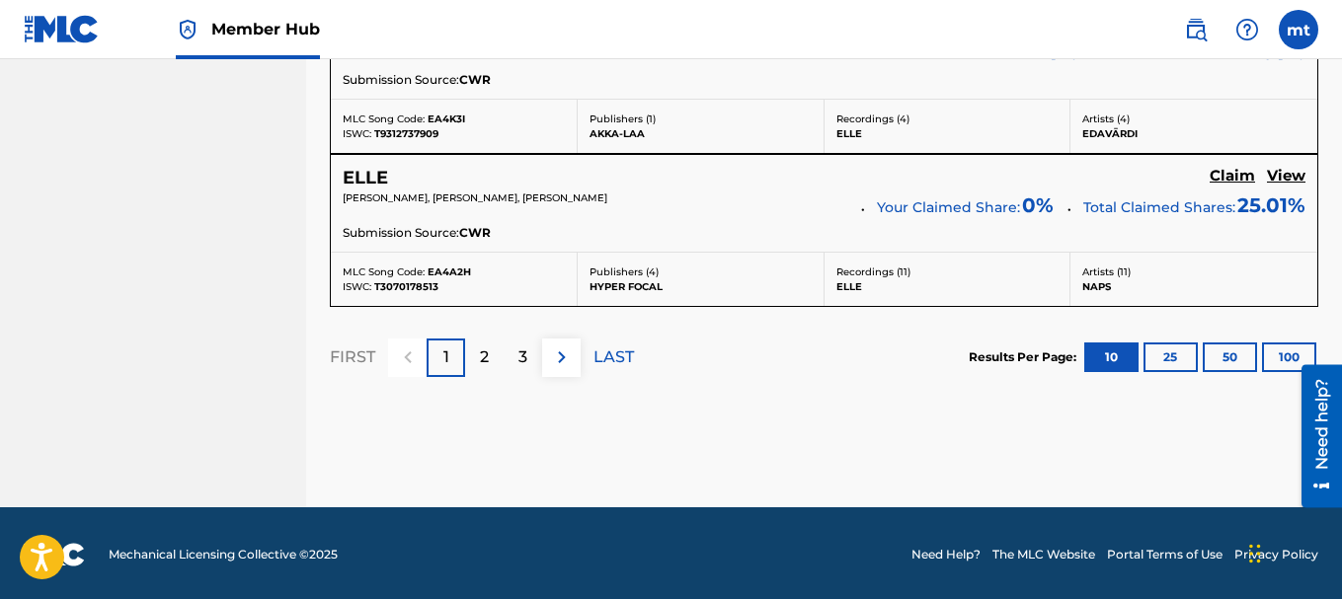
scroll to position [2019, 0]
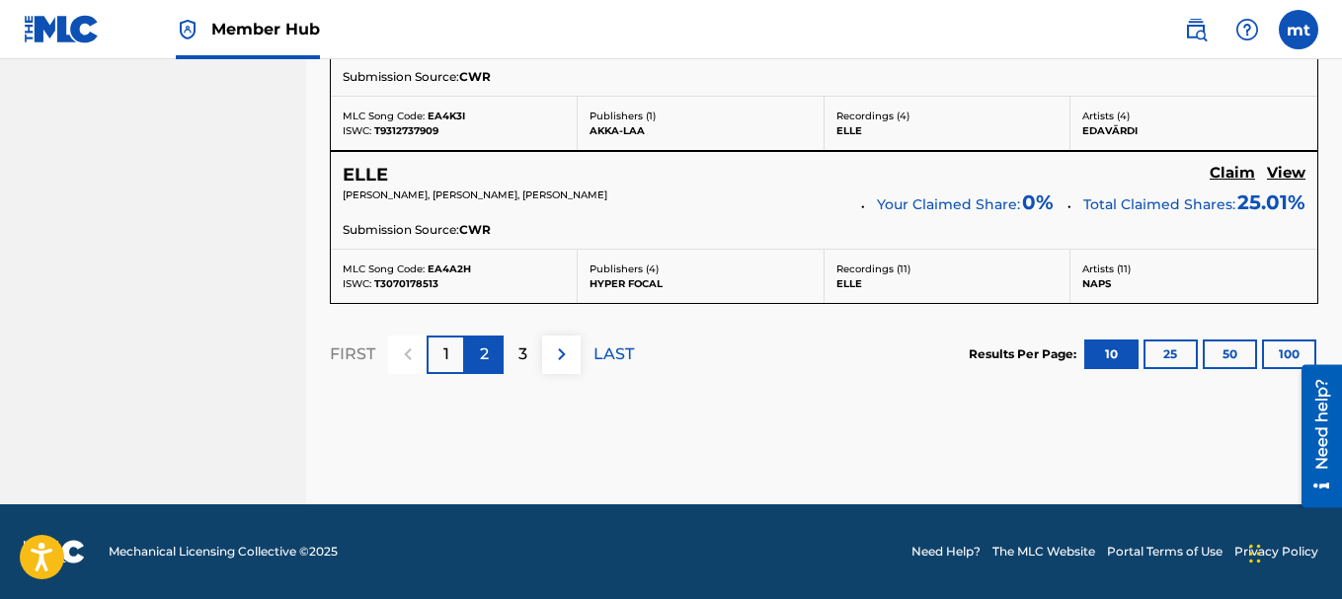
click at [468, 358] on div "2" at bounding box center [484, 355] width 39 height 39
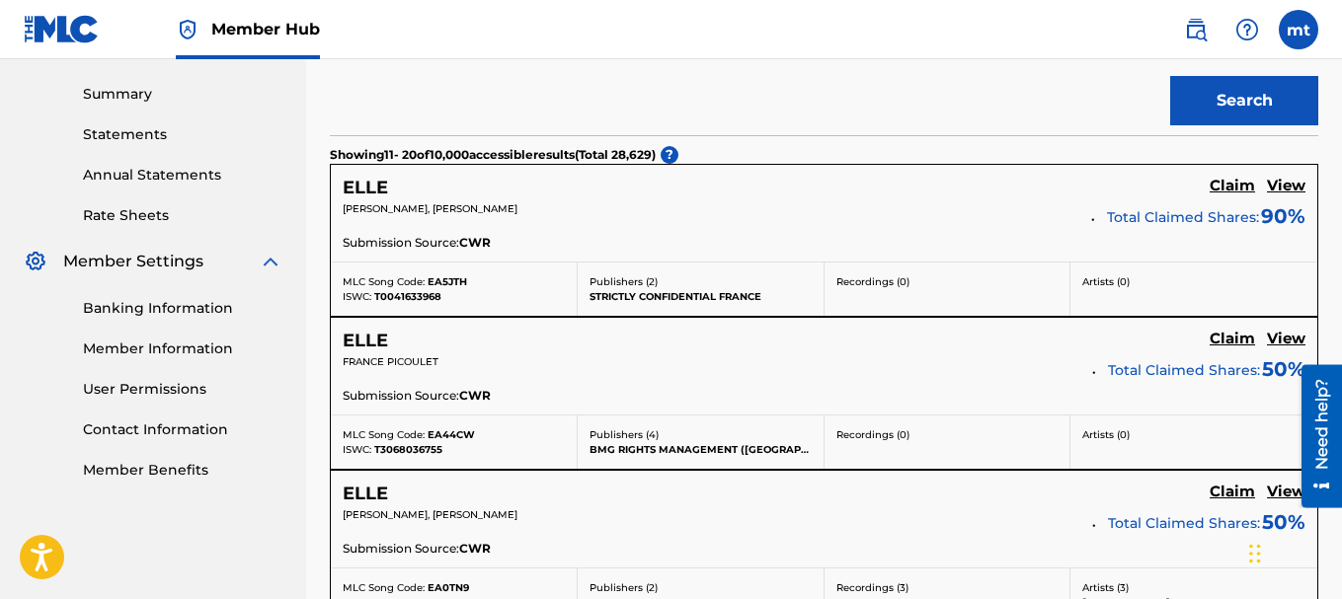
scroll to position [2016, 0]
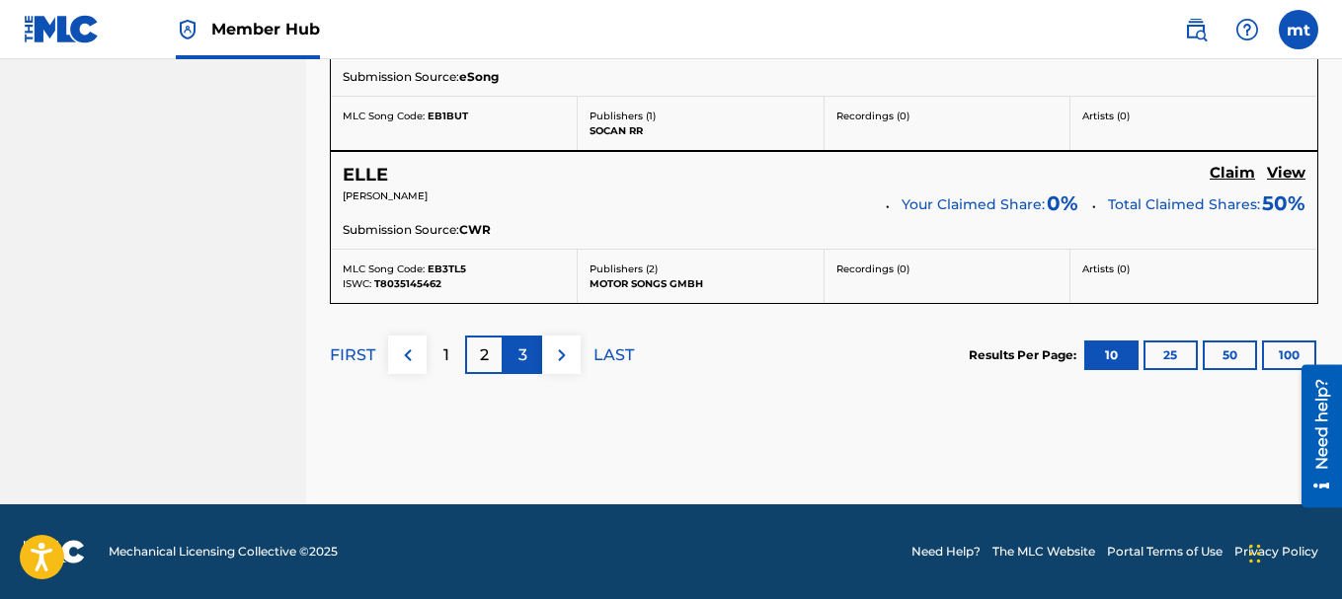
click at [523, 359] on p "3" at bounding box center [522, 356] width 9 height 24
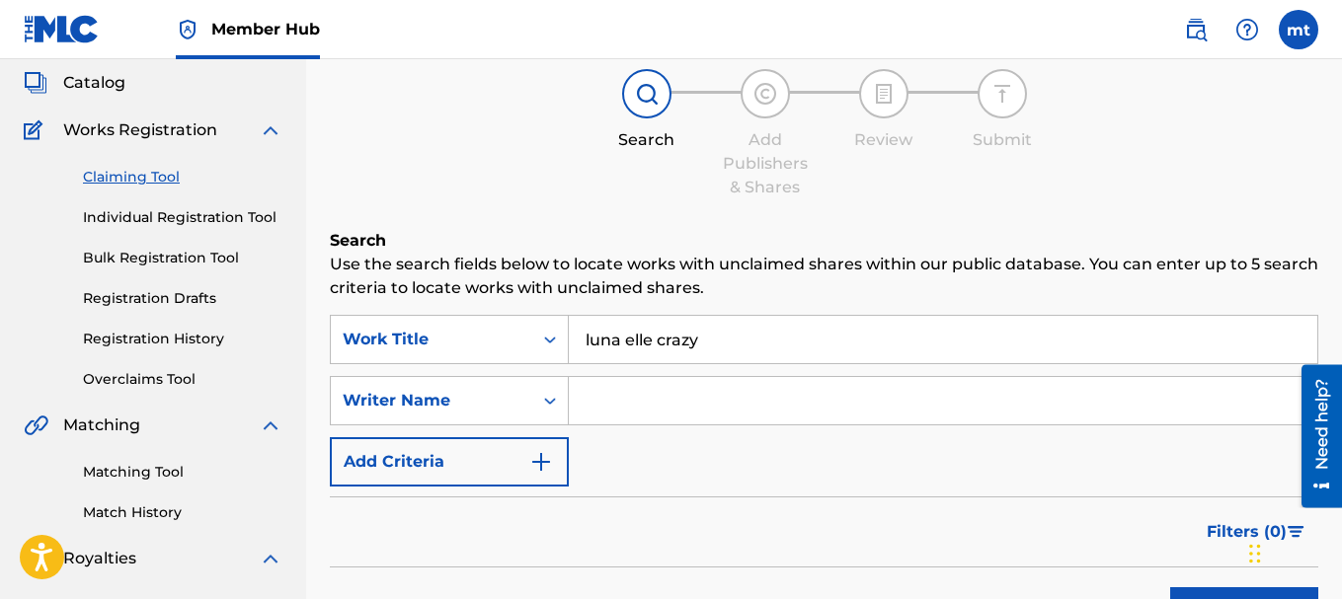
scroll to position [112, 0]
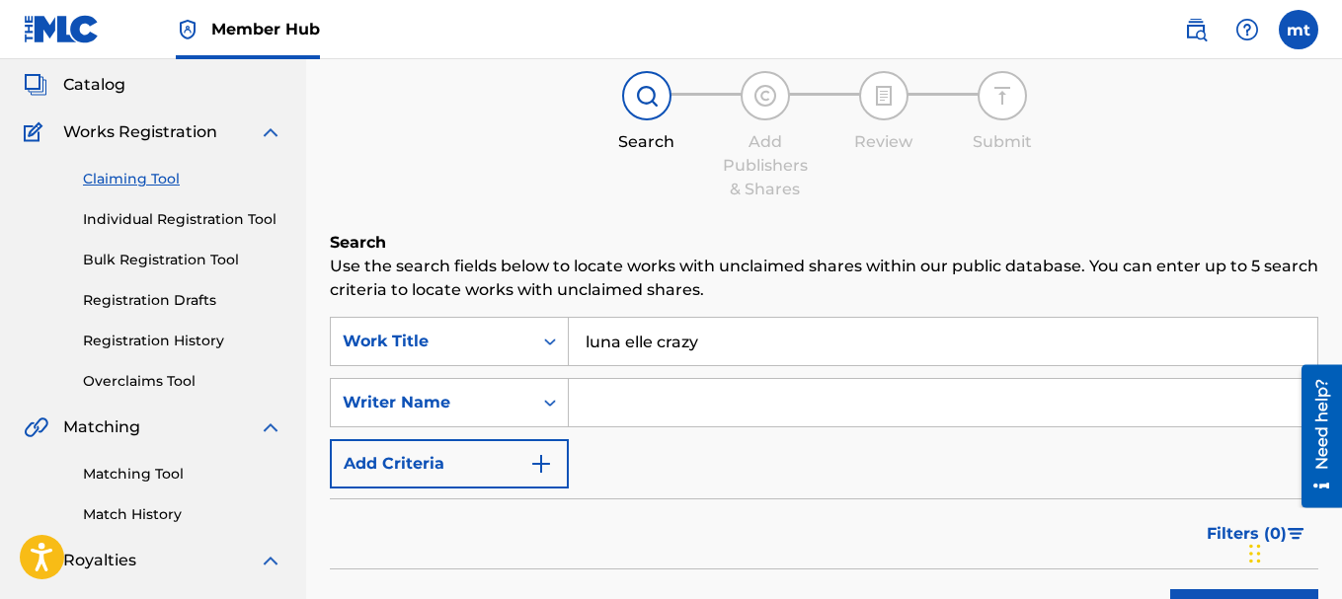
click at [788, 342] on input "luna elle crazy" at bounding box center [943, 341] width 749 height 47
type input "luna elle"
click at [756, 392] on input "Search Form" at bounding box center [943, 402] width 749 height 47
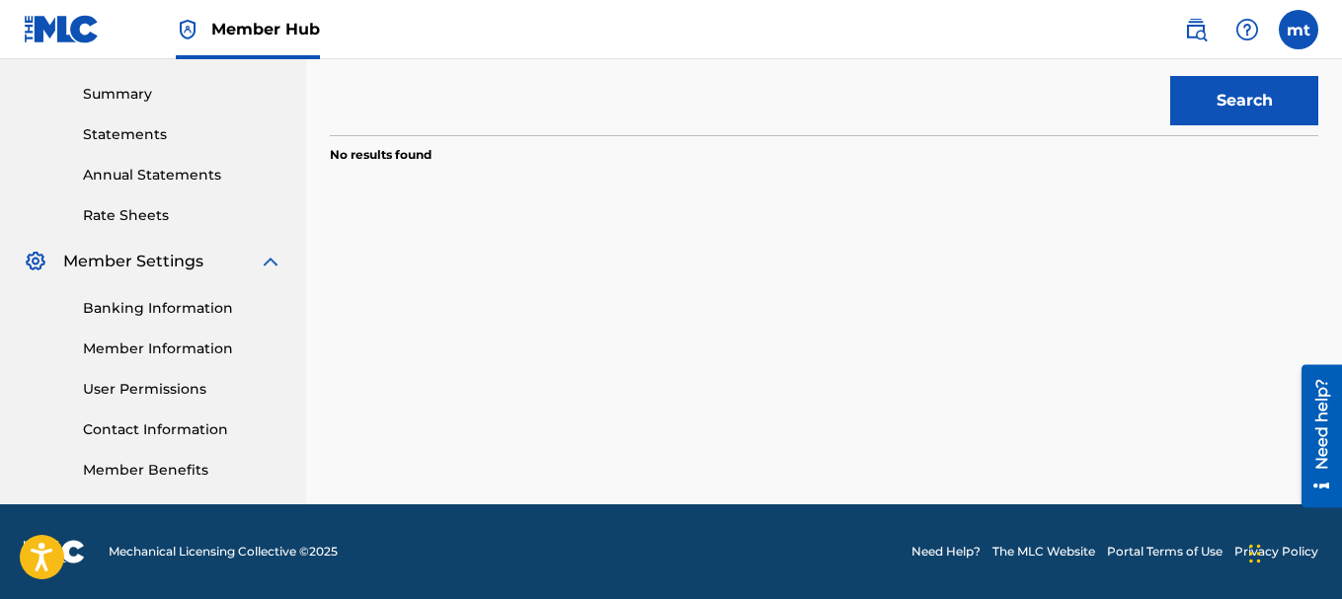
scroll to position [101, 0]
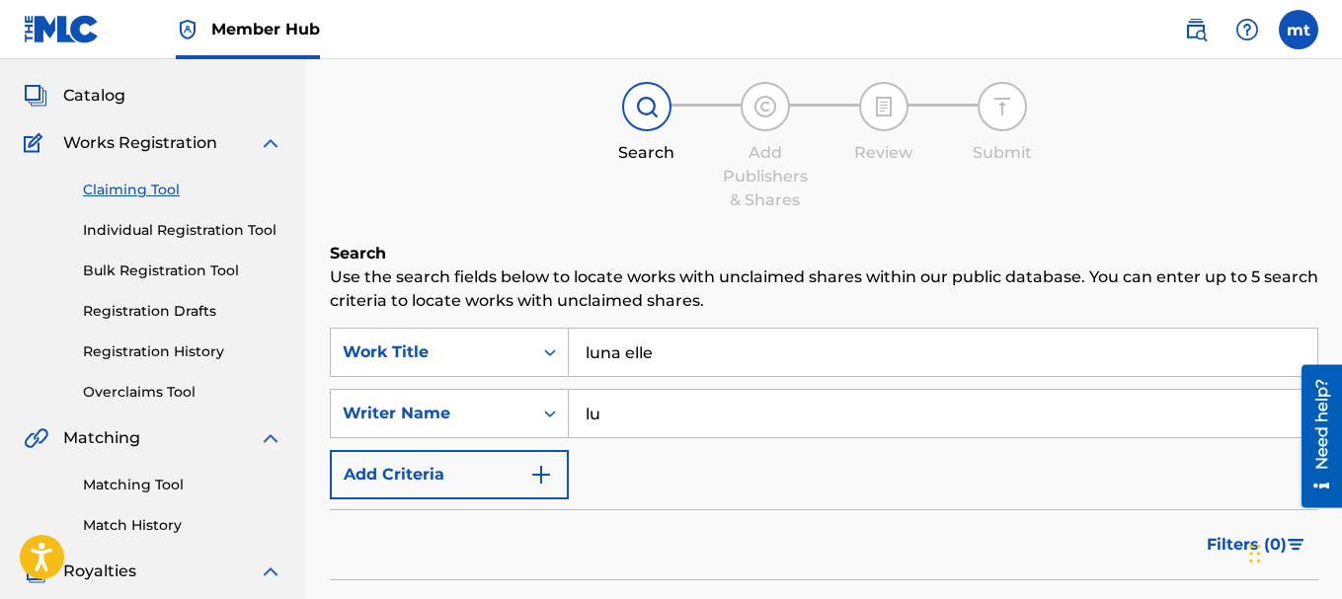
type input "l"
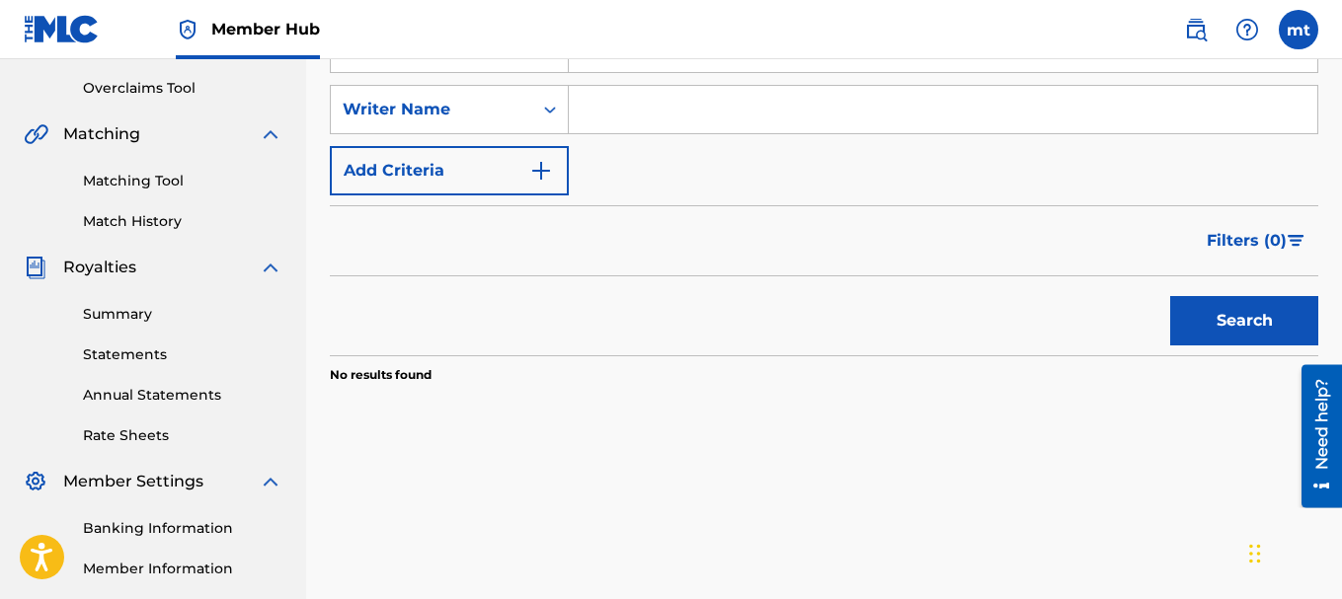
scroll to position [408, 0]
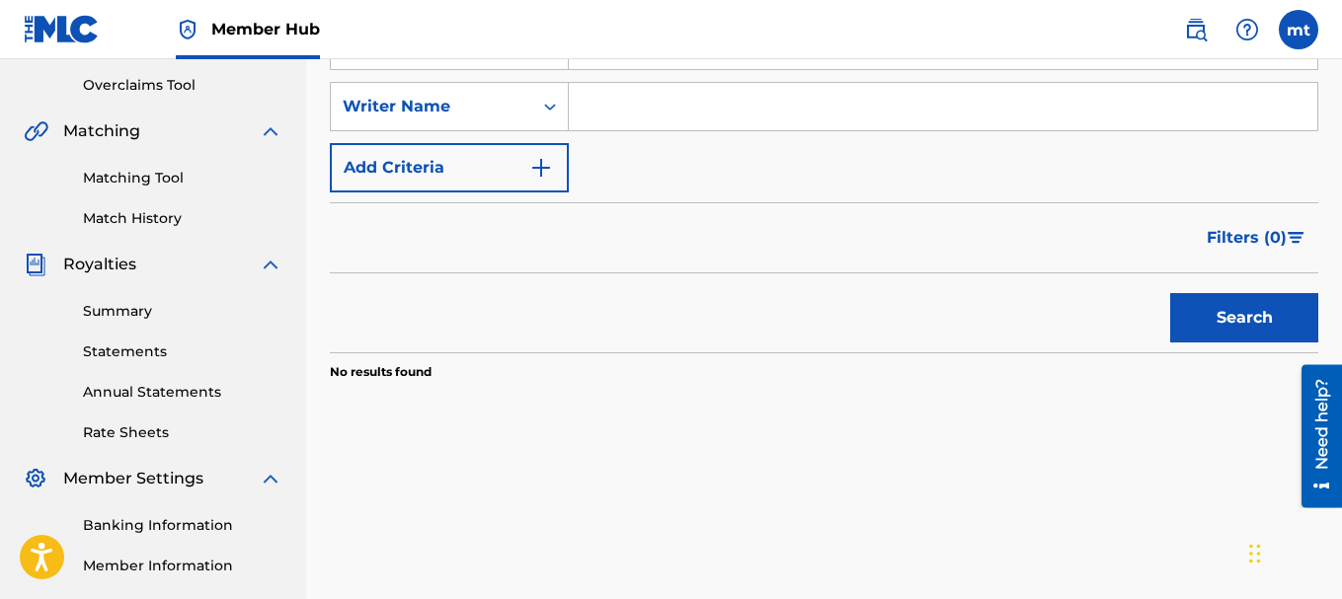
drag, startPoint x: 1348, startPoint y: 281, endPoint x: 47, endPoint y: 67, distance: 1318.1
click at [1241, 328] on button "Search" at bounding box center [1244, 317] width 148 height 49
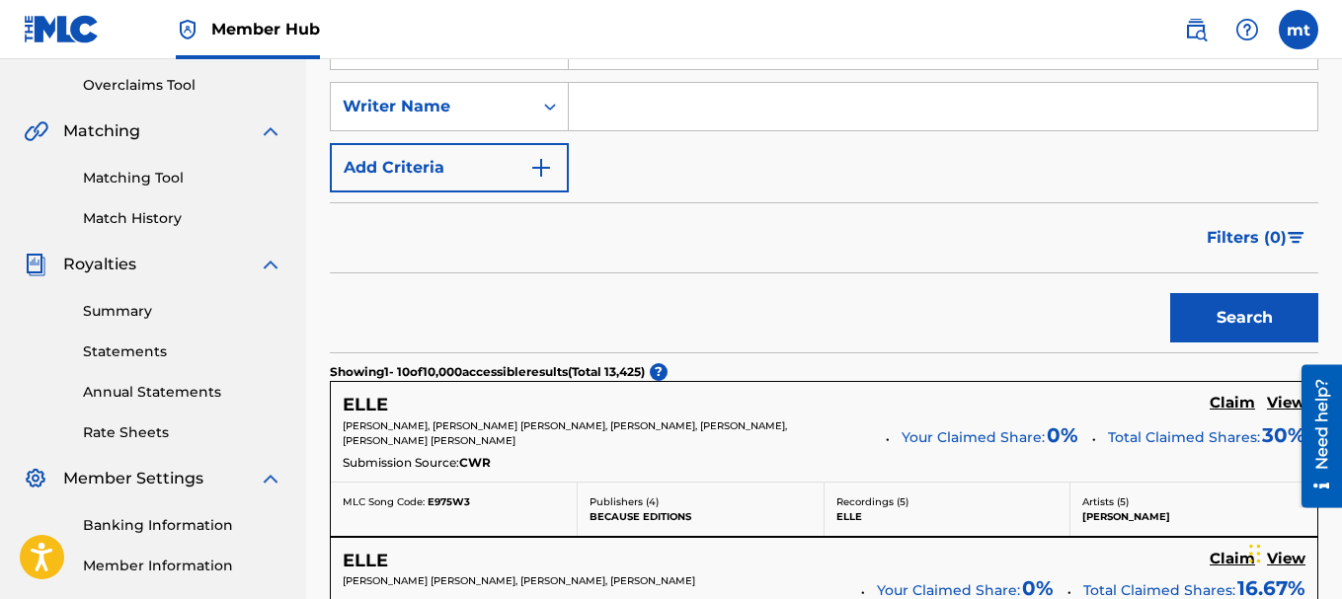
scroll to position [0, 0]
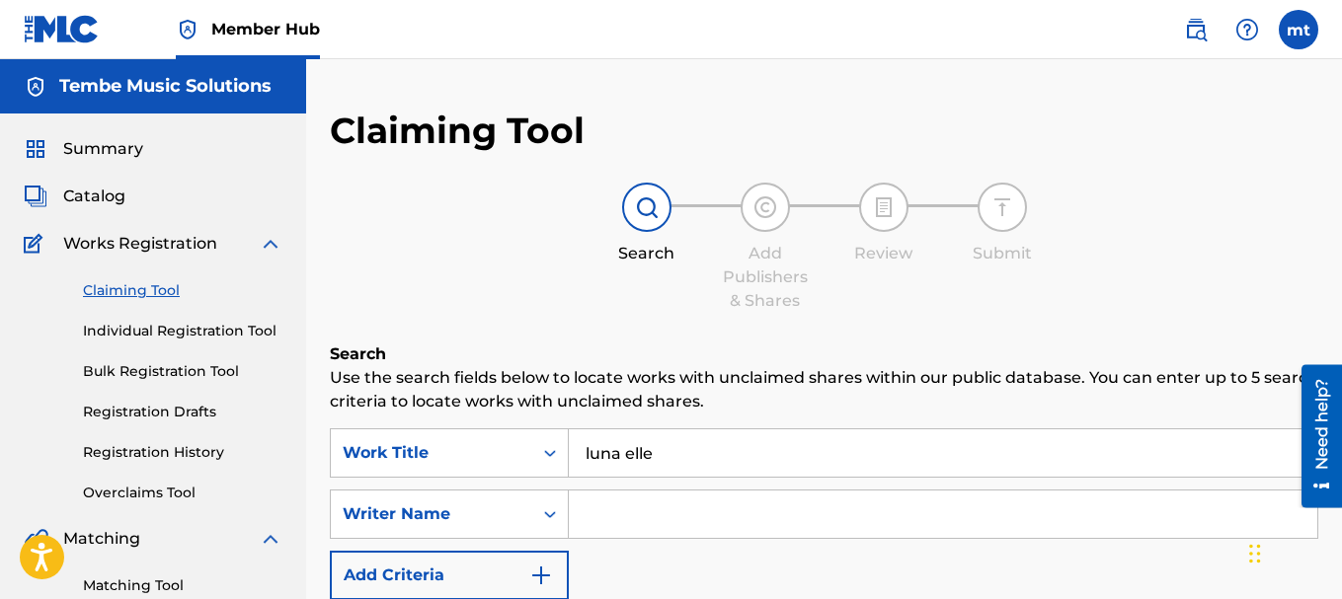
click at [760, 433] on input "luna elle" at bounding box center [943, 453] width 749 height 47
type input "l"
click at [680, 548] on div "SearchWithCriteria58998417-8b26-4e58-9a5a-4cfabfff1f74 Work Title SearchWithCri…" at bounding box center [824, 515] width 989 height 172
click at [674, 523] on input "Search Form" at bounding box center [943, 514] width 749 height 47
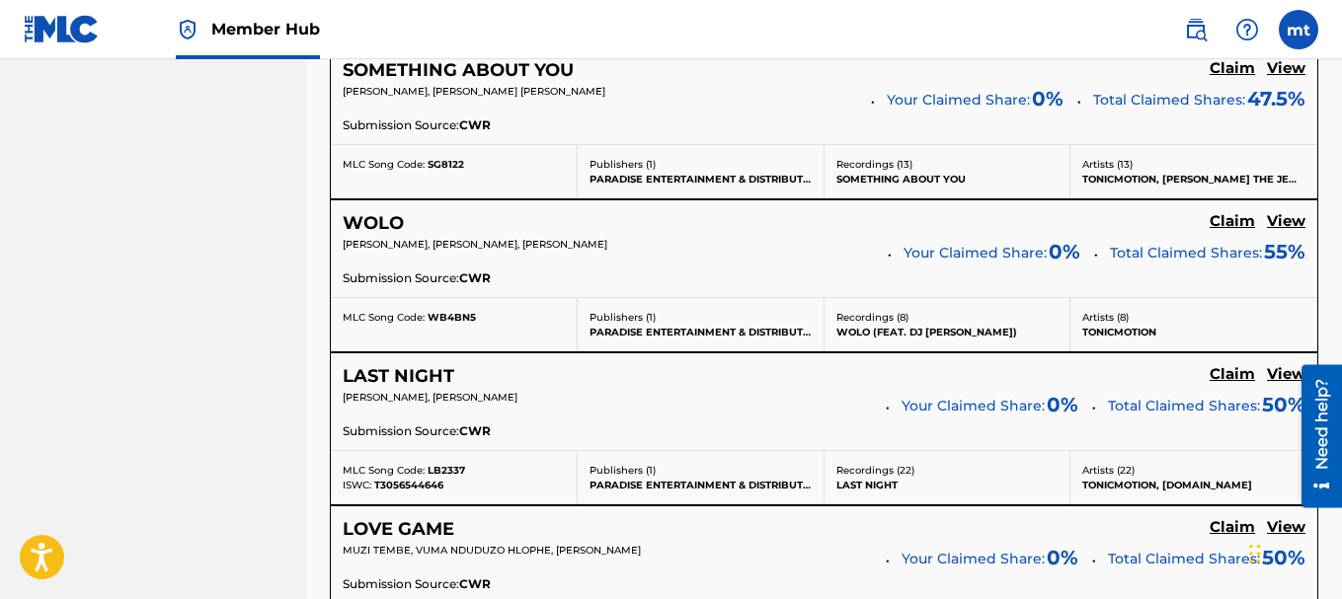
scroll to position [1397, 0]
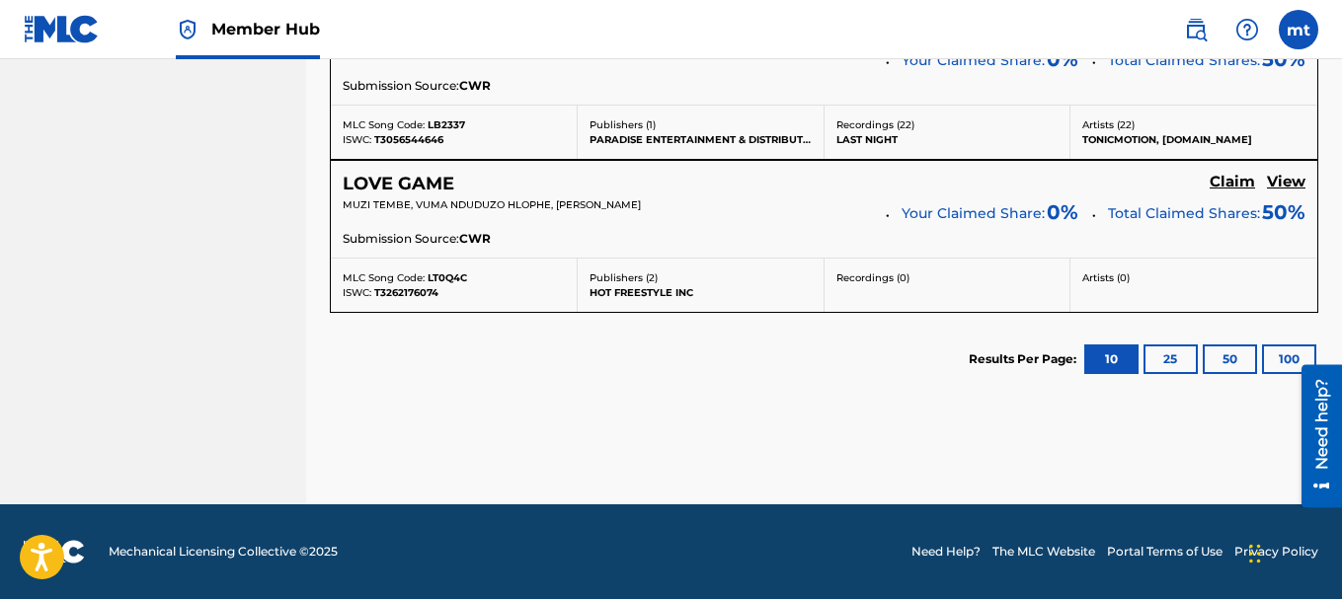
drag, startPoint x: 650, startPoint y: 218, endPoint x: 639, endPoint y: 202, distance: 19.2
click at [639, 202] on div "MUZI TEMBE, VUMA NDUDUZO HLOPHE, [PERSON_NAME]" at bounding box center [607, 212] width 529 height 28
click at [639, 202] on span "MUZI TEMBE, VUMA NDUDUZO HLOPHE, [PERSON_NAME]" at bounding box center [492, 204] width 298 height 13
drag, startPoint x: 674, startPoint y: 211, endPoint x: 619, endPoint y: 204, distance: 54.8
click at [602, 199] on div "MUZI TEMBE, VUMA NDUDUZO HLOPHE, [PERSON_NAME]" at bounding box center [607, 212] width 529 height 28
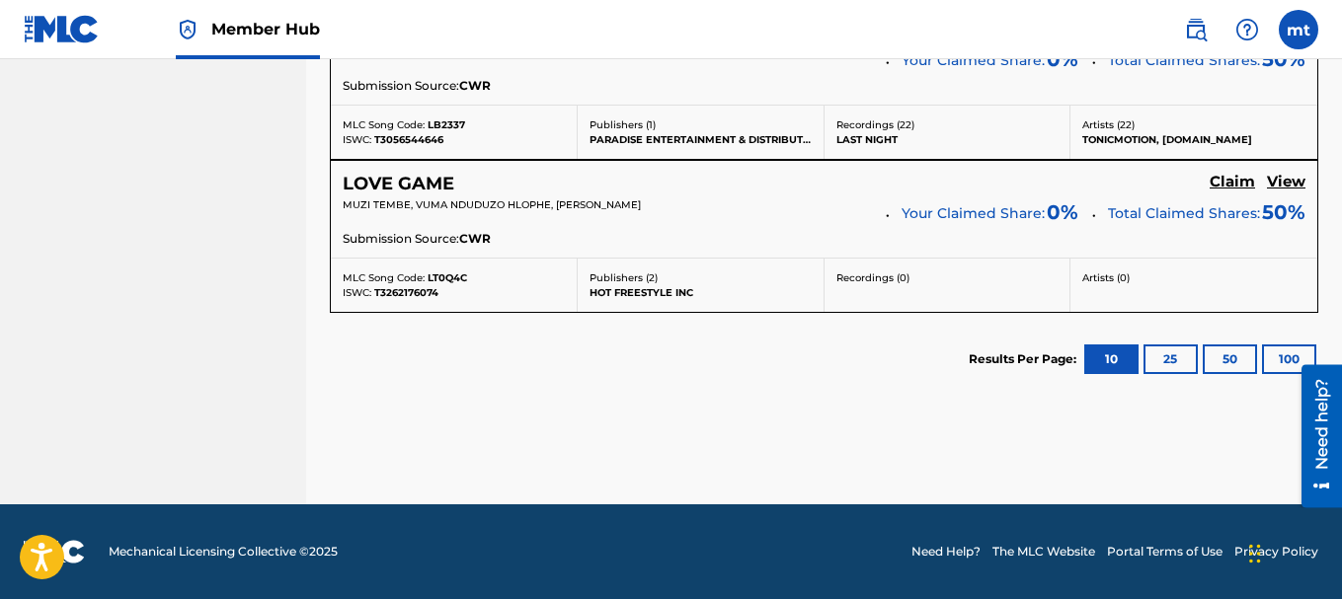
click at [641, 207] on span "MUZI TEMBE, VUMA NDUDUZO HLOPHE, [PERSON_NAME]" at bounding box center [492, 204] width 298 height 13
drag, startPoint x: 663, startPoint y: 210, endPoint x: 555, endPoint y: 211, distance: 107.6
click at [555, 211] on div "MUZI TEMBE, VUMA NDUDUZO HLOPHE, [PERSON_NAME]" at bounding box center [607, 212] width 529 height 28
copy span "[PERSON_NAME]"
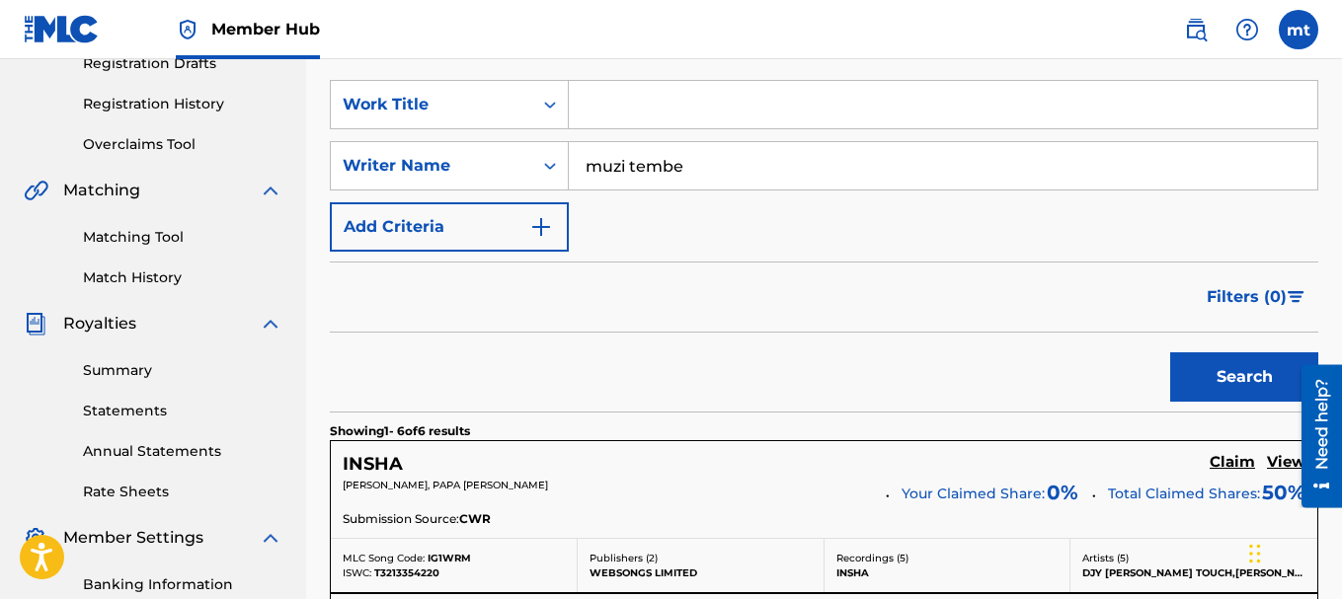
scroll to position [0, 0]
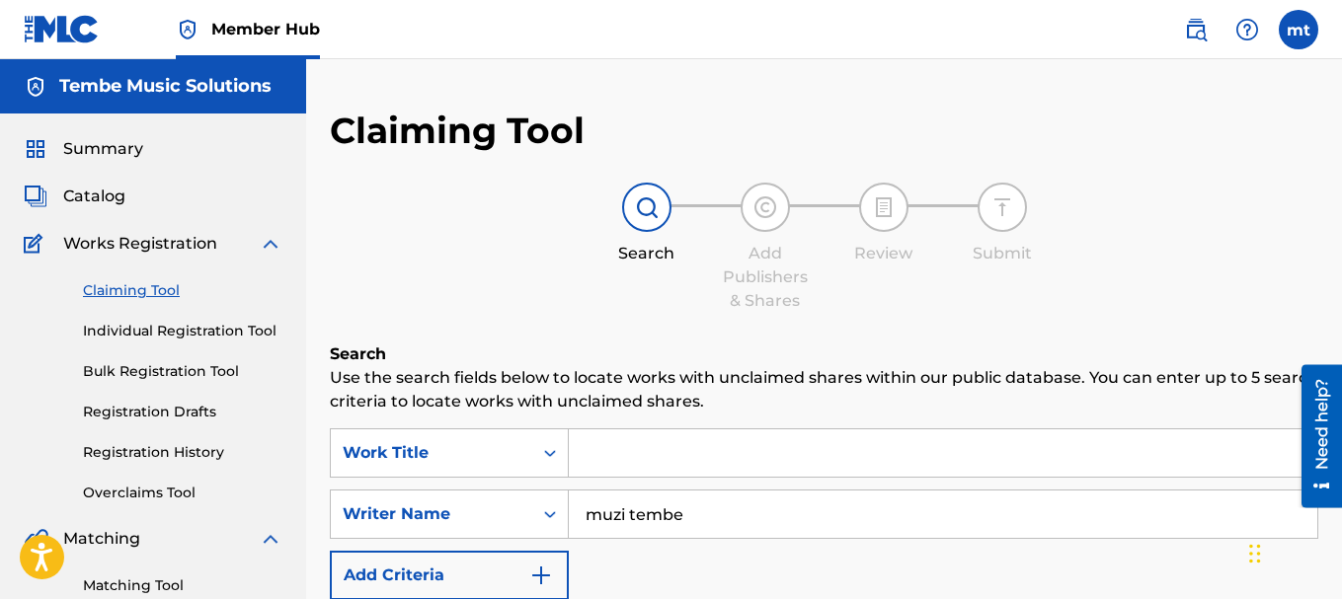
click at [841, 518] on input "muzi tembe" at bounding box center [943, 514] width 749 height 47
type input "m"
paste input "[PERSON_NAME]"
type input "[PERSON_NAME]"
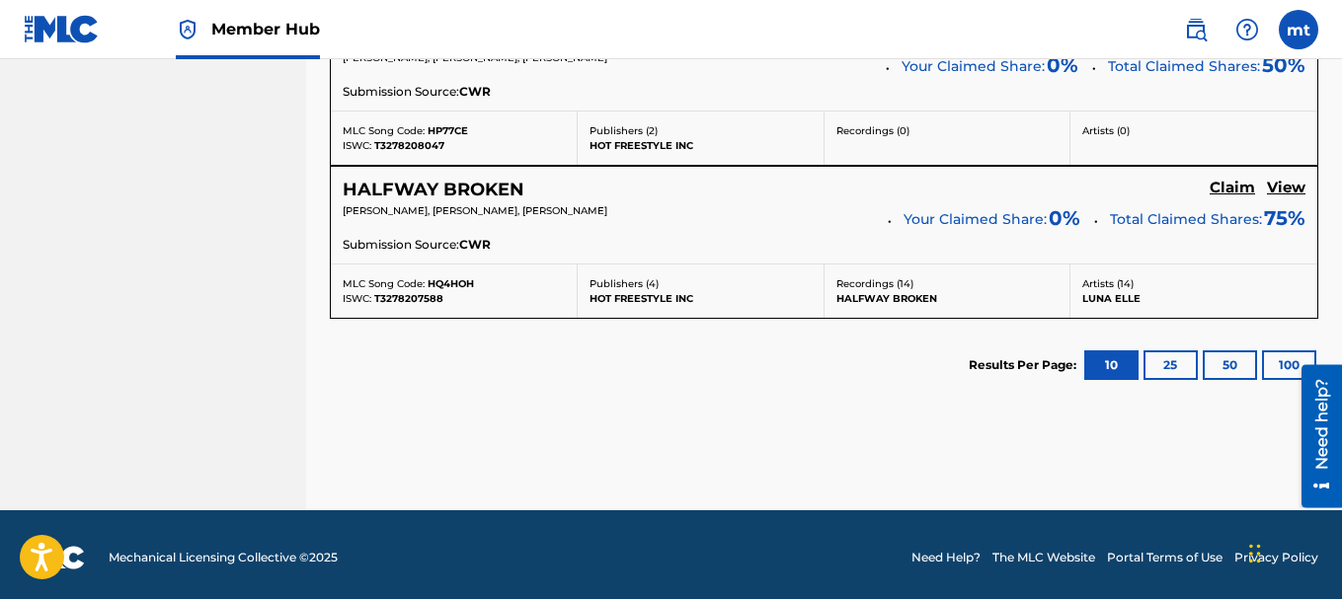
scroll to position [2007, 0]
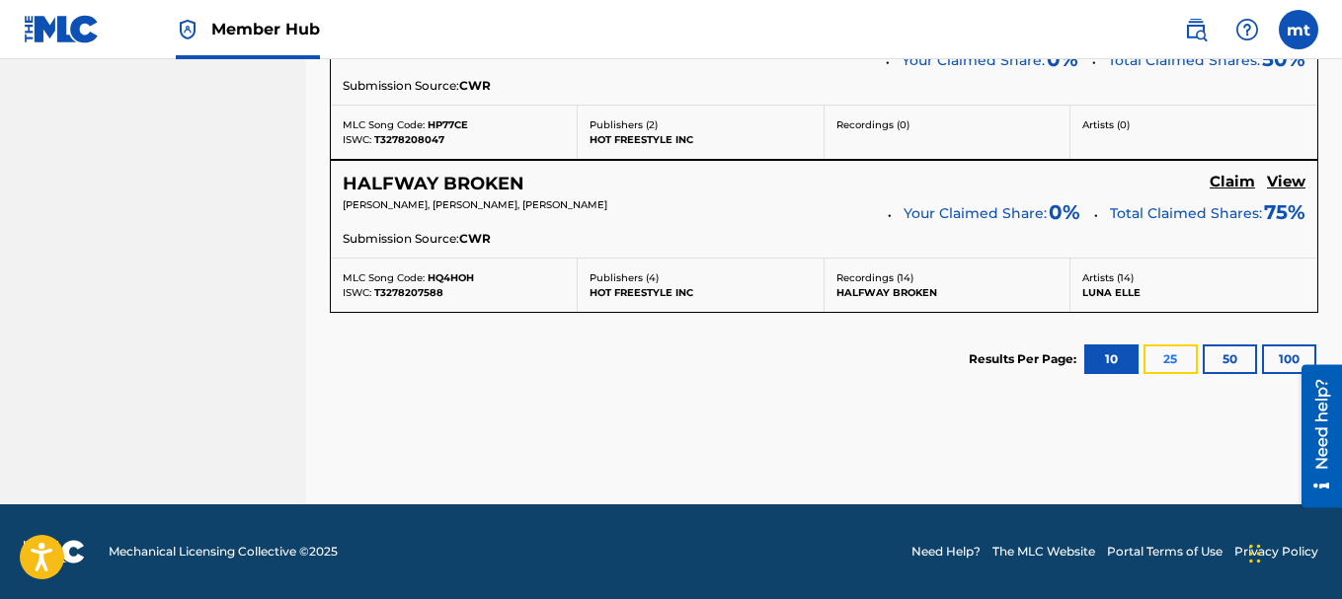
click at [1150, 358] on button "25" at bounding box center [1171, 360] width 54 height 30
click at [1222, 353] on button "50" at bounding box center [1230, 360] width 54 height 30
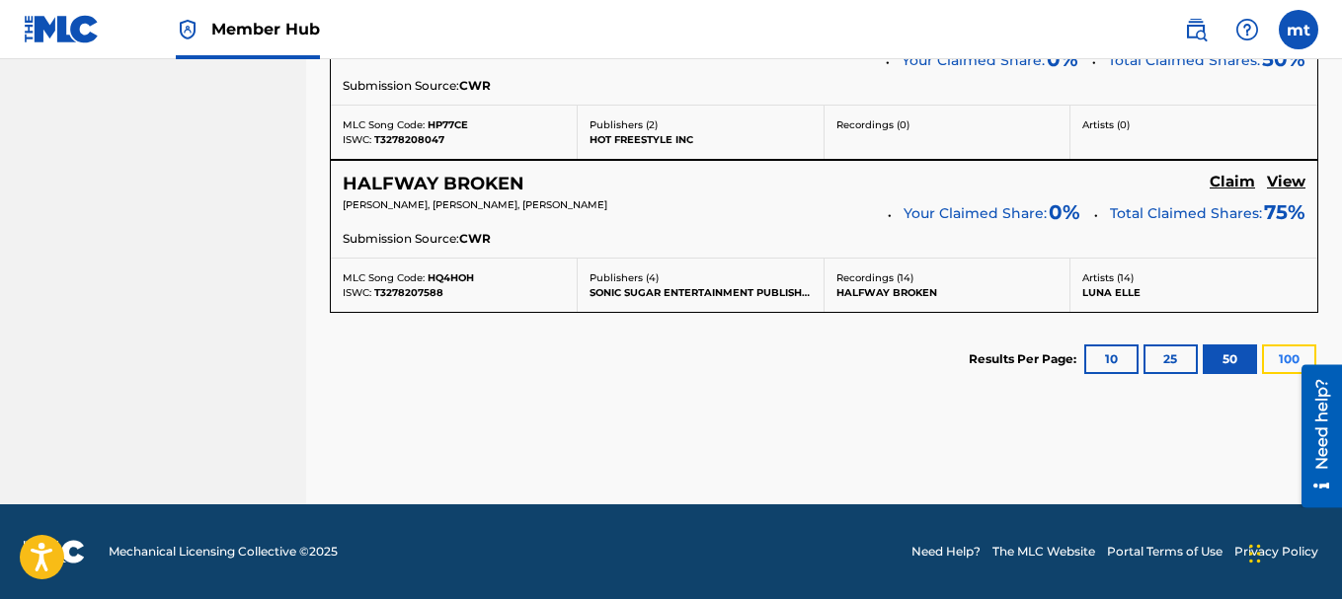
click at [1266, 366] on button "100" at bounding box center [1289, 360] width 54 height 30
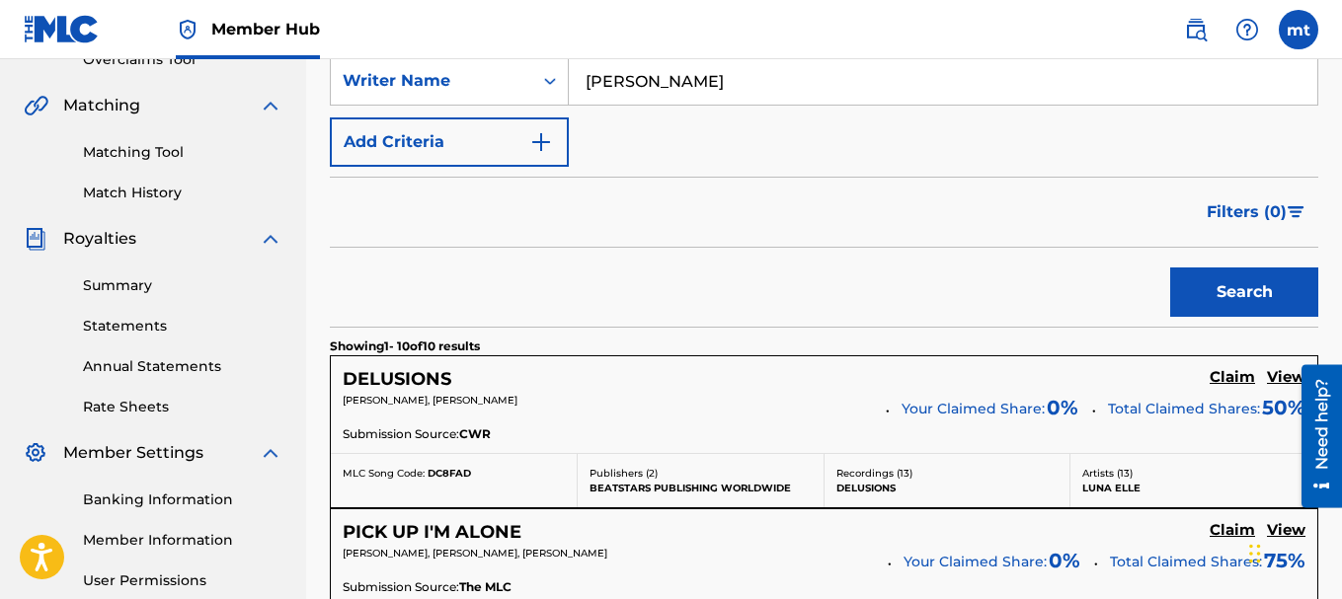
scroll to position [0, 0]
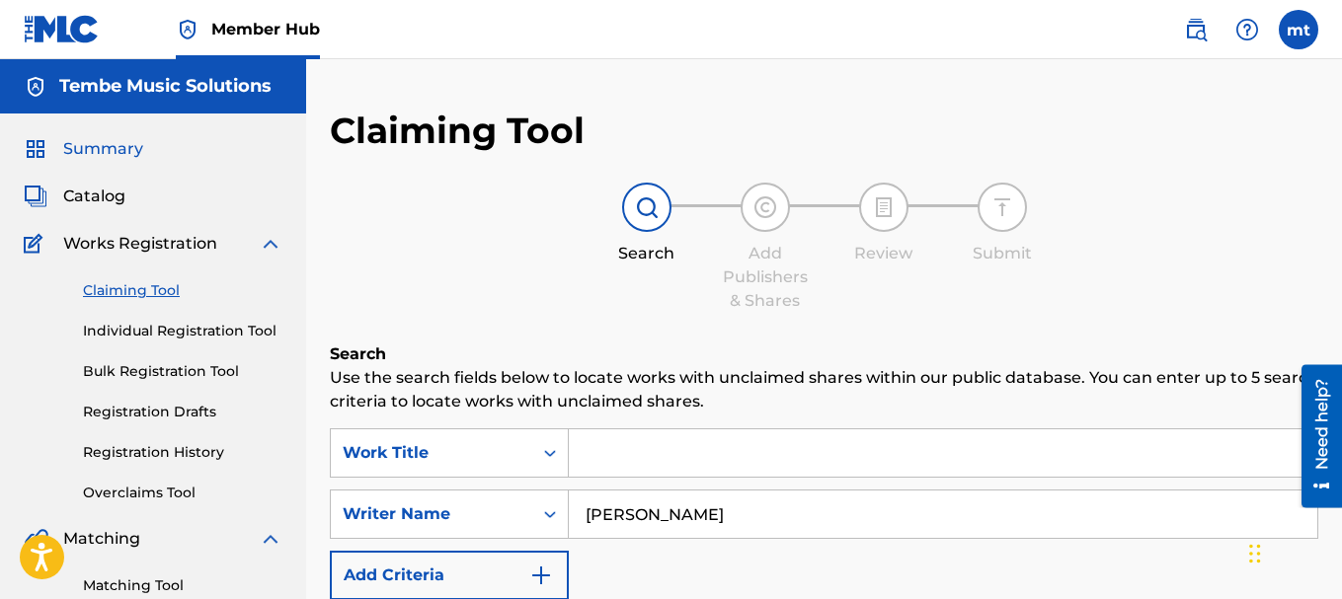
click at [109, 153] on span "Summary" at bounding box center [103, 149] width 80 height 24
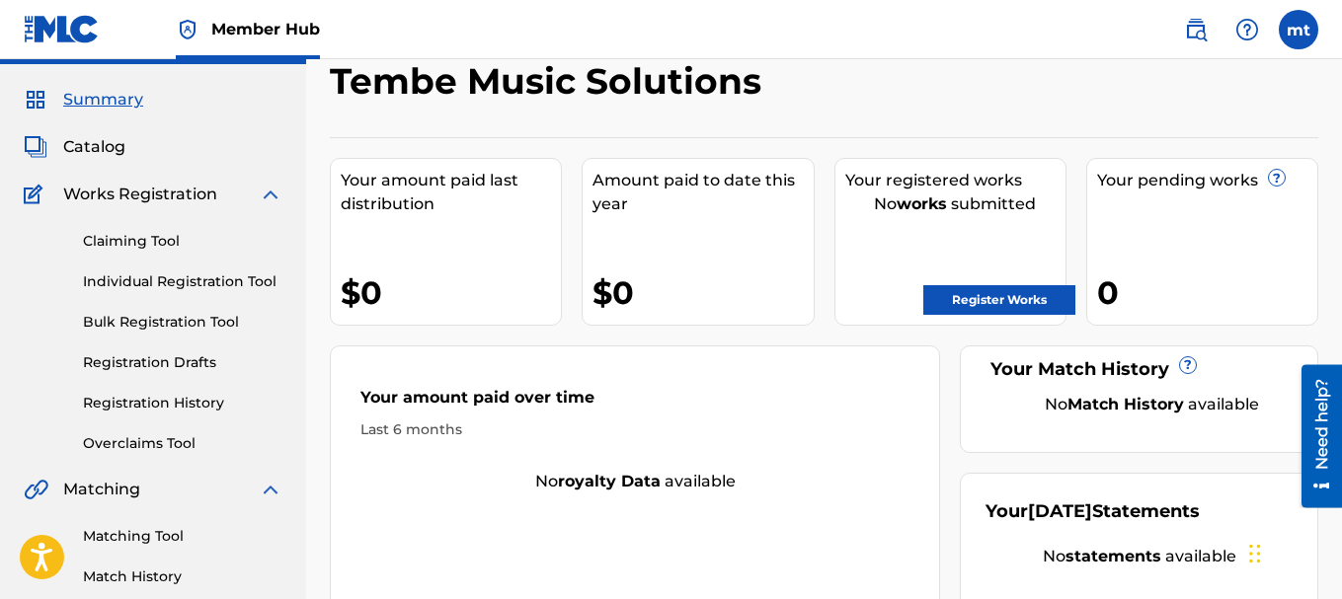
scroll to position [33, 0]
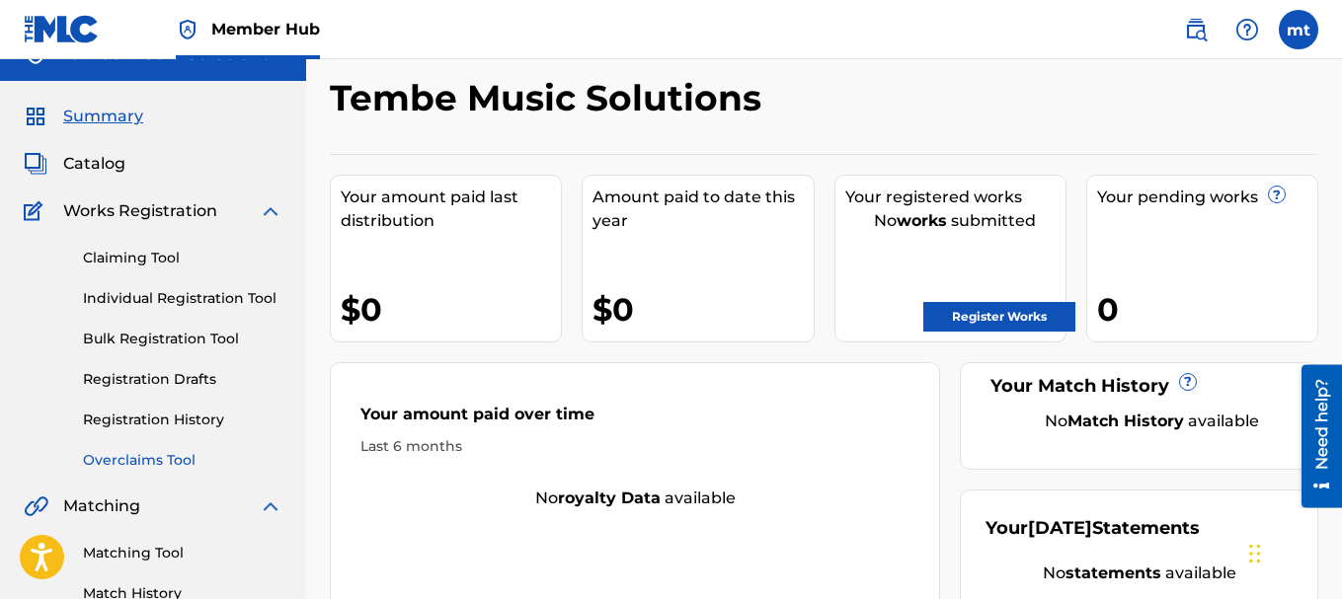
click at [170, 454] on link "Overclaims Tool" at bounding box center [182, 460] width 199 height 21
